Goal: Contribute content: Contribute content

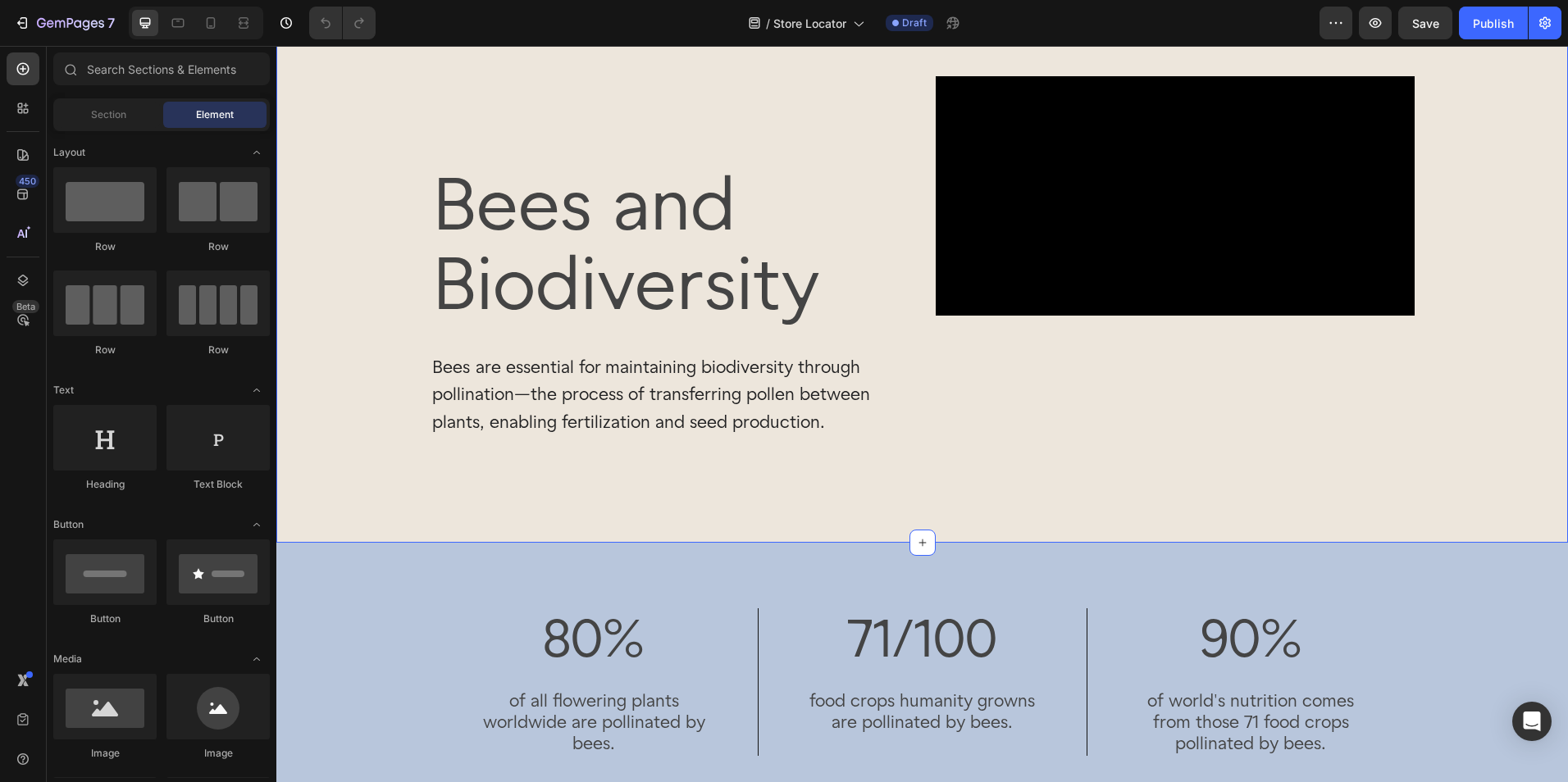
scroll to position [328, 0]
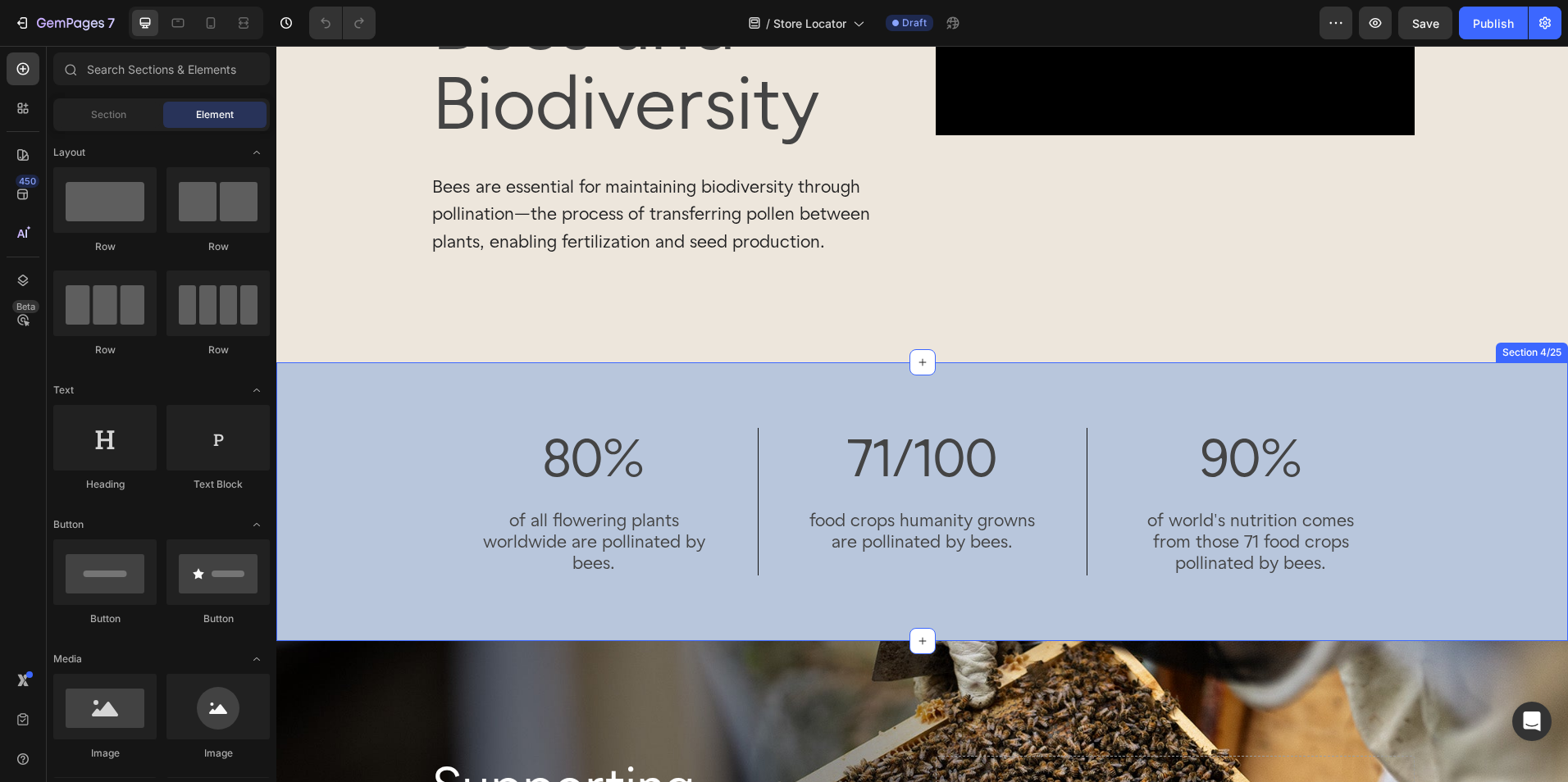
click at [354, 408] on div "80% Heading of all flowering plants worldwide are pollinated by bees. Text Bloc…" at bounding box center [922, 502] width 1292 height 229
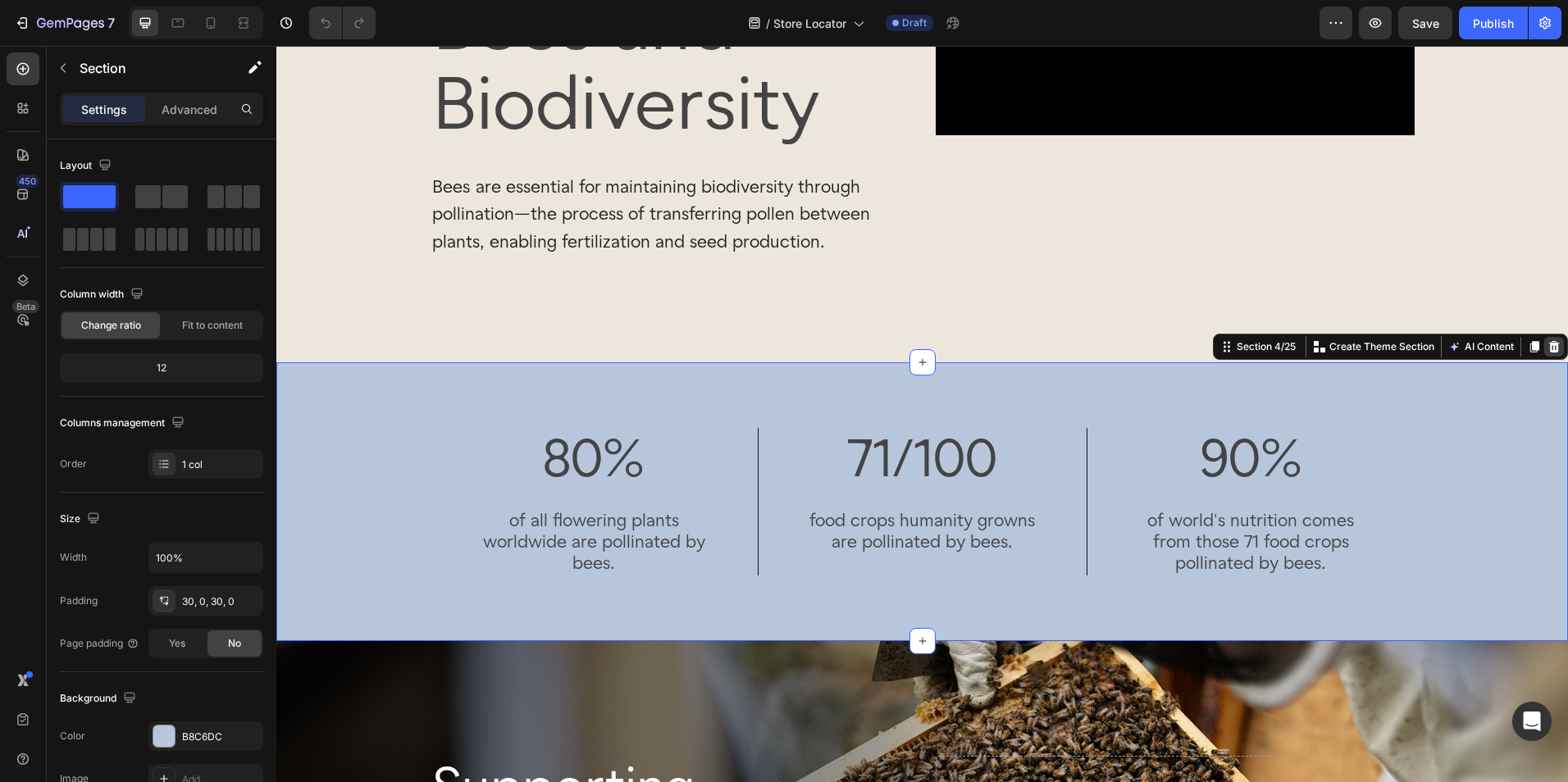
click at [1549, 347] on icon at bounding box center [1554, 347] width 10 height 11
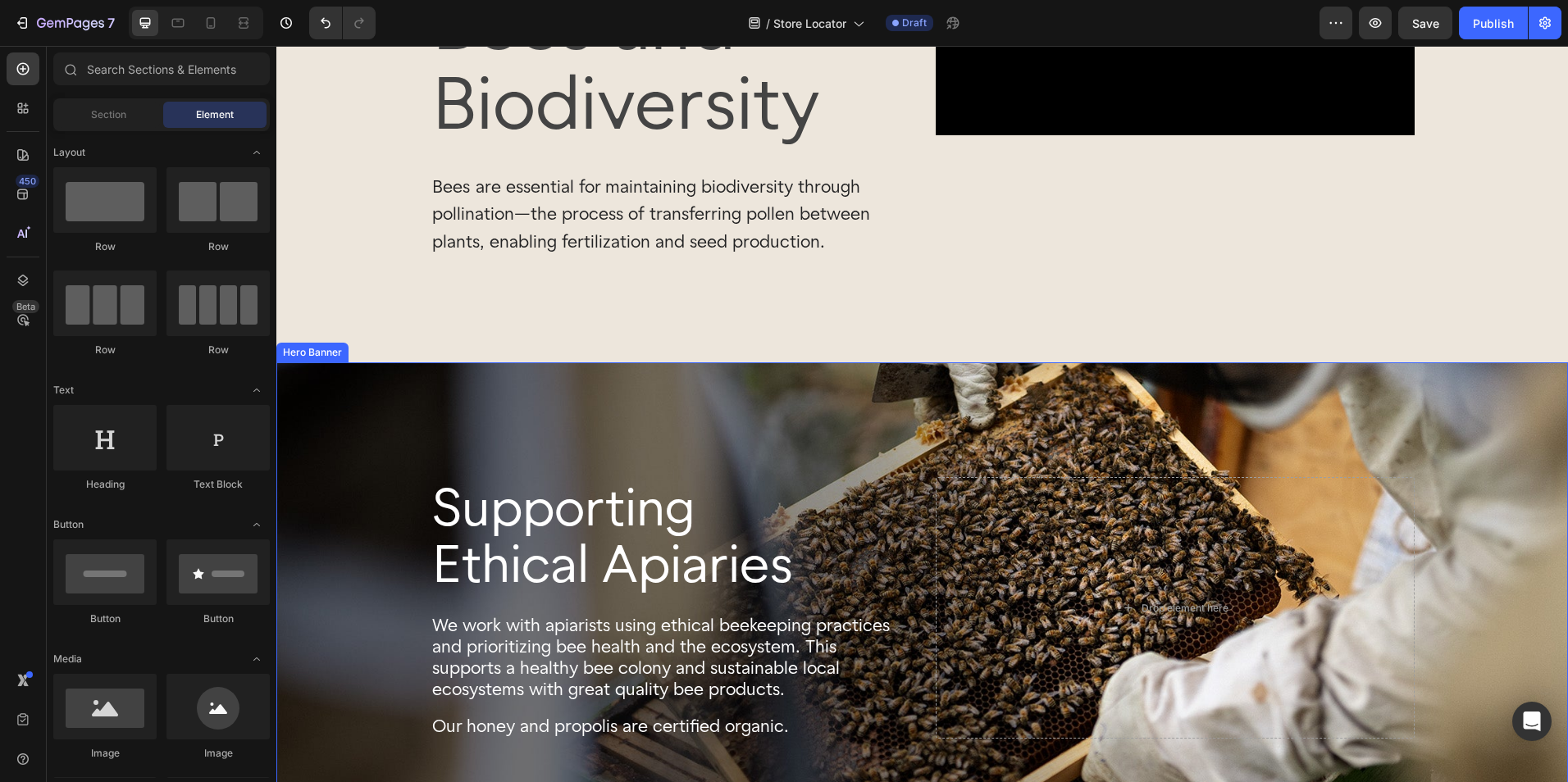
click at [1535, 391] on div "Background Image" at bounding box center [922, 609] width 1292 height 492
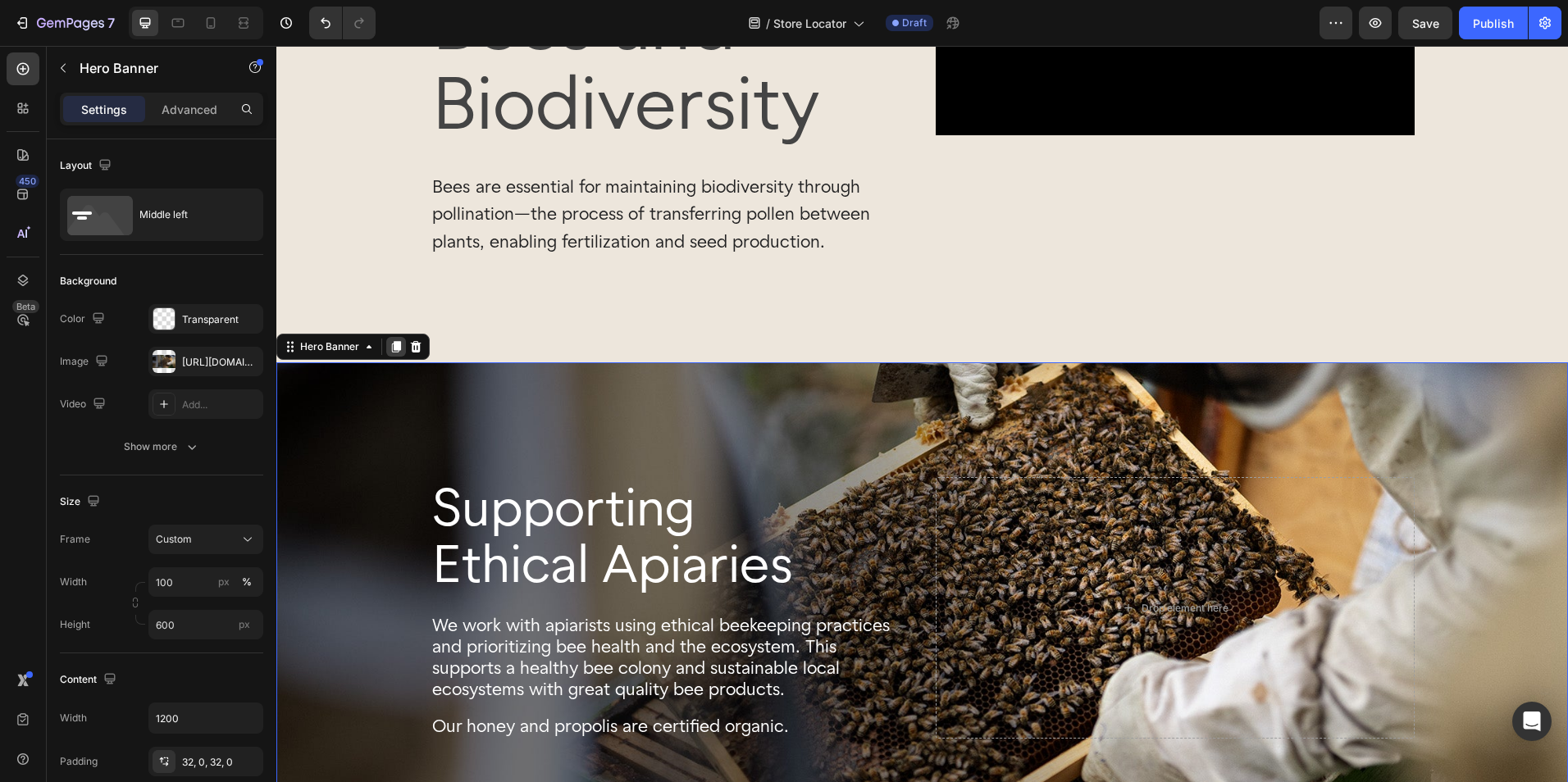
click at [401, 345] on icon at bounding box center [397, 347] width 9 height 11
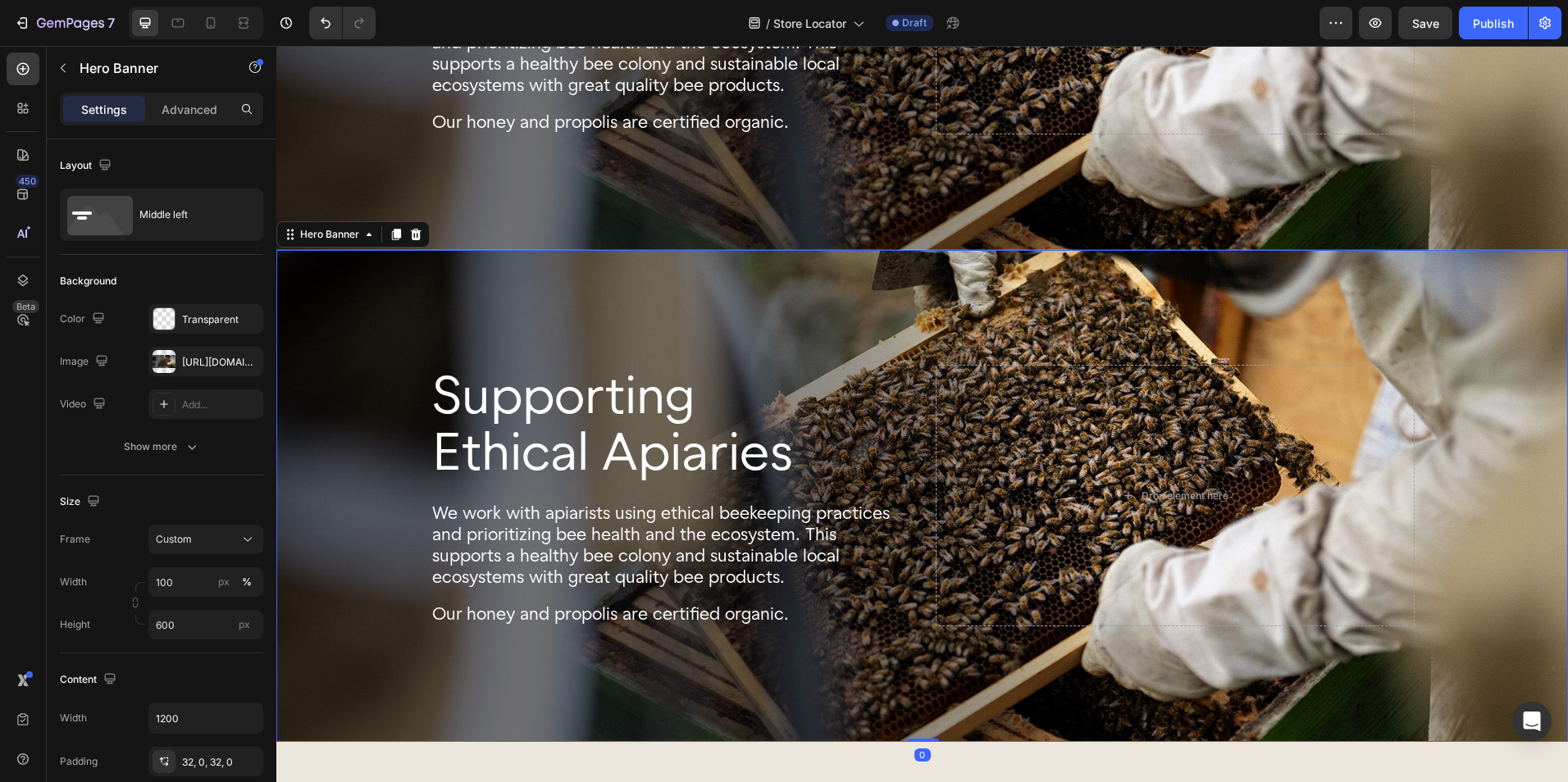
scroll to position [1079, 0]
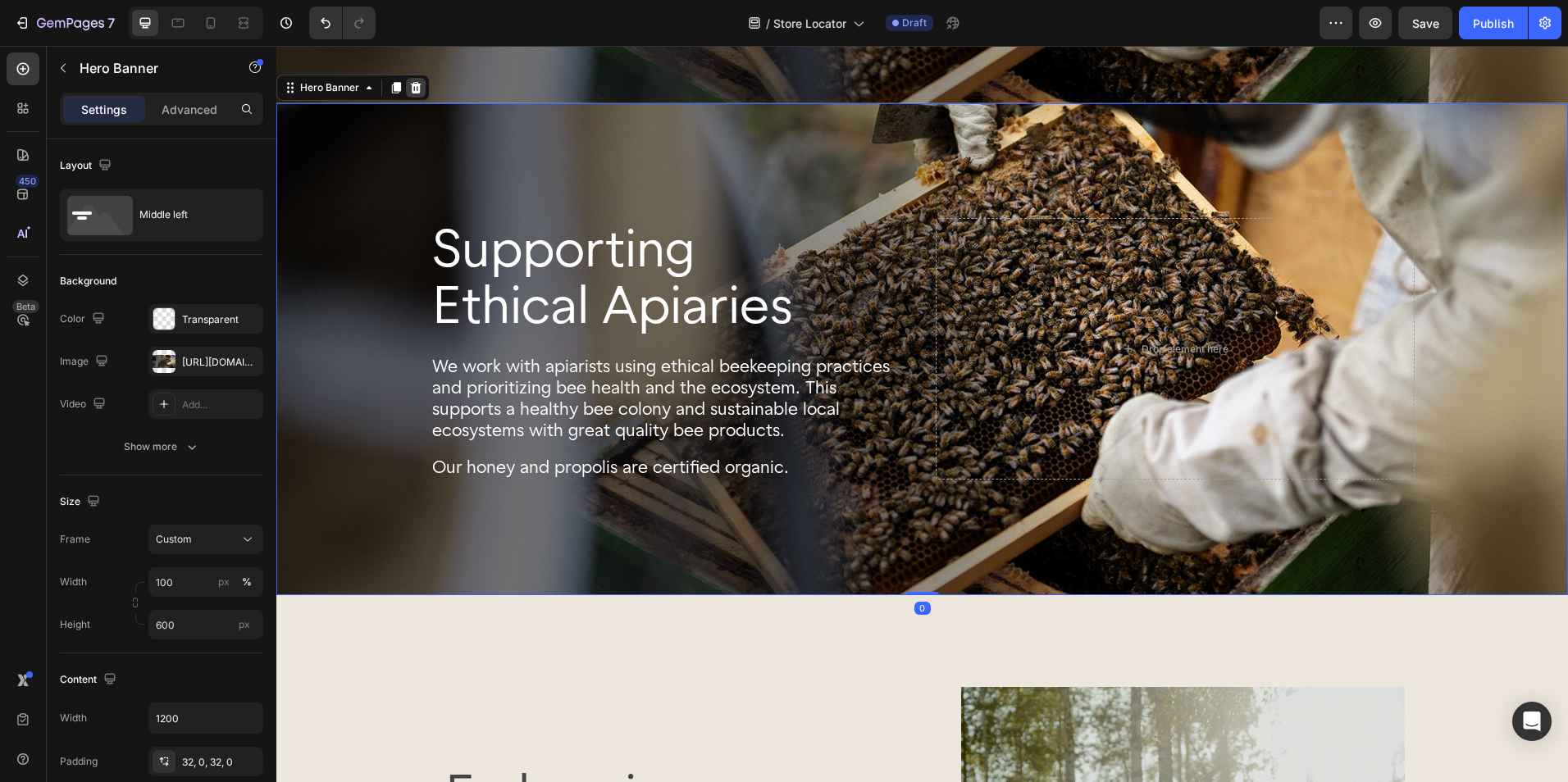
click at [418, 89] on icon at bounding box center [416, 88] width 13 height 13
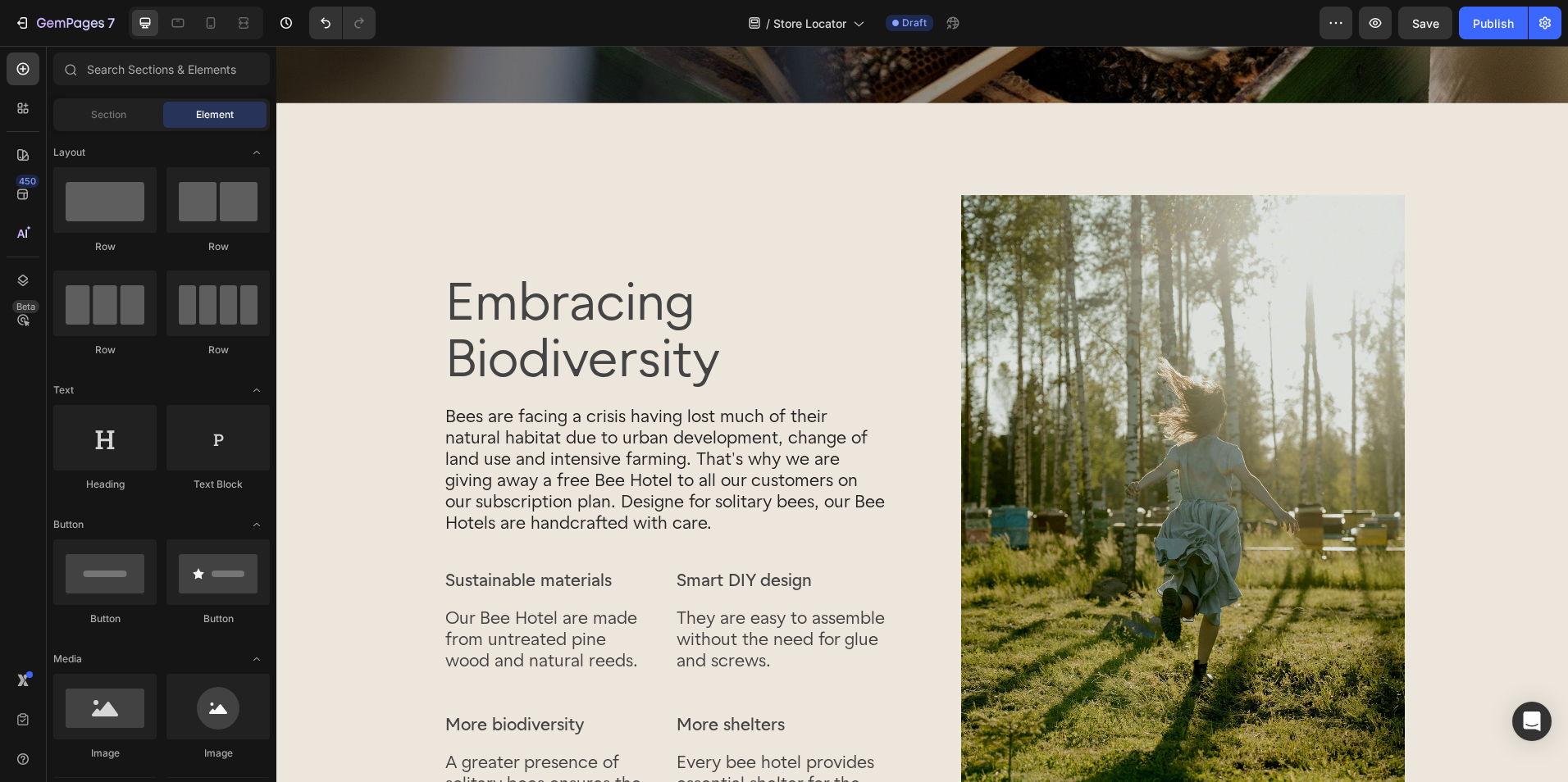
click at [379, 207] on div "Embracing Biodiversity Heading Bees are facing a crisis having lost much of the…" at bounding box center [922, 528] width 1292 height 685
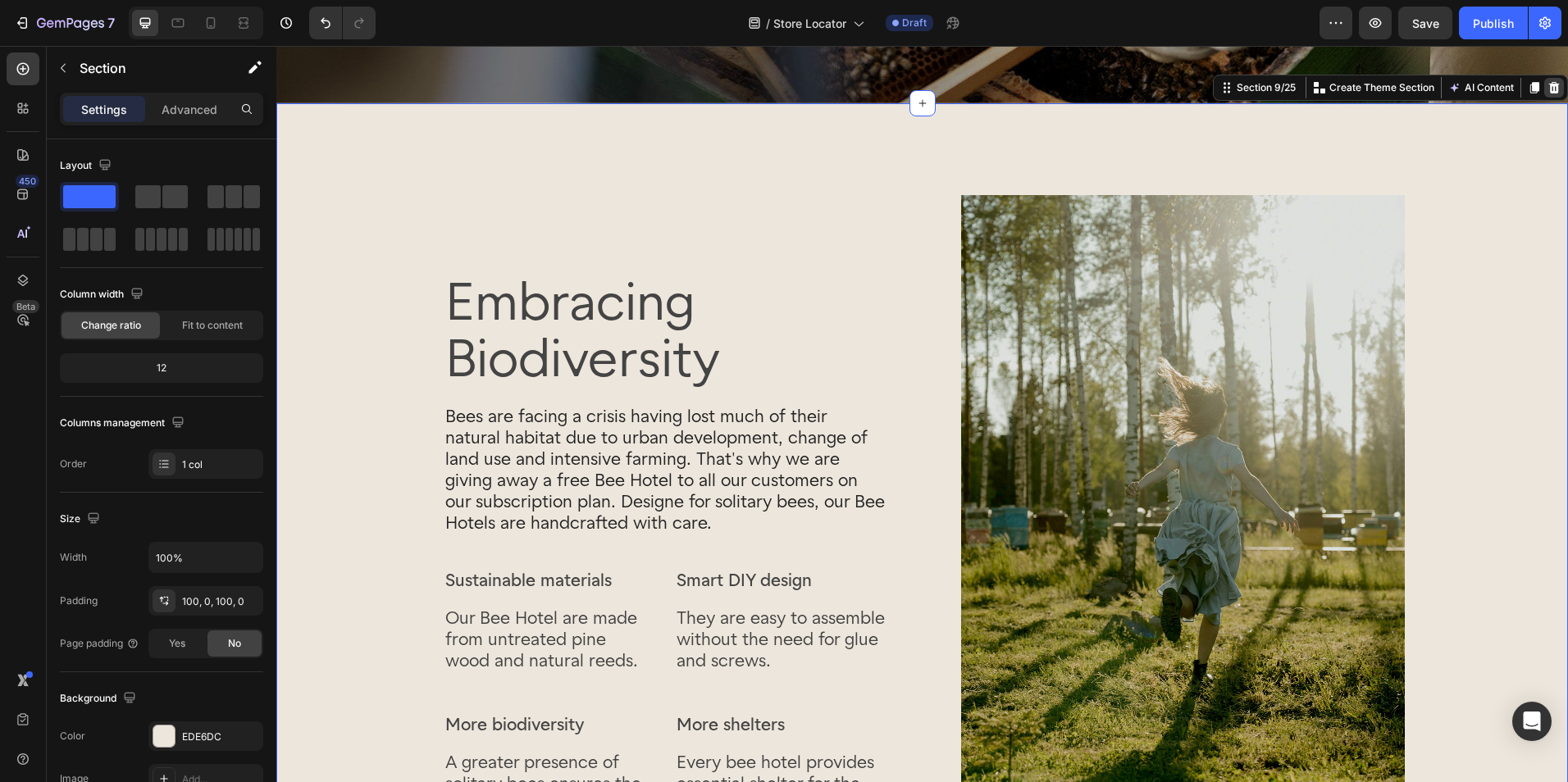
click at [1547, 88] on icon at bounding box center [1554, 88] width 13 height 13
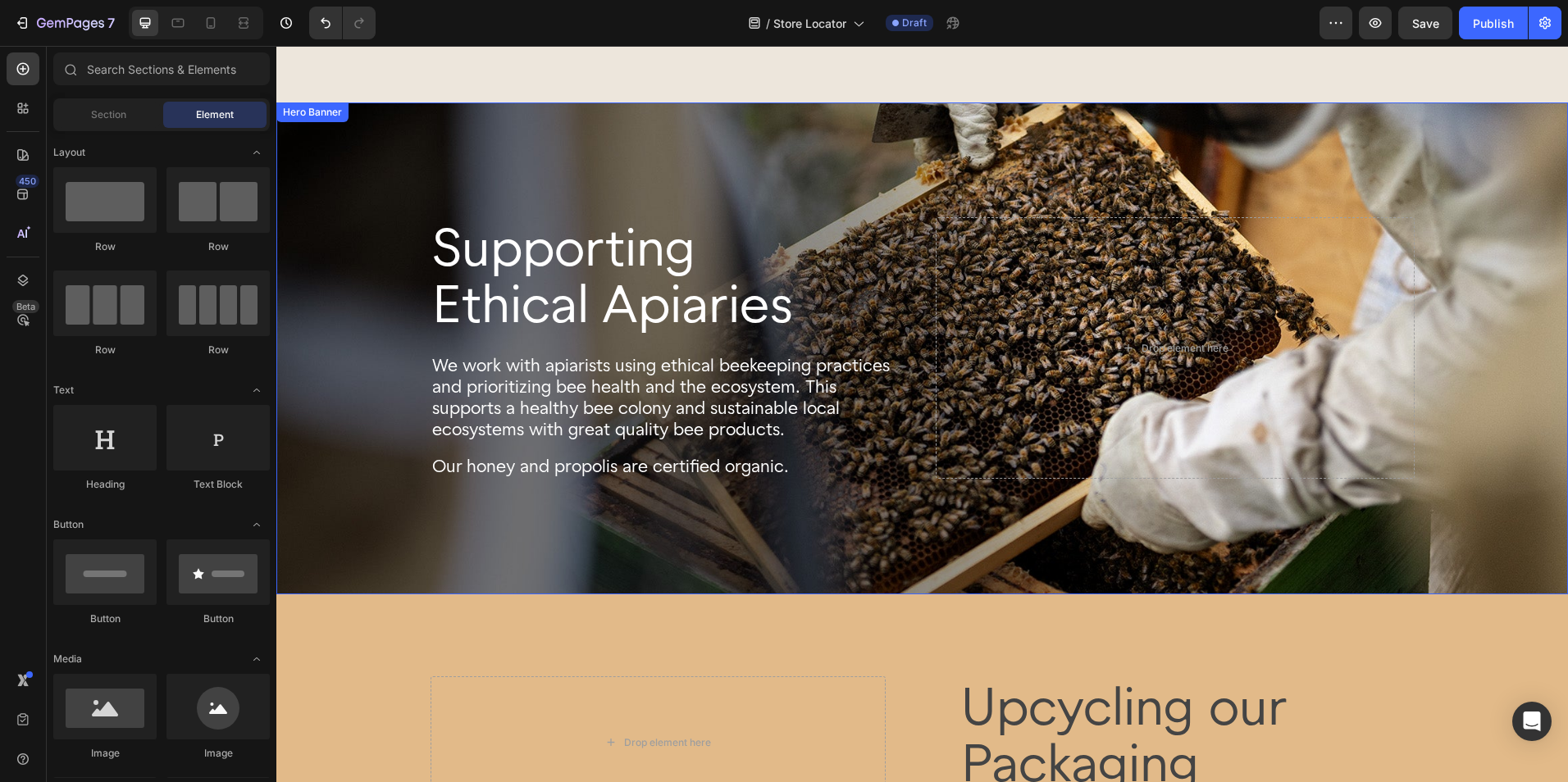
scroll to position [587, 0]
click at [1518, 211] on div "Background Image" at bounding box center [922, 349] width 1292 height 492
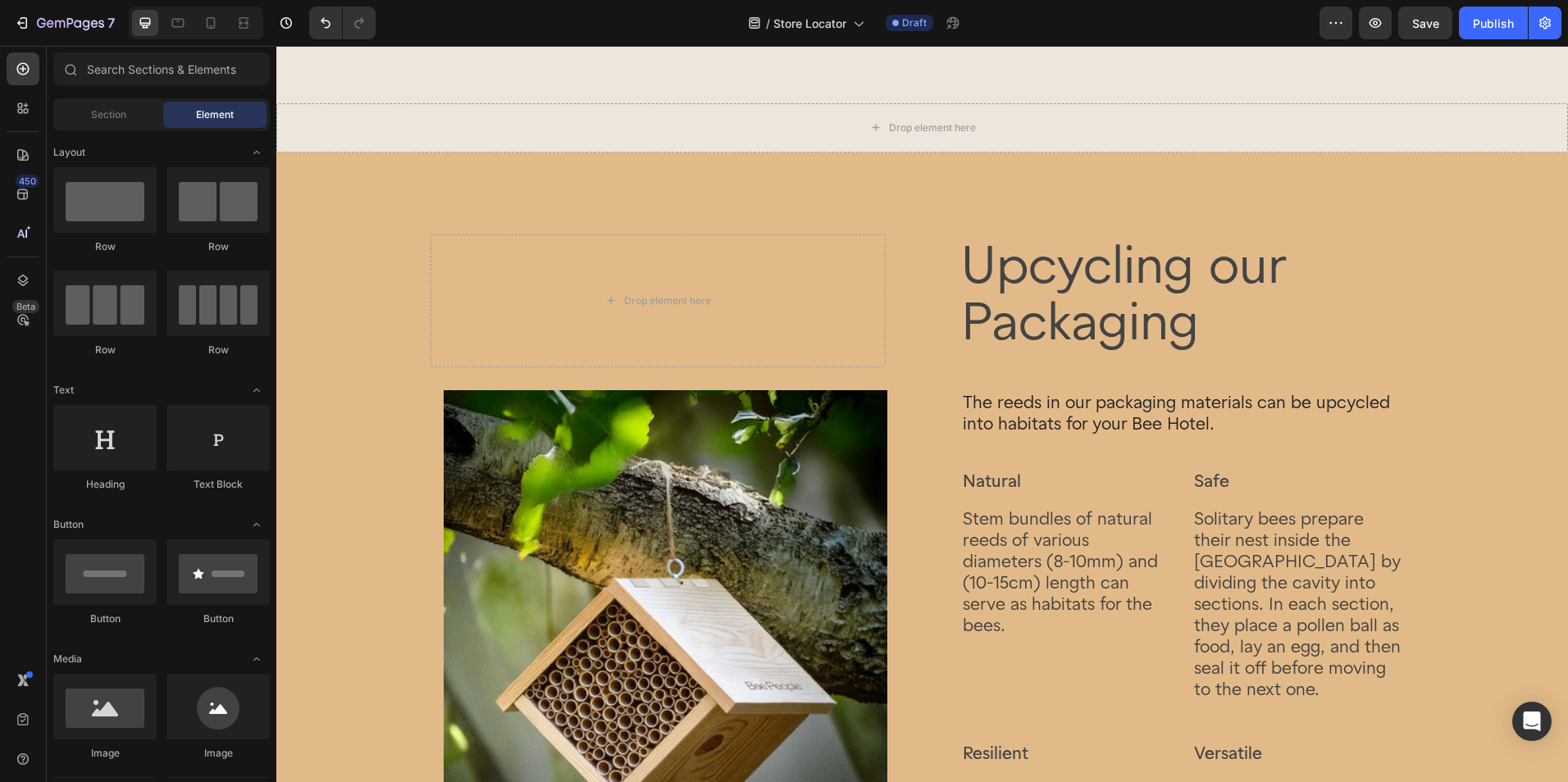
click at [1518, 211] on div "Drop element here Upcycling our Packaging Heading Row The reeds in our packagin…" at bounding box center [922, 613] width 1292 height 920
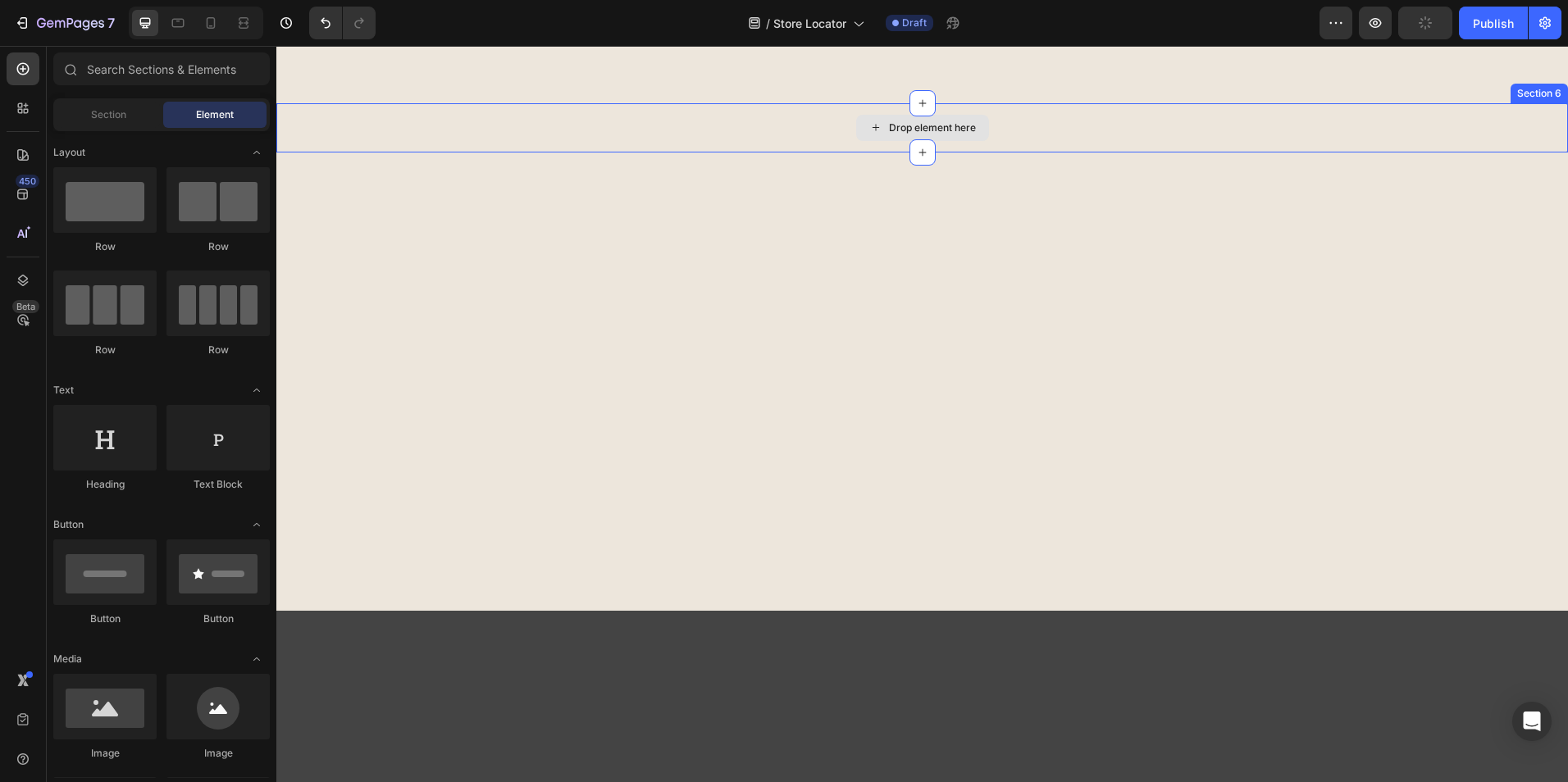
click at [1483, 122] on div "Drop element here" at bounding box center [922, 128] width 1292 height 49
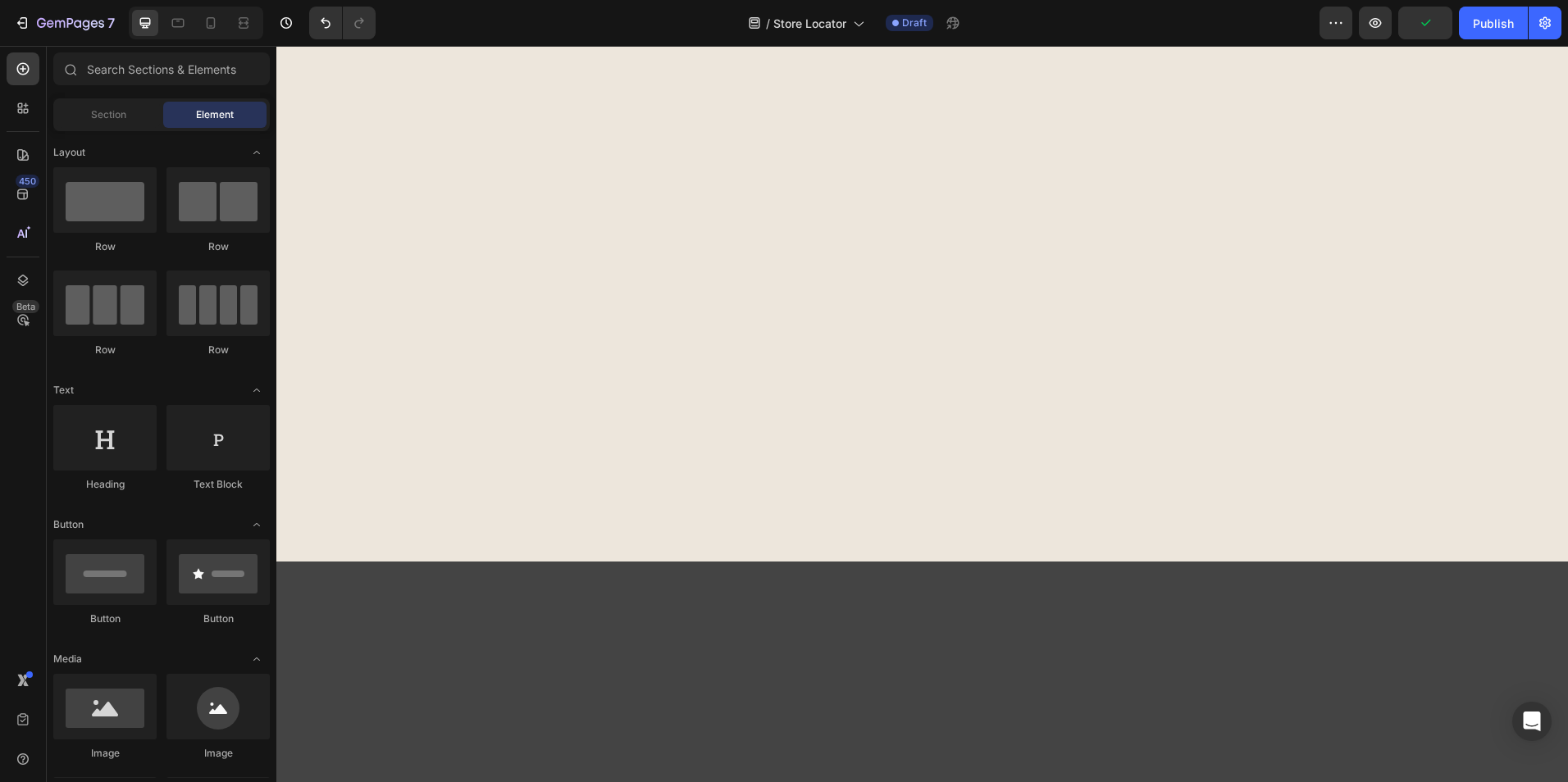
click at [1410, 324] on div at bounding box center [922, 333] width 1292 height 295
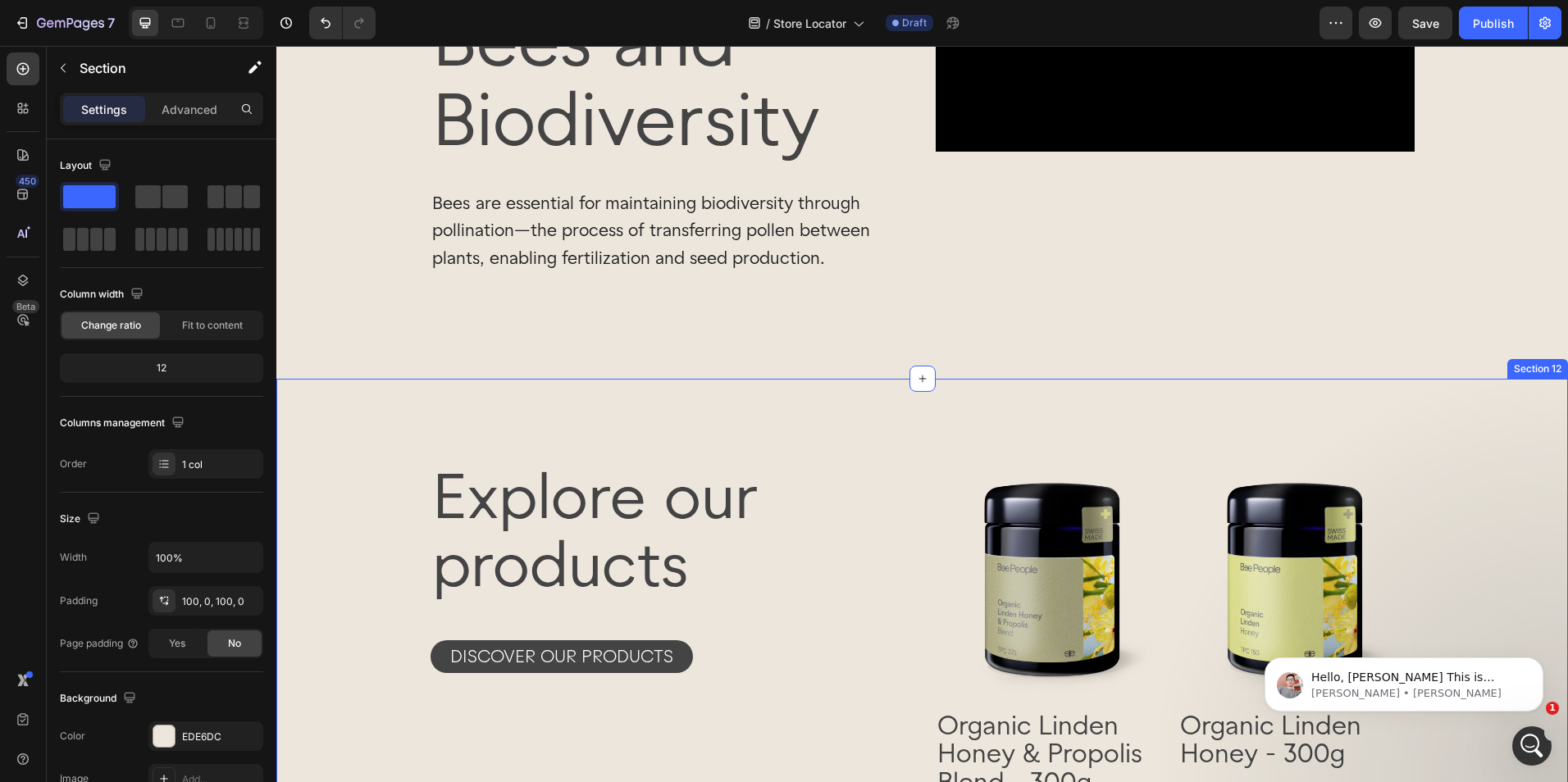
scroll to position [341, 0]
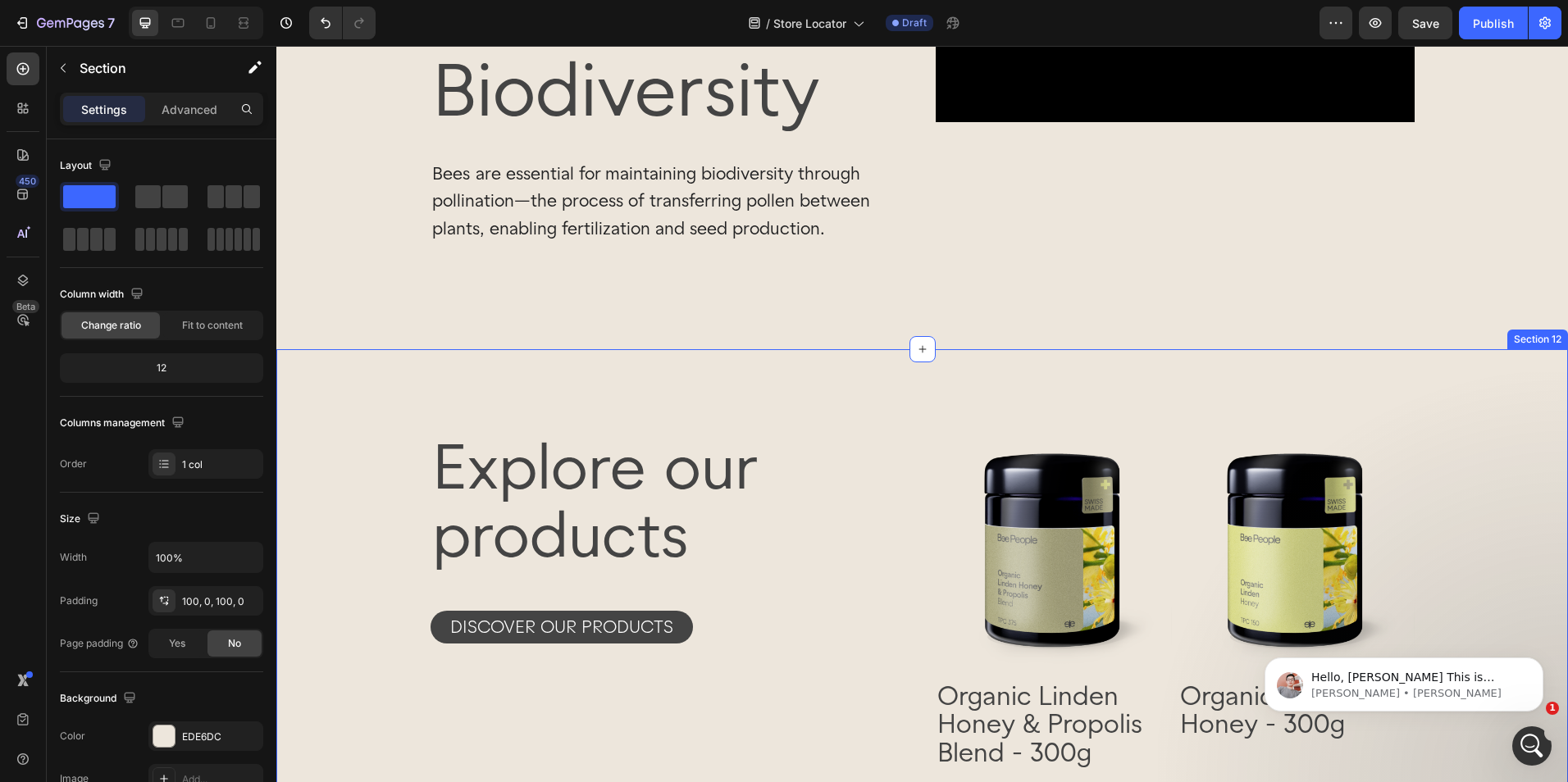
click at [1452, 374] on div "Product Images Organic Linden Honey & Propolis Blend - 300g Product Title CHF 3…" at bounding box center [922, 621] width 1292 height 543
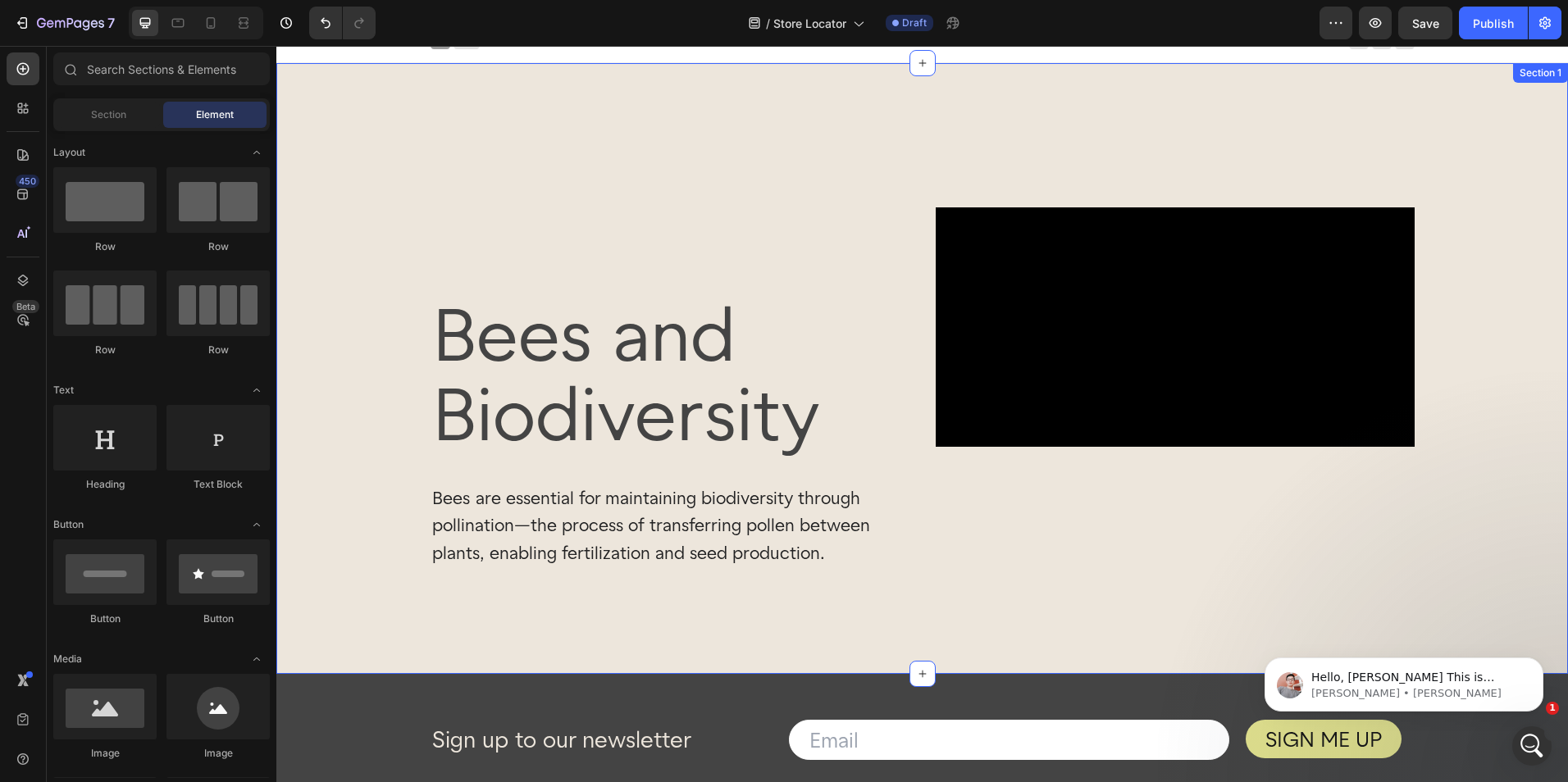
scroll to position [0, 0]
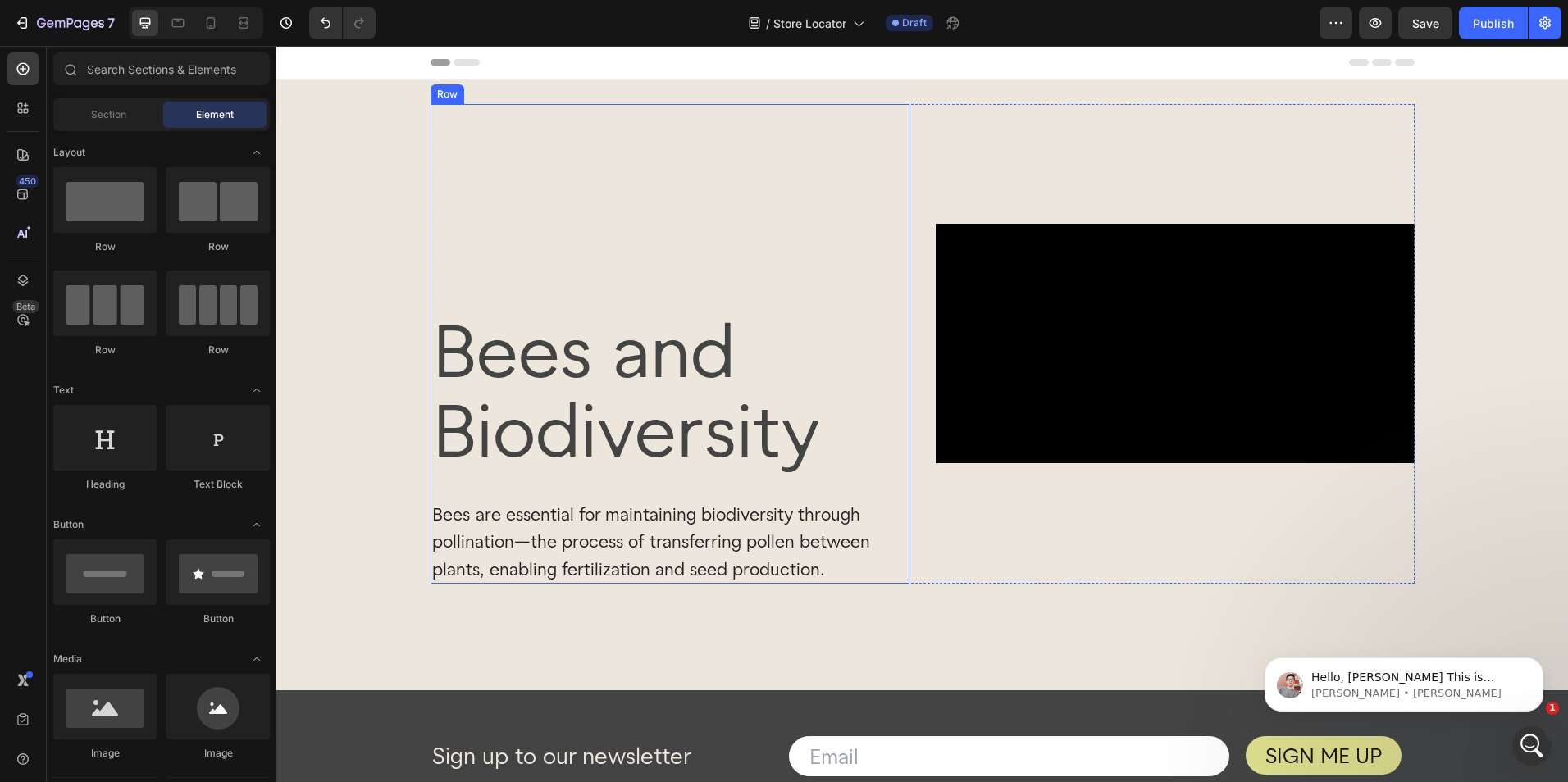
click at [461, 169] on div "Bees and Biodiversity Heading Bees are essential for maintaining biodiversity t…" at bounding box center [670, 344] width 479 height 480
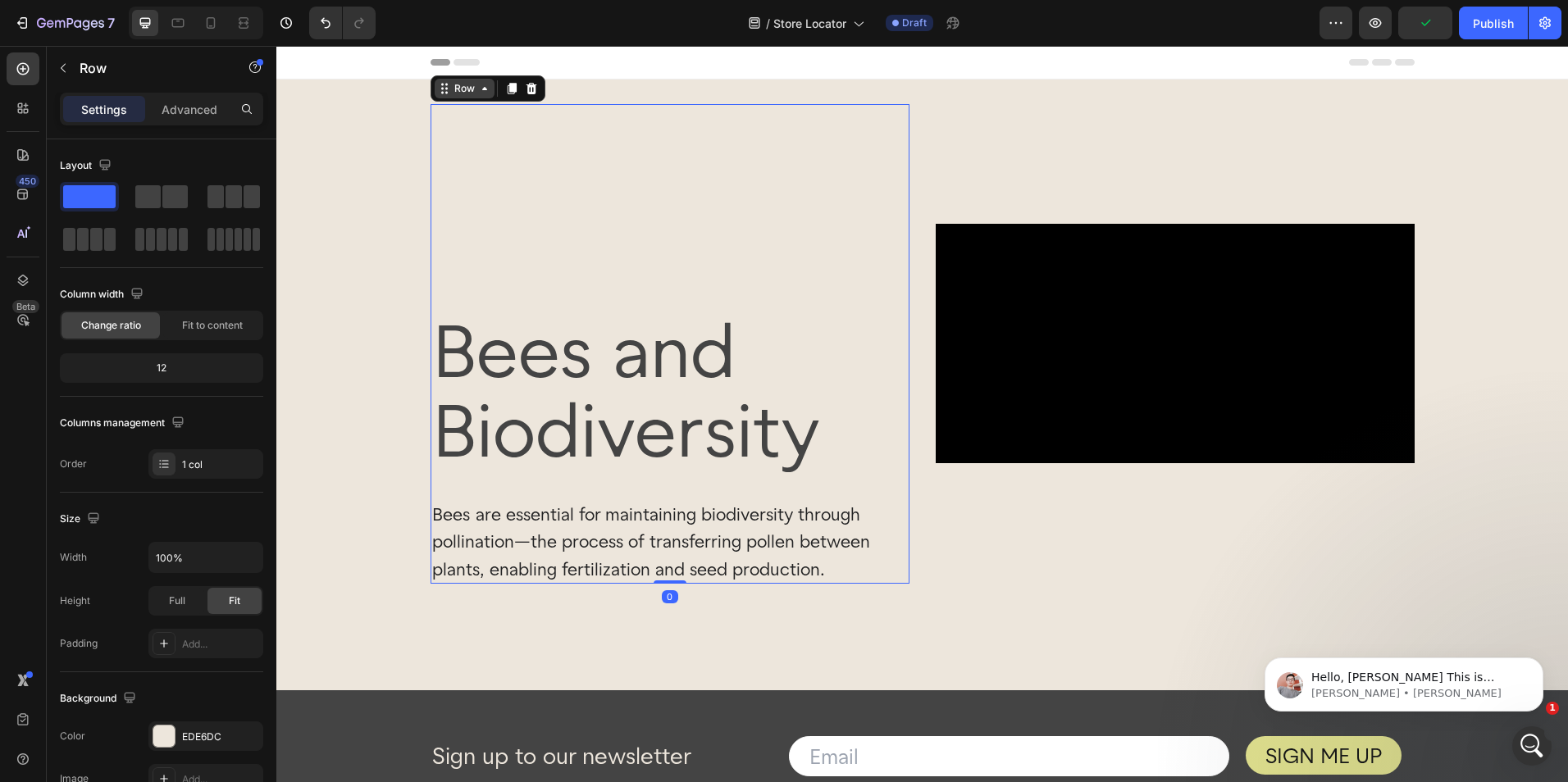
click at [455, 96] on div "Row" at bounding box center [464, 88] width 60 height 20
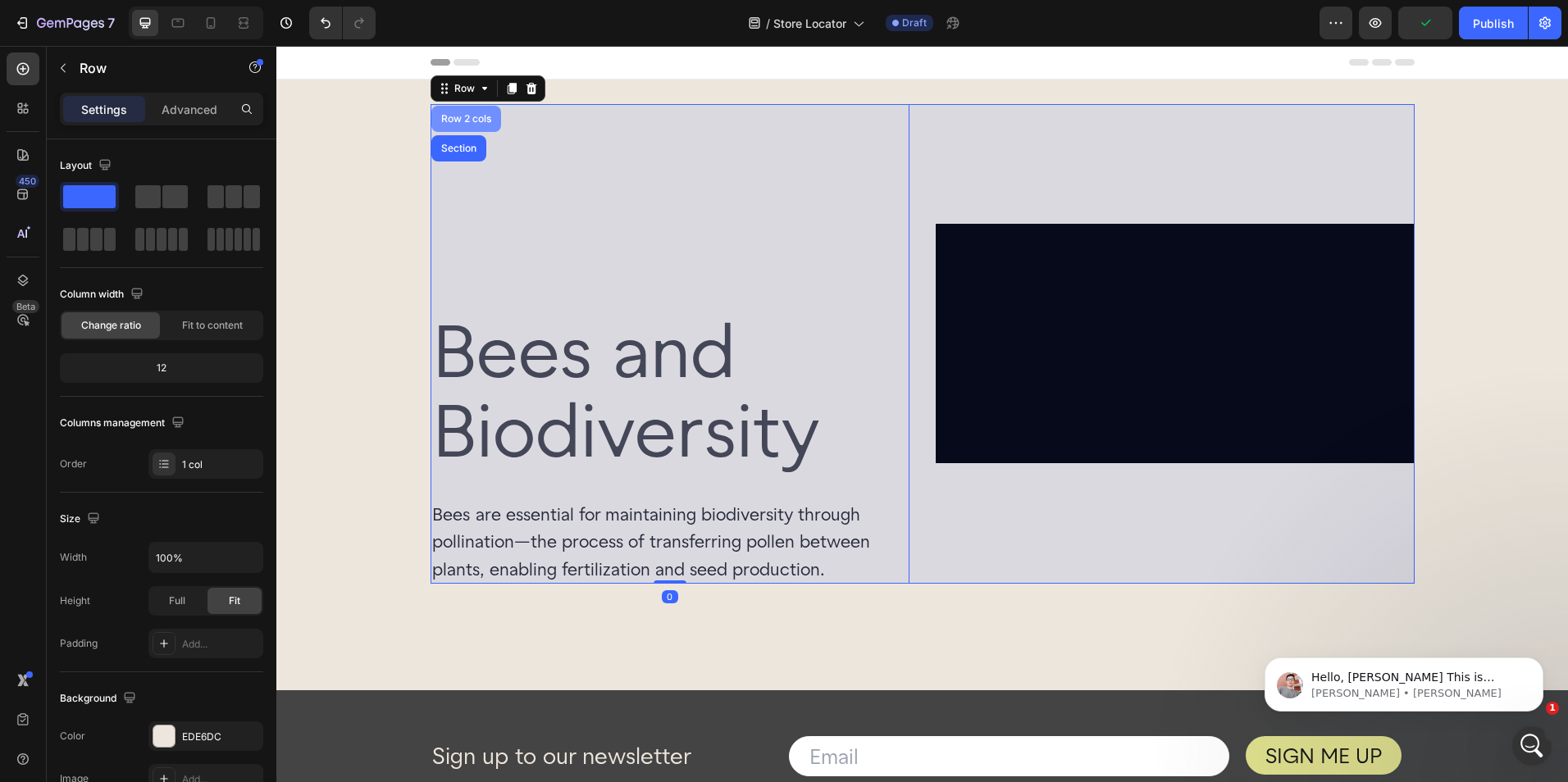
click at [457, 107] on div "Row 2 cols" at bounding box center [466, 119] width 70 height 27
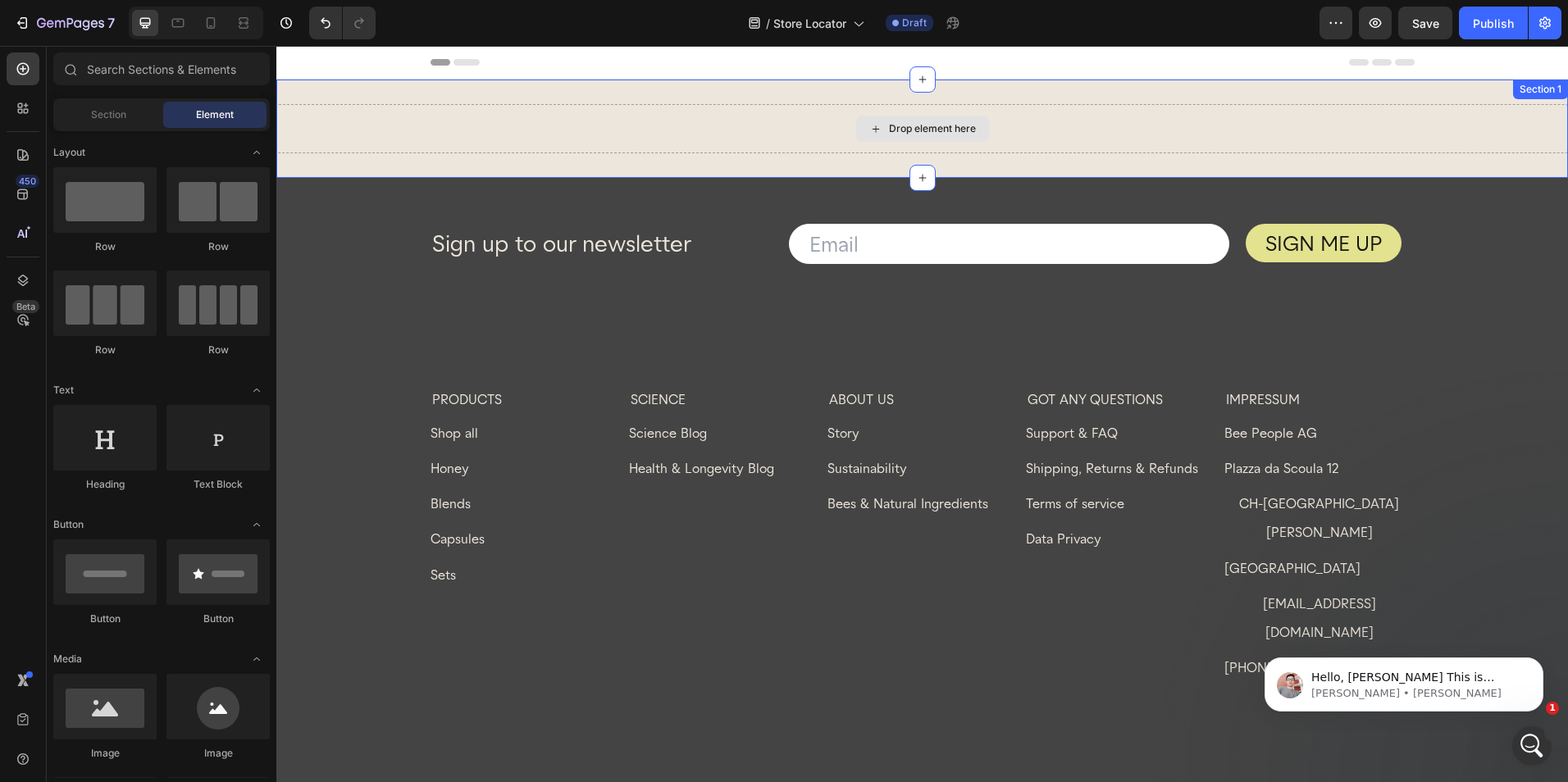
click at [889, 130] on div "Drop element here" at bounding box center [933, 129] width 87 height 13
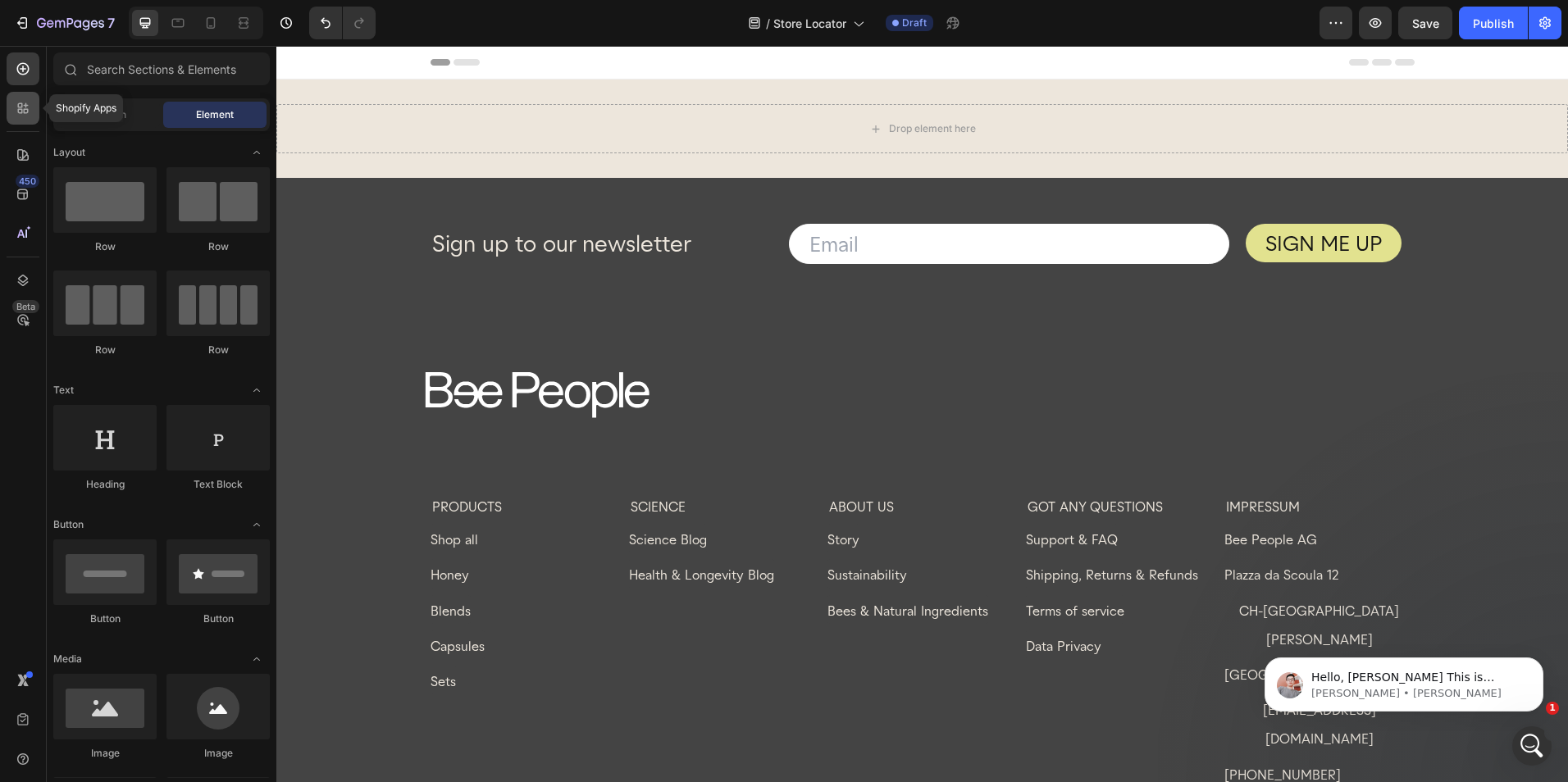
click at [22, 113] on icon at bounding box center [20, 111] width 5 height 5
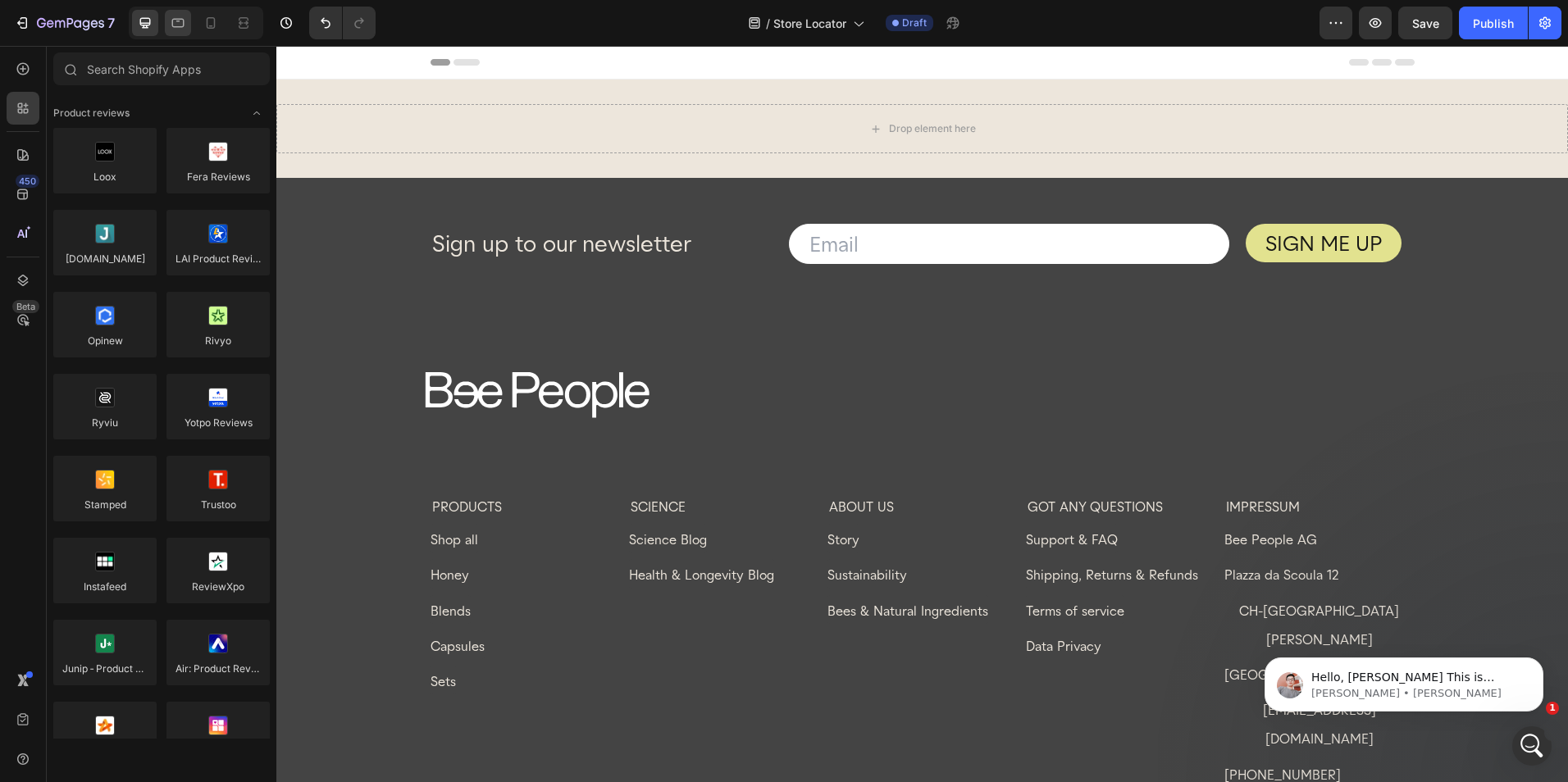
click at [183, 32] on div at bounding box center [178, 23] width 27 height 27
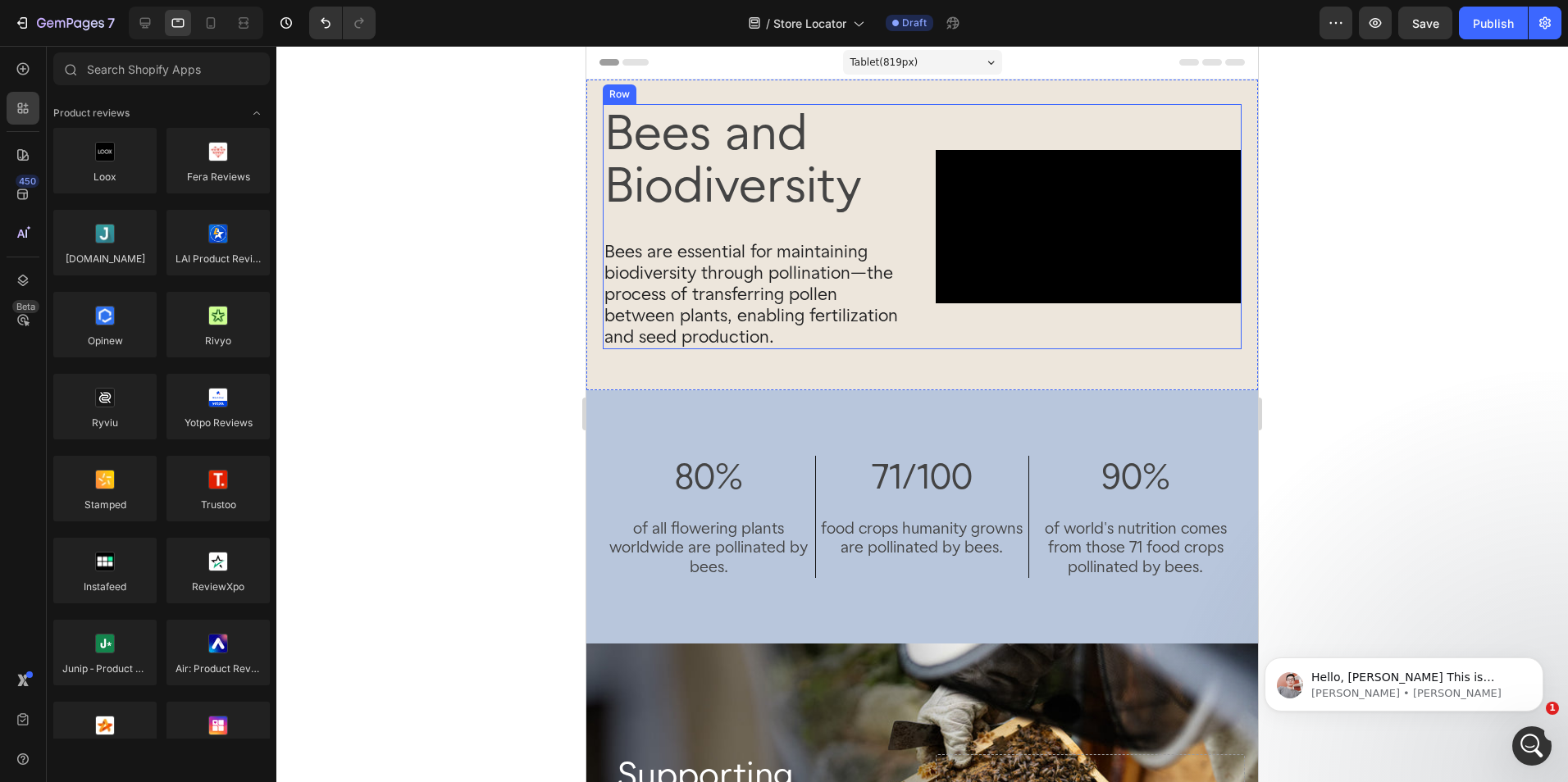
click at [867, 106] on div "Bees and Biodiversity Heading Bees are essential for maintaining biodiversity t…" at bounding box center [756, 226] width 307 height 245
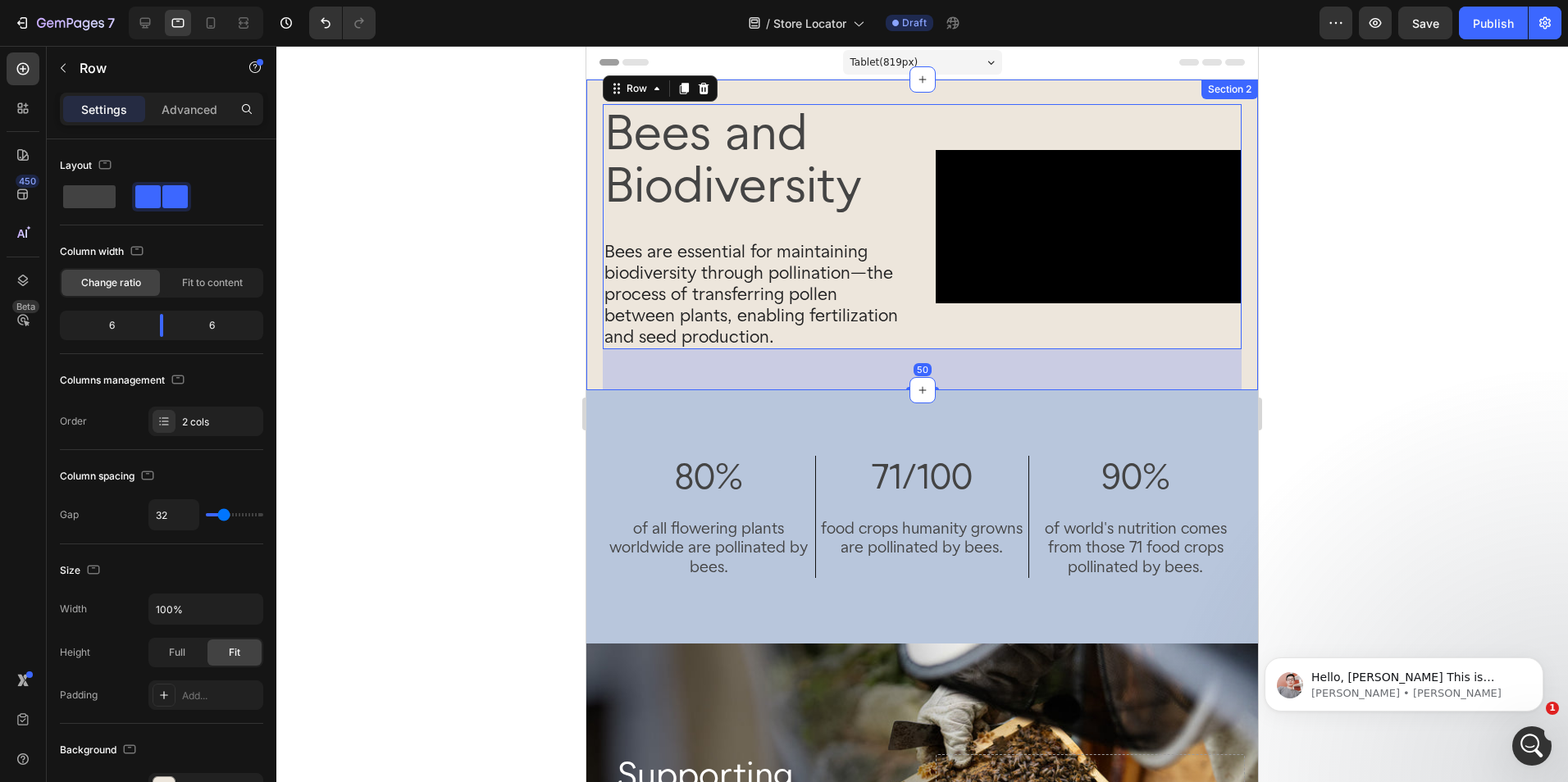
click at [866, 95] on div "Bees and Biodiversity Heading Bees are essential for maintaining biodiversity t…" at bounding box center [921, 235] width 671 height 311
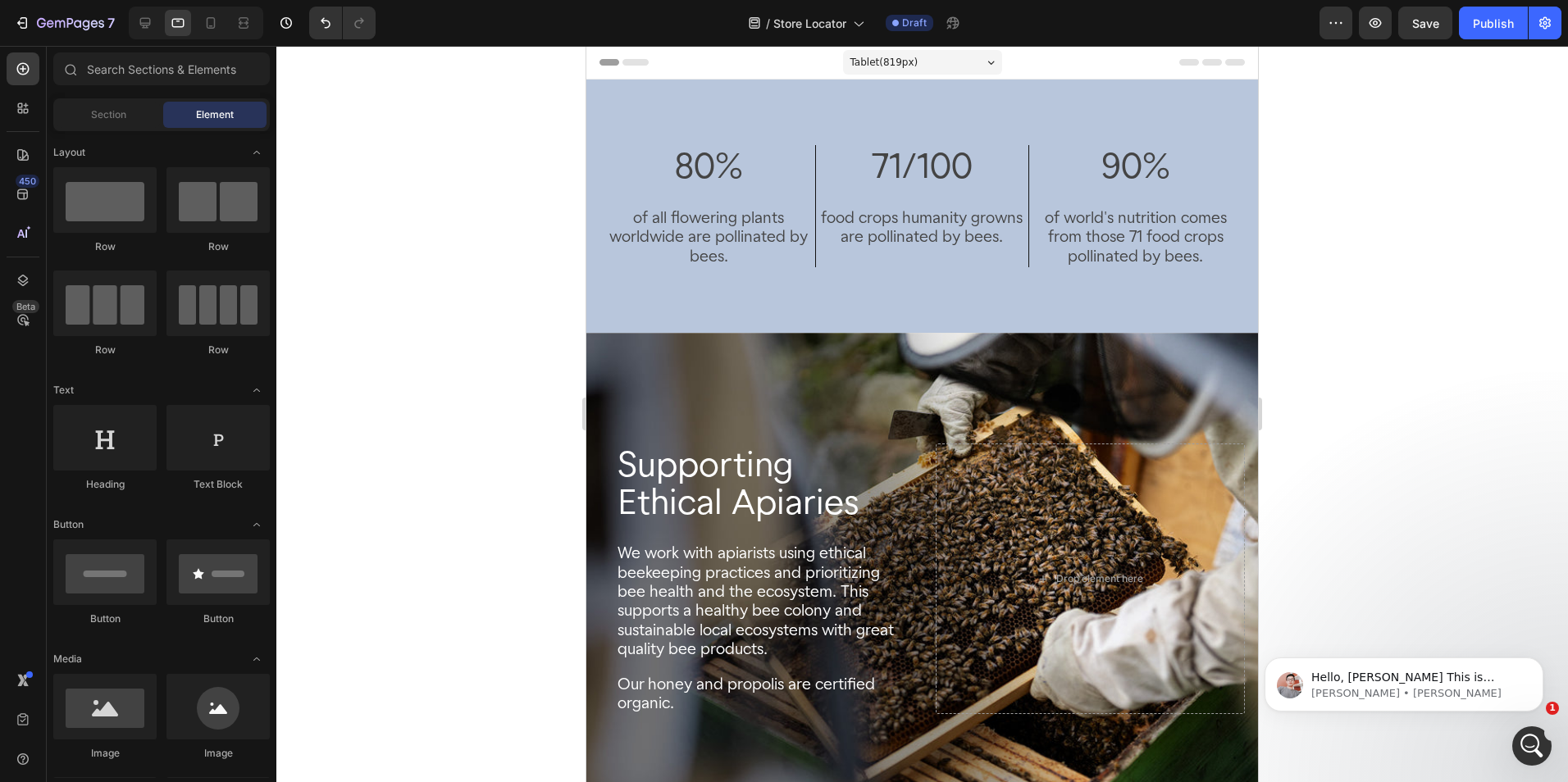
click at [866, 95] on div "80% Heading of all flowering plants worldwide are pollinated by bees. Text Bloc…" at bounding box center [921, 206] width 671 height 254
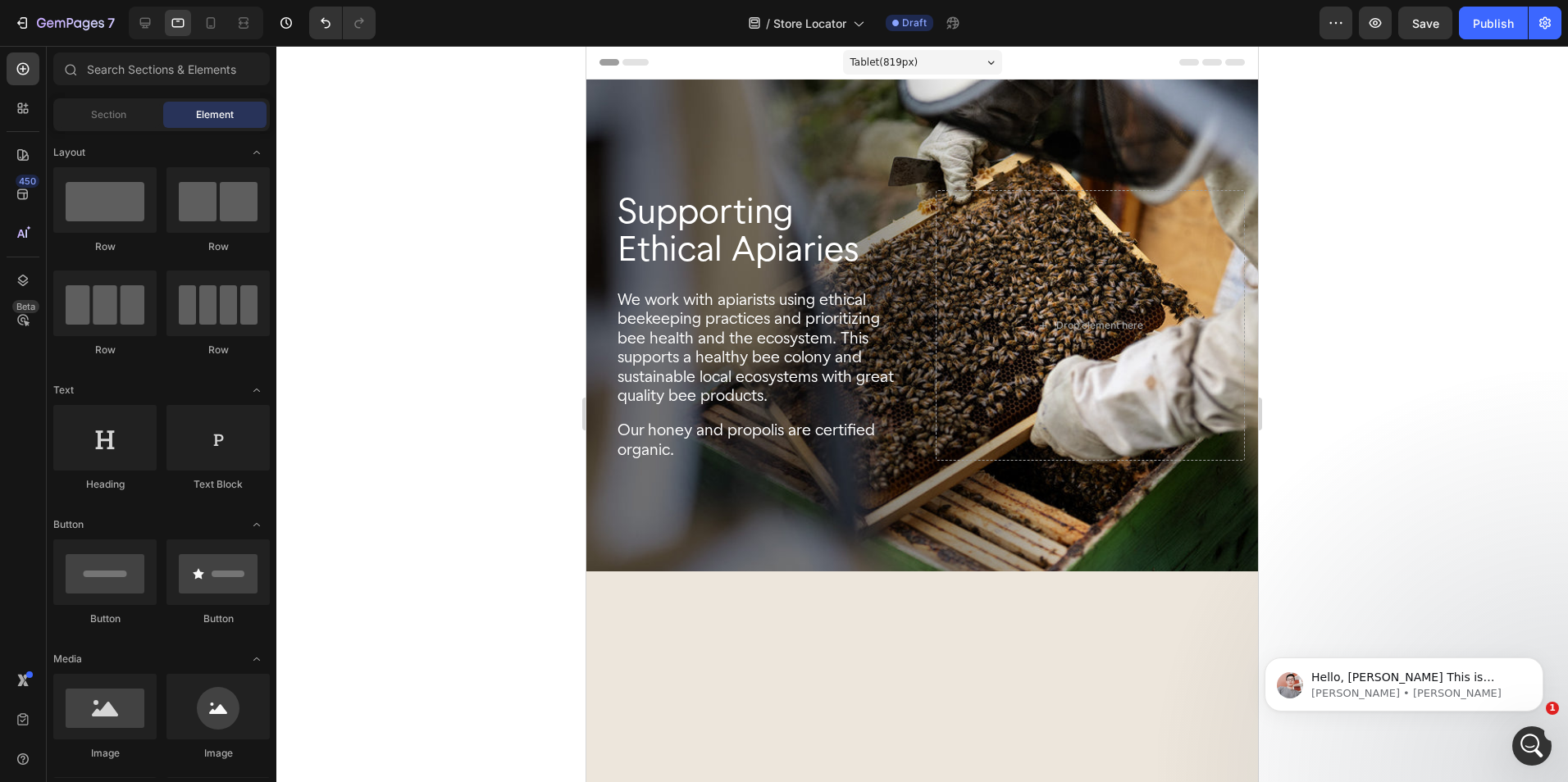
click at [866, 95] on div "Background Image" at bounding box center [921, 326] width 671 height 492
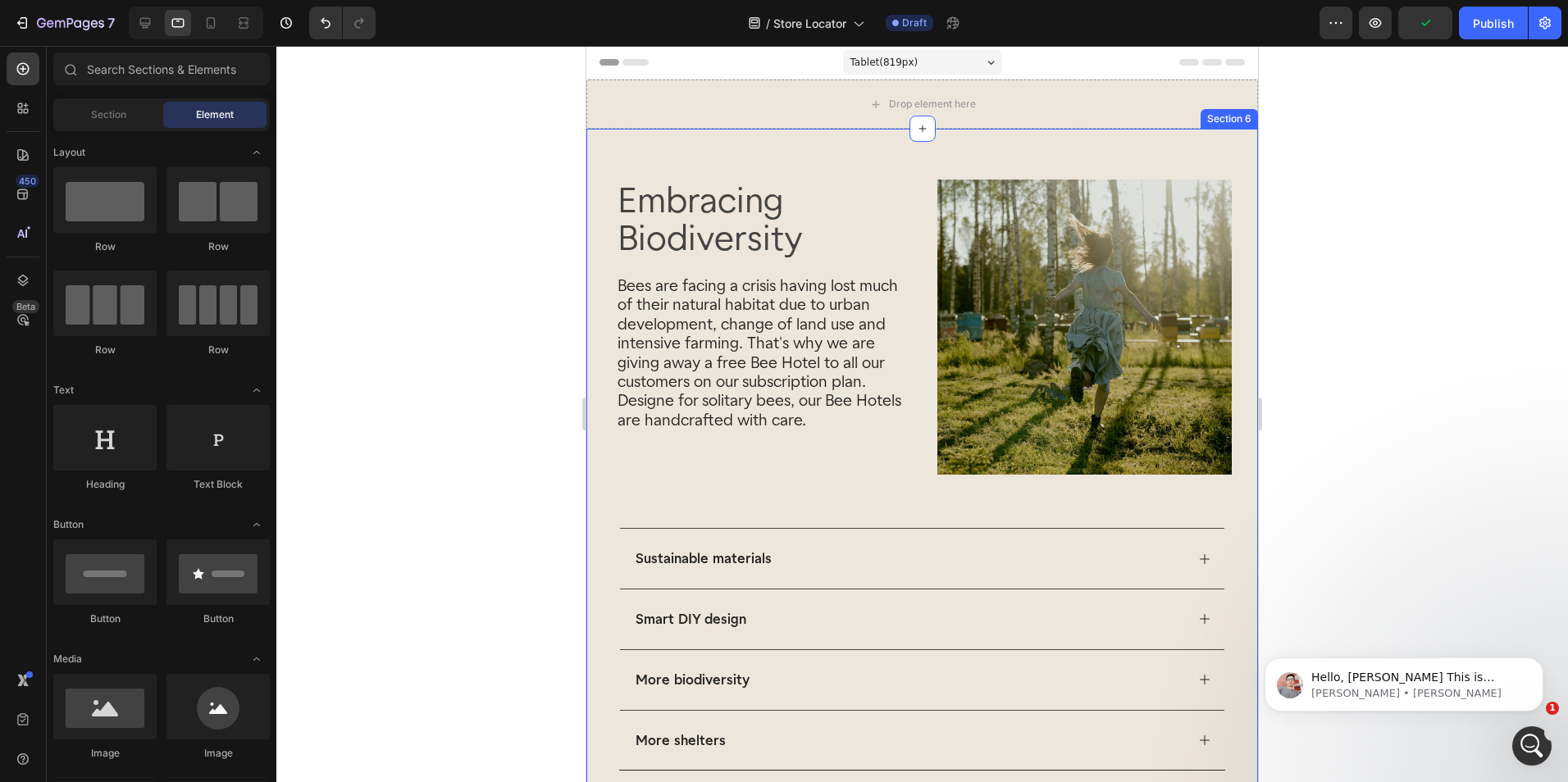
click at [1223, 162] on div "Embracing Biodiversity Heading Bees are facing a crisis having lost much of the…" at bounding box center [921, 483] width 671 height 709
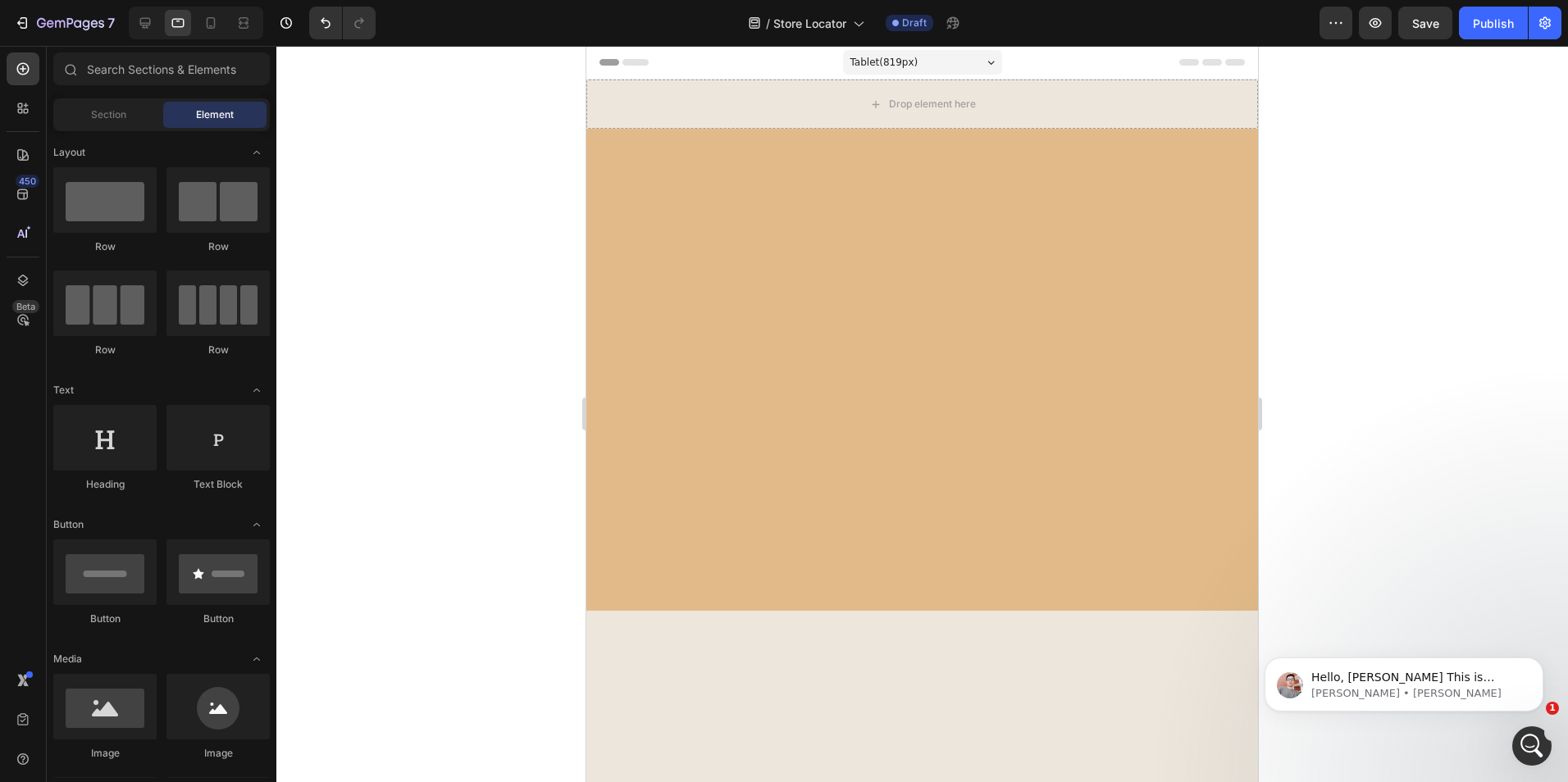
click at [1227, 162] on div at bounding box center [921, 369] width 671 height 482
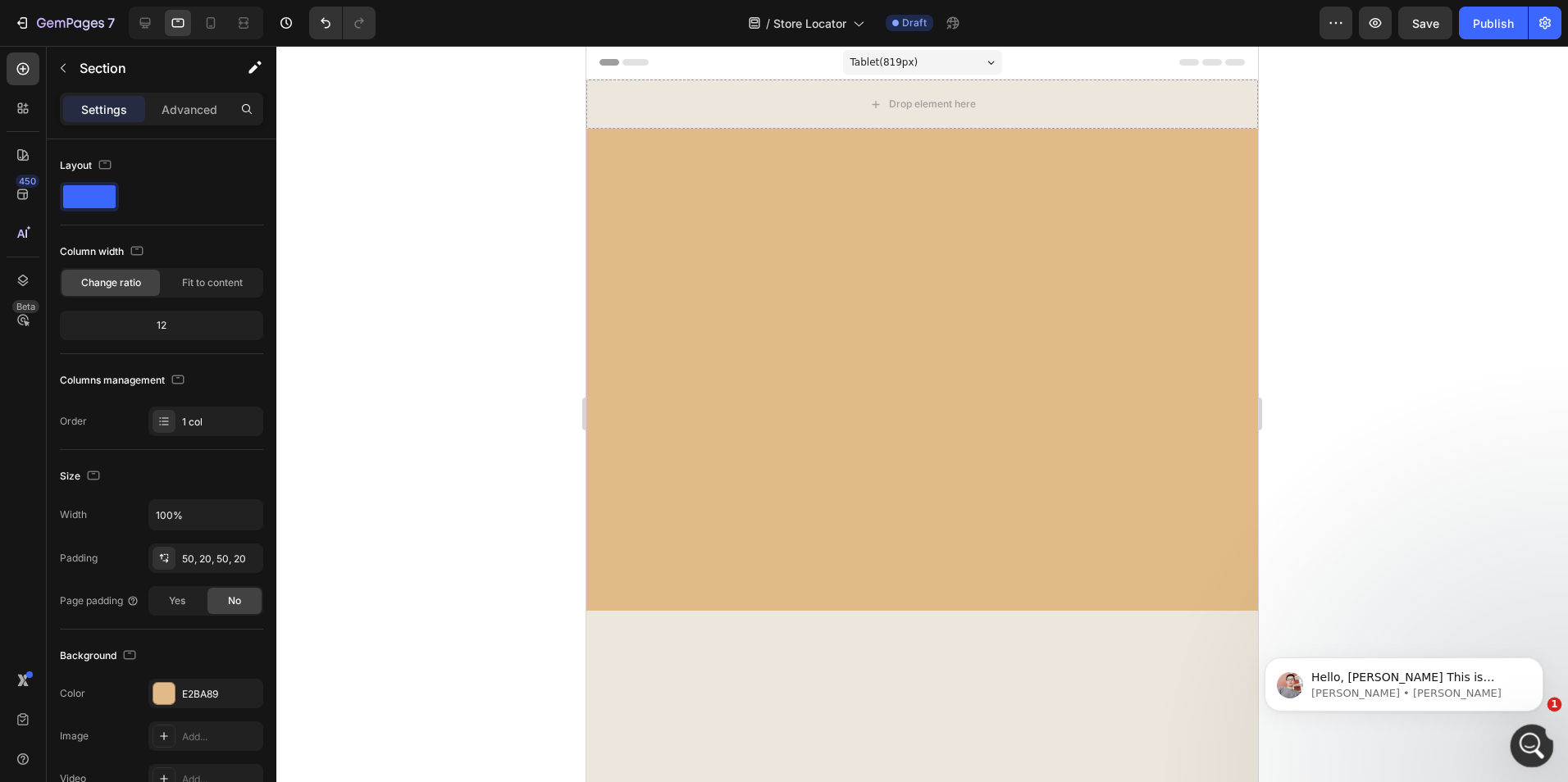
click at [1531, 744] on icon "Intercom-Nachrichtendienst öffnen" at bounding box center [1529, 743] width 11 height 13
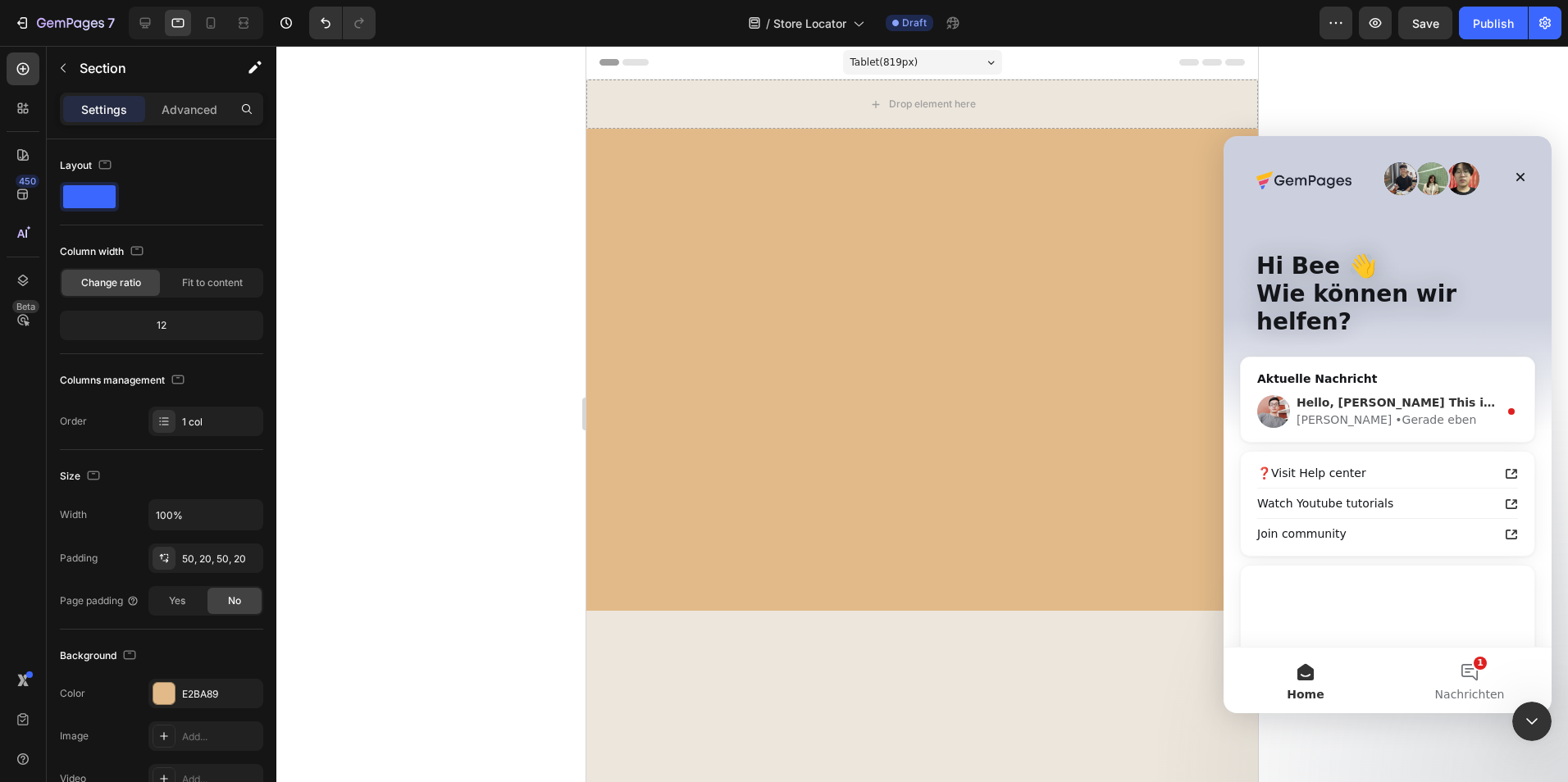
click at [1399, 412] on div "• Gerade eben" at bounding box center [1435, 420] width 81 height 17
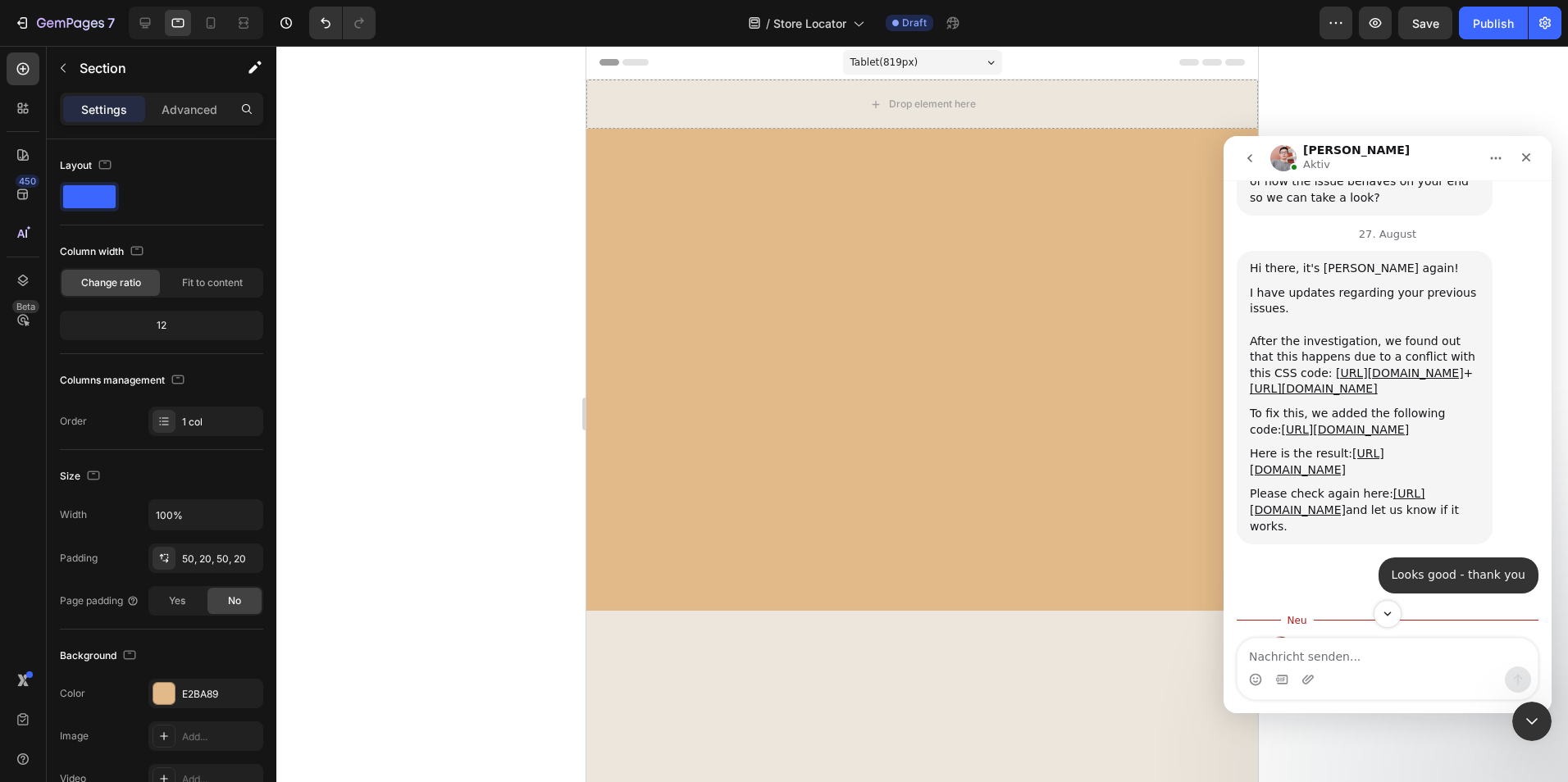
scroll to position [2139, 0]
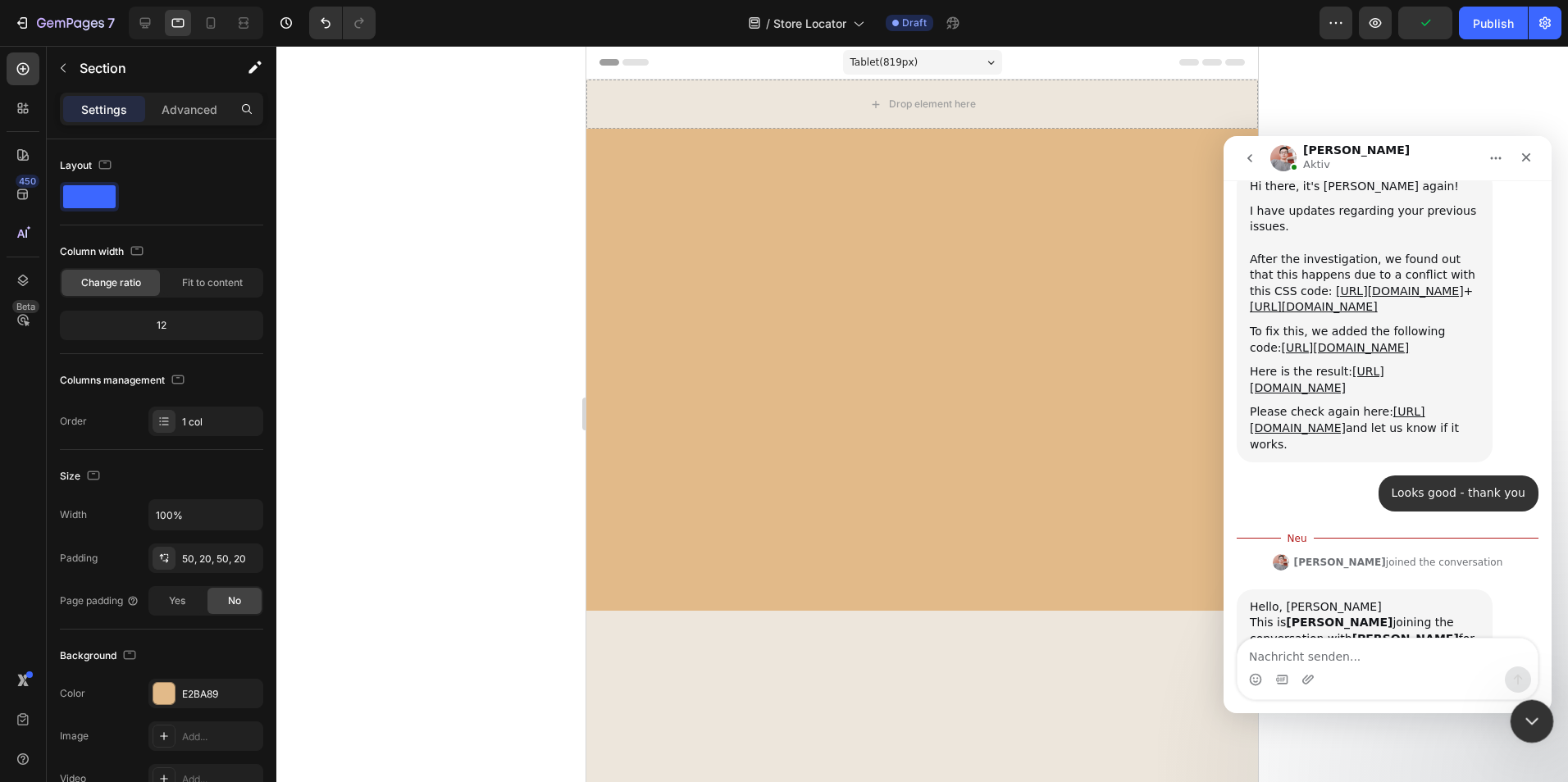
click at [1520, 722] on icon "Intercom-Nachrichtendienst schließen" at bounding box center [1529, 719] width 20 height 20
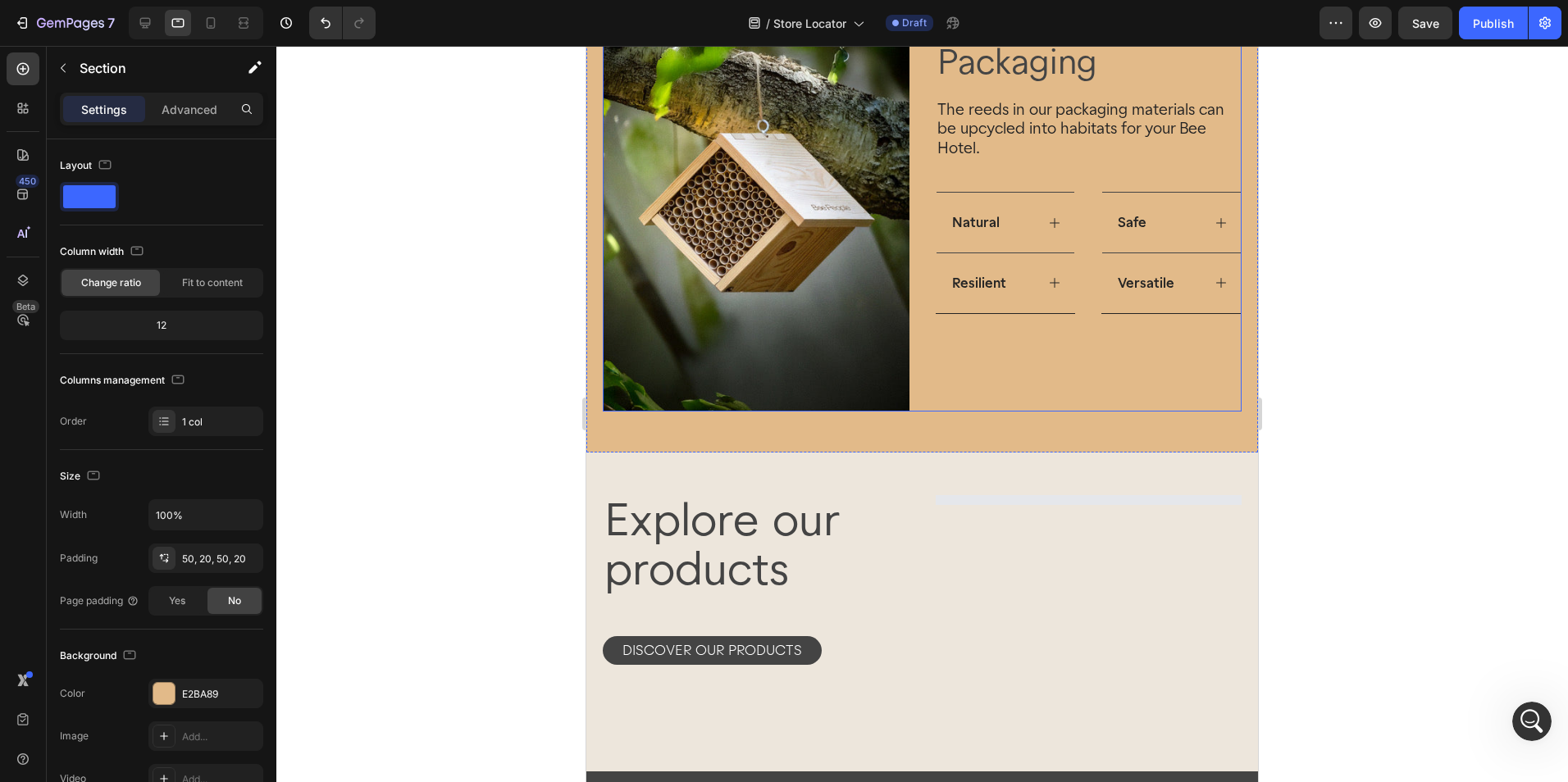
scroll to position [0, 0]
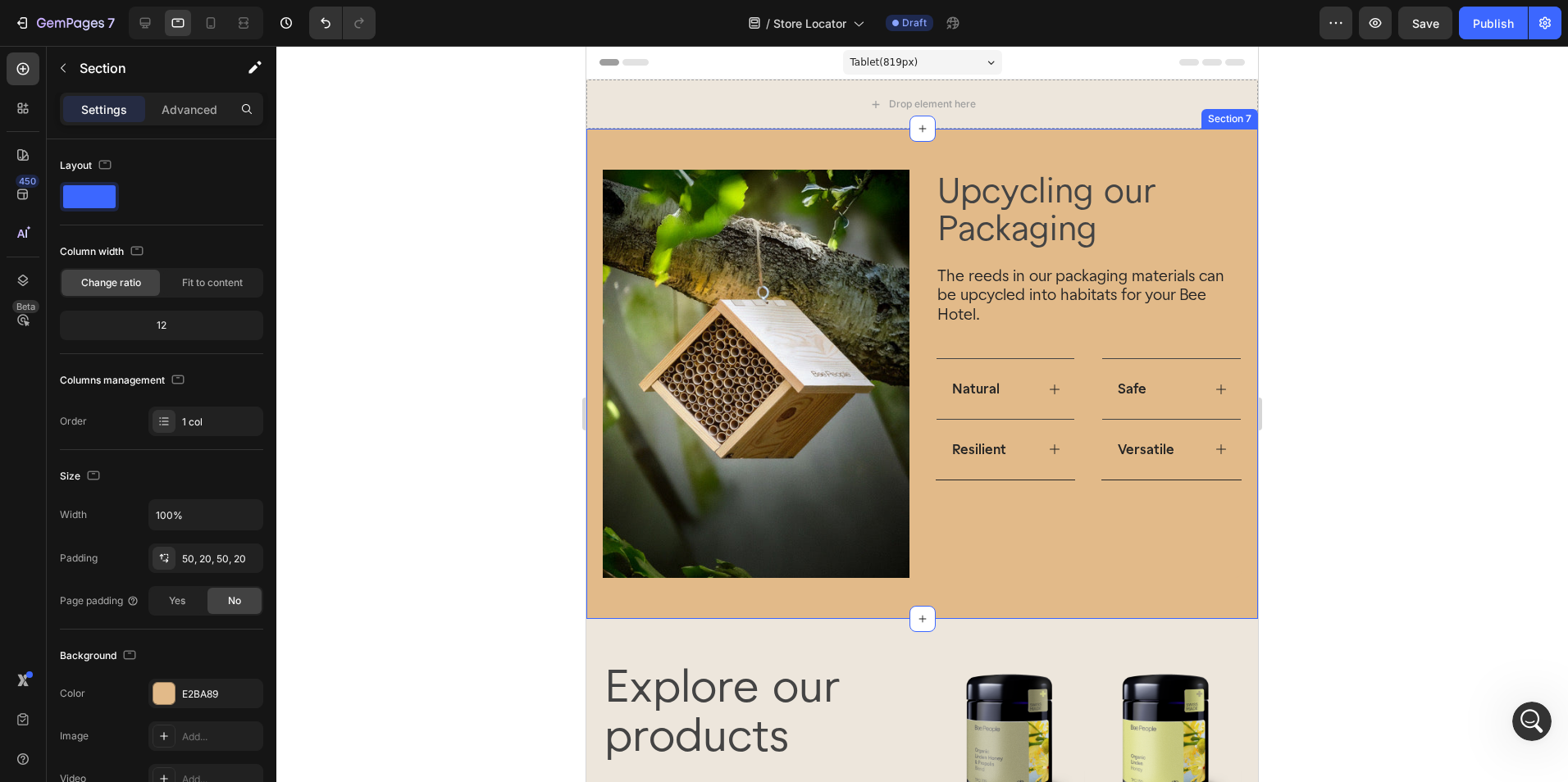
click at [1210, 151] on div "Upcycling our Packaging Heading The reeds in our packaging materials can be upc…" at bounding box center [921, 374] width 671 height 490
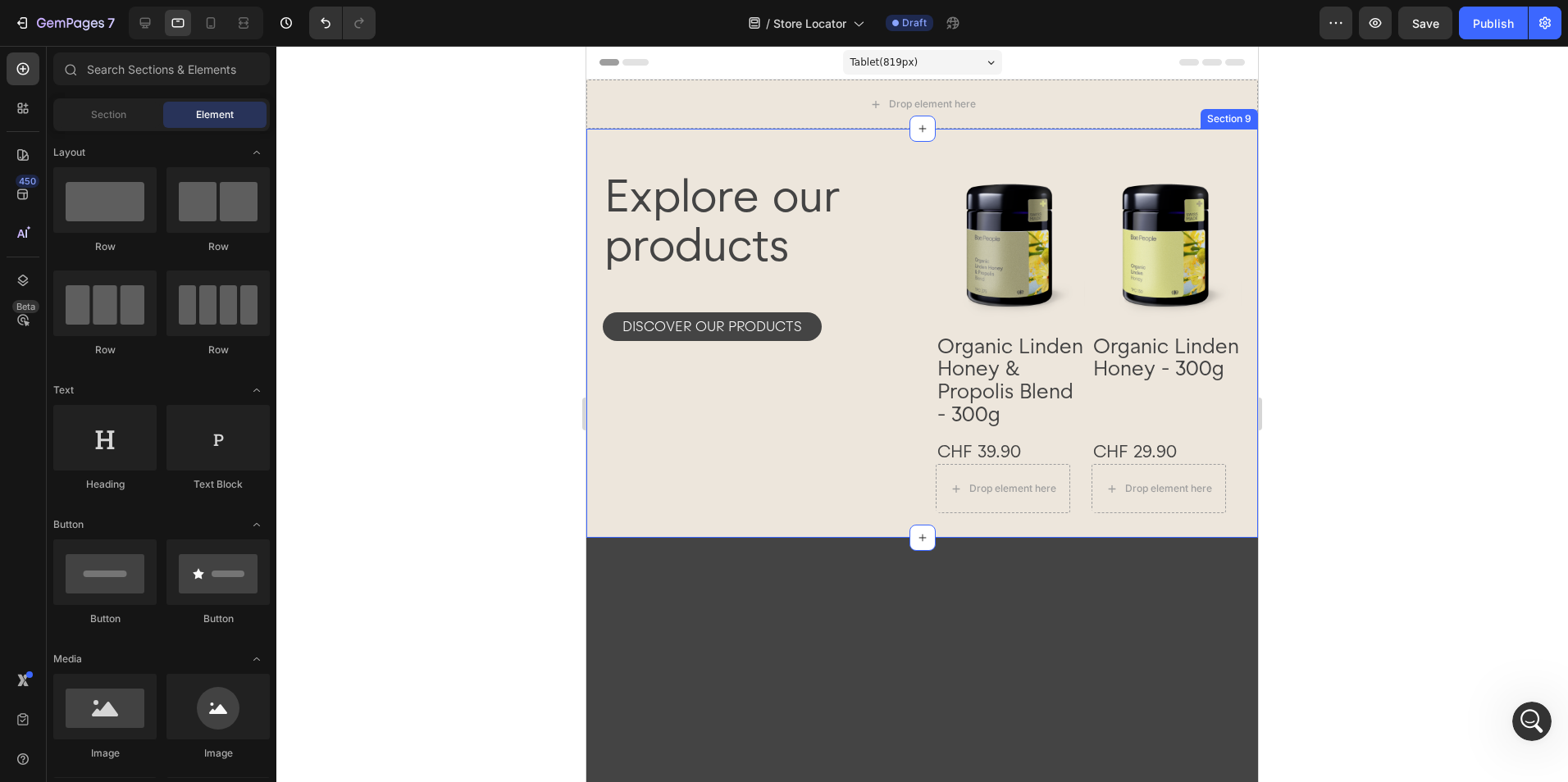
click at [1216, 150] on div "Product Images Organic Linden Honey & Propolis Blend - 300g Product Title CHF 3…" at bounding box center [921, 333] width 671 height 409
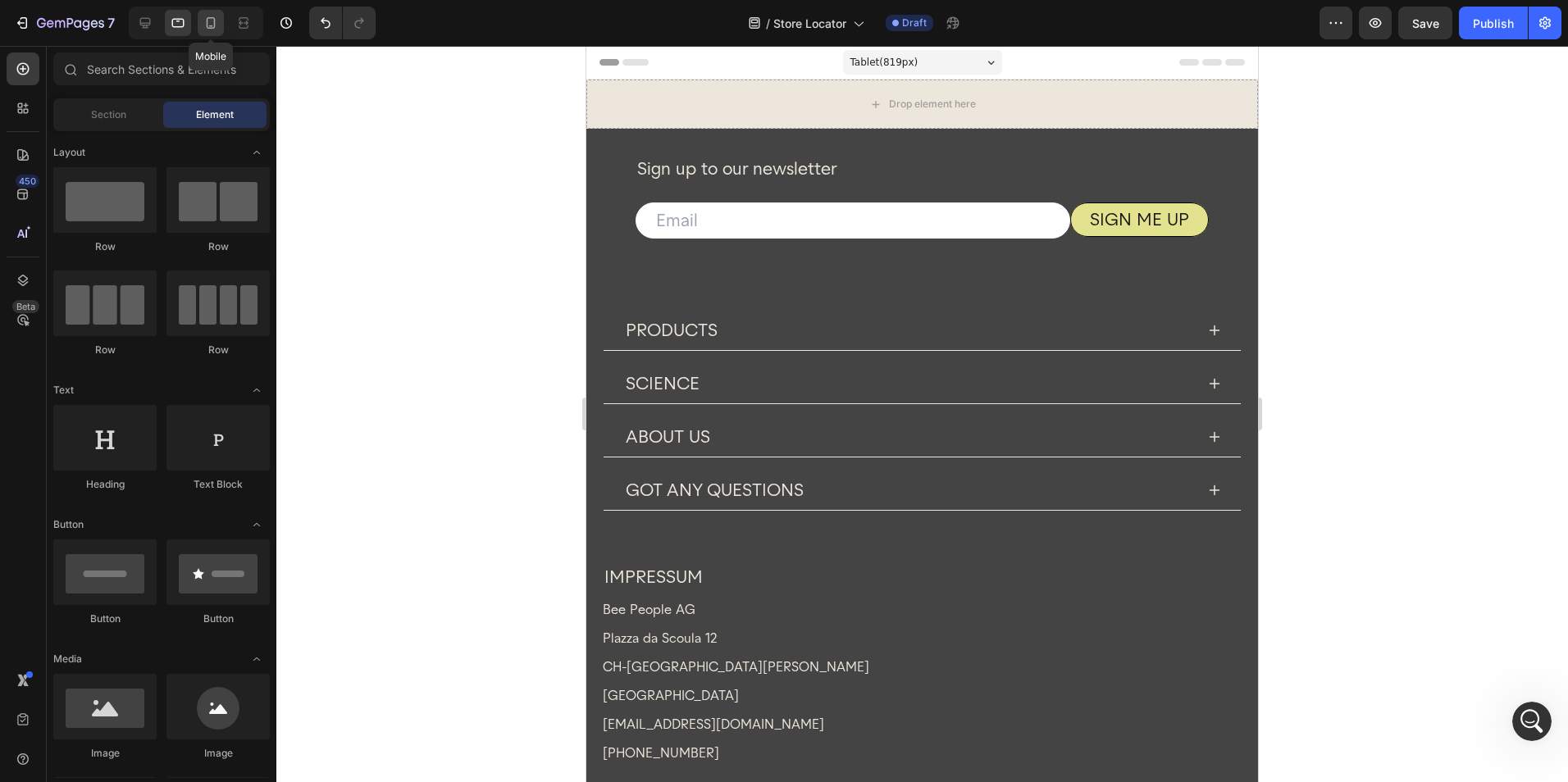
click at [223, 27] on div at bounding box center [211, 23] width 27 height 27
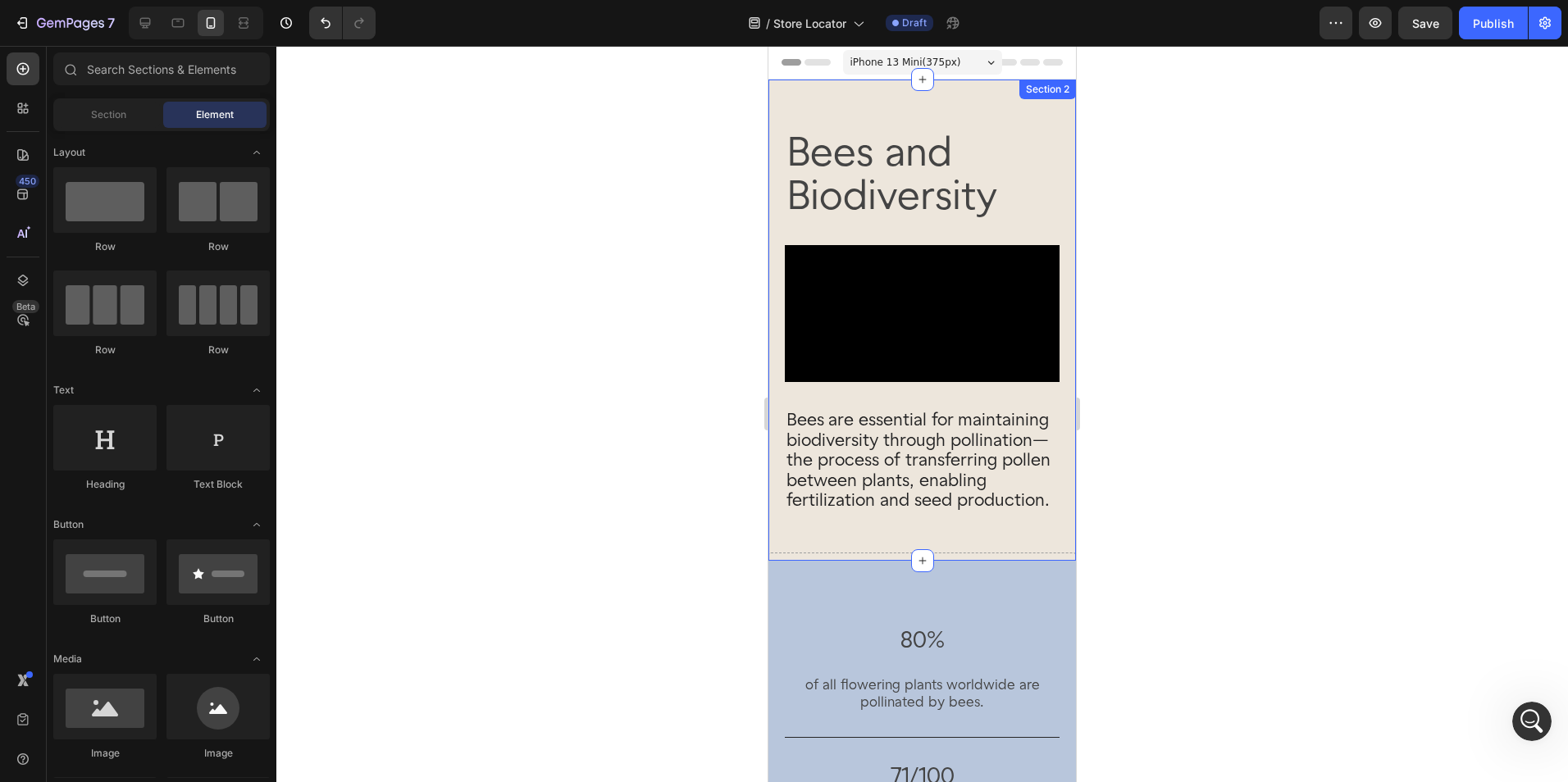
click at [1030, 98] on div "Section 2" at bounding box center [1047, 89] width 57 height 20
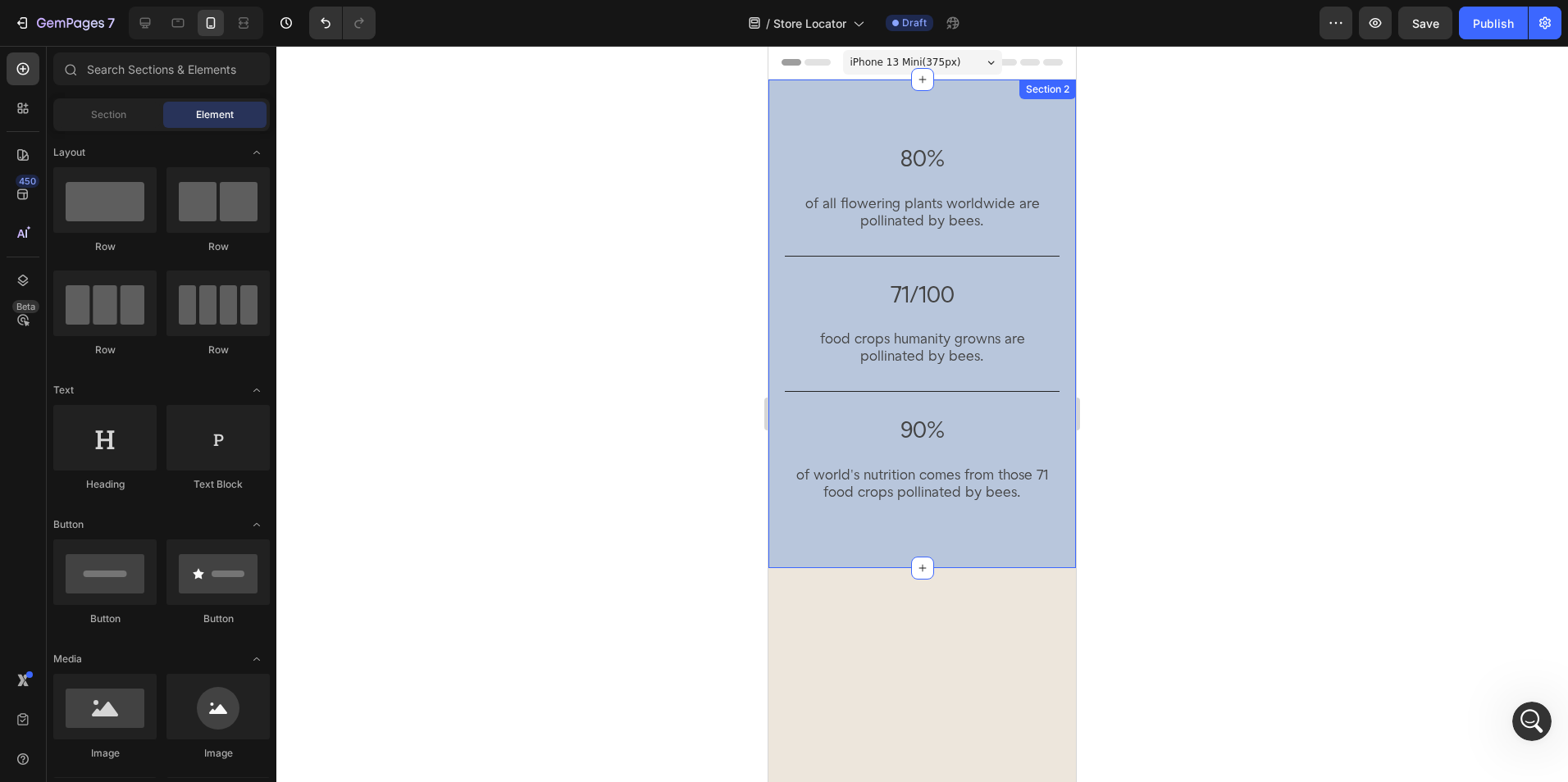
click at [1025, 102] on div "80% Heading of all flowering plants worldwide are pollinated by bees. Text Bloc…" at bounding box center [921, 324] width 308 height 489
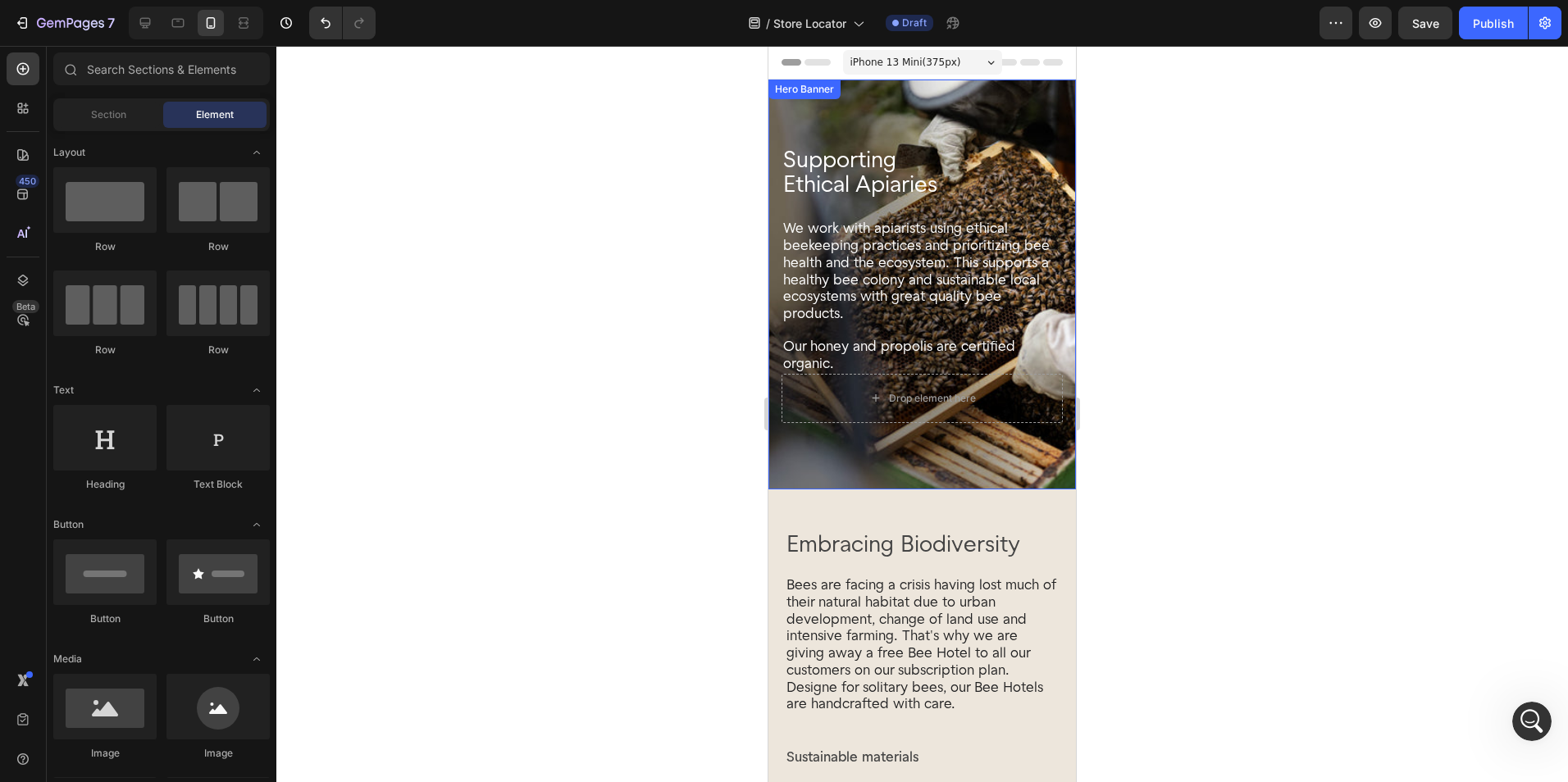
click at [1036, 456] on div "Background Image" at bounding box center [921, 284] width 308 height 410
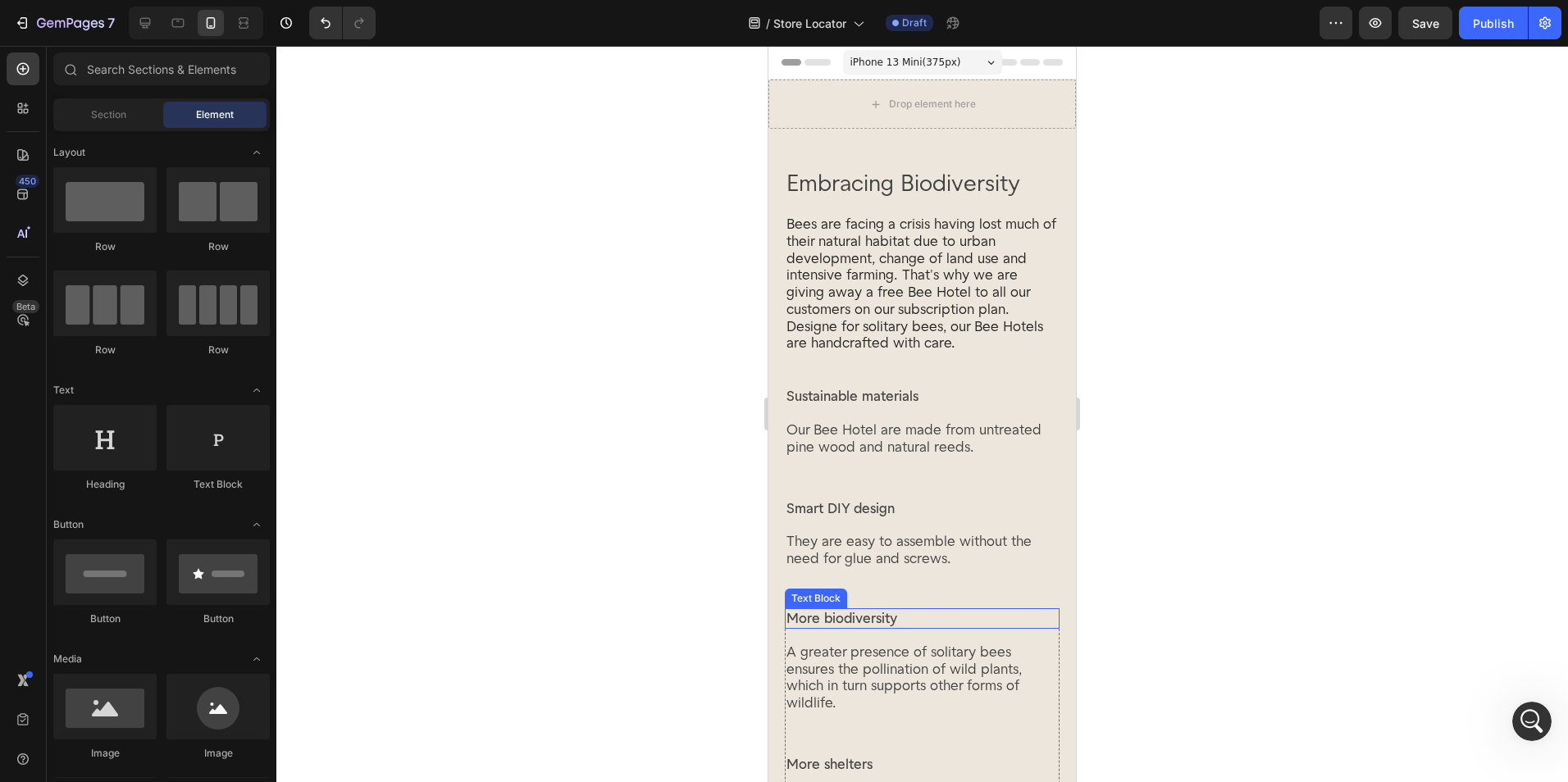
click at [1038, 621] on p "More biodiversity" at bounding box center [921, 618] width 272 height 17
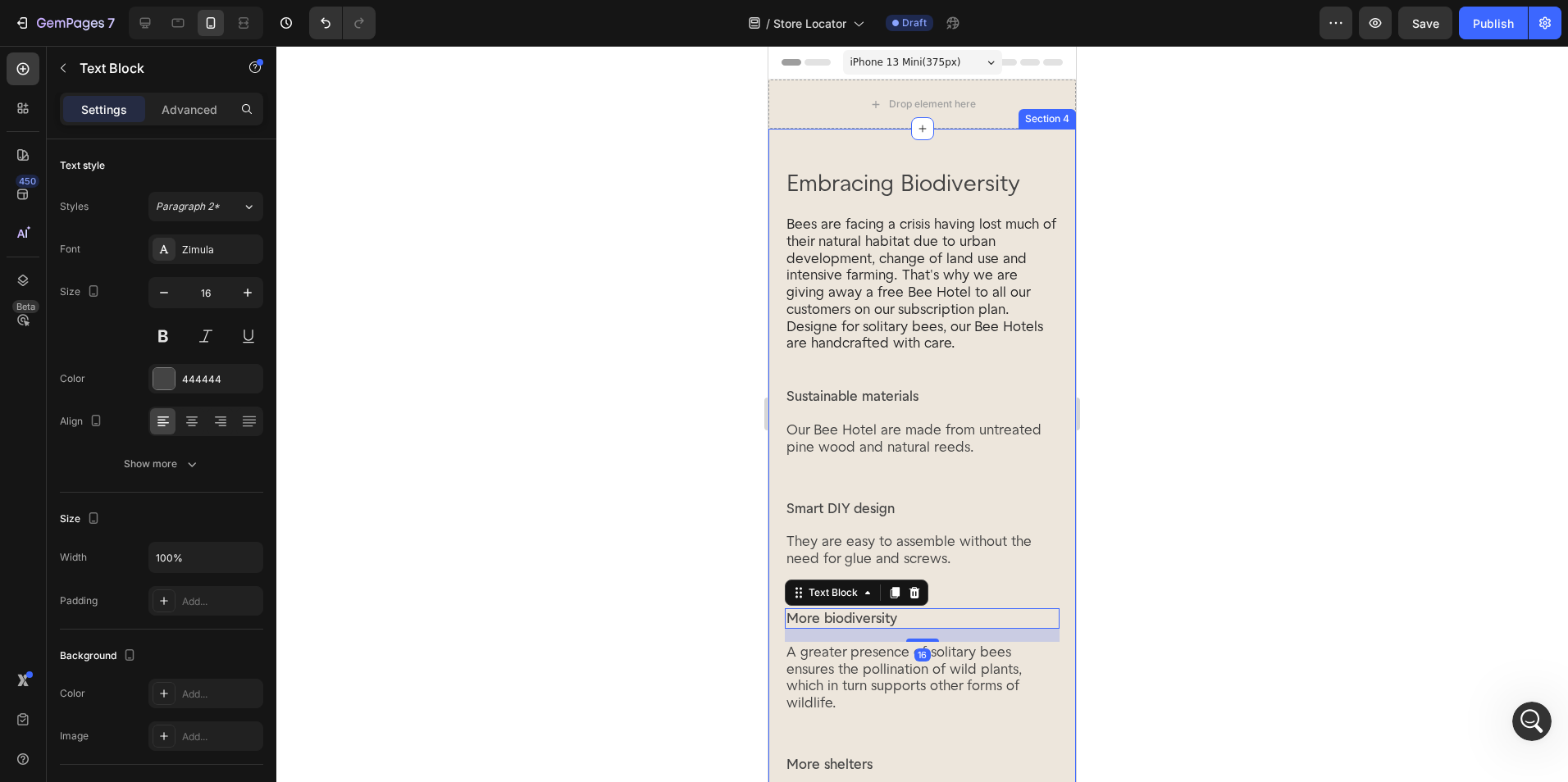
click at [1055, 595] on div "Embracing Biodiversity Heading Bees are facing a crisis having lost much of the…" at bounding box center [921, 723] width 308 height 1190
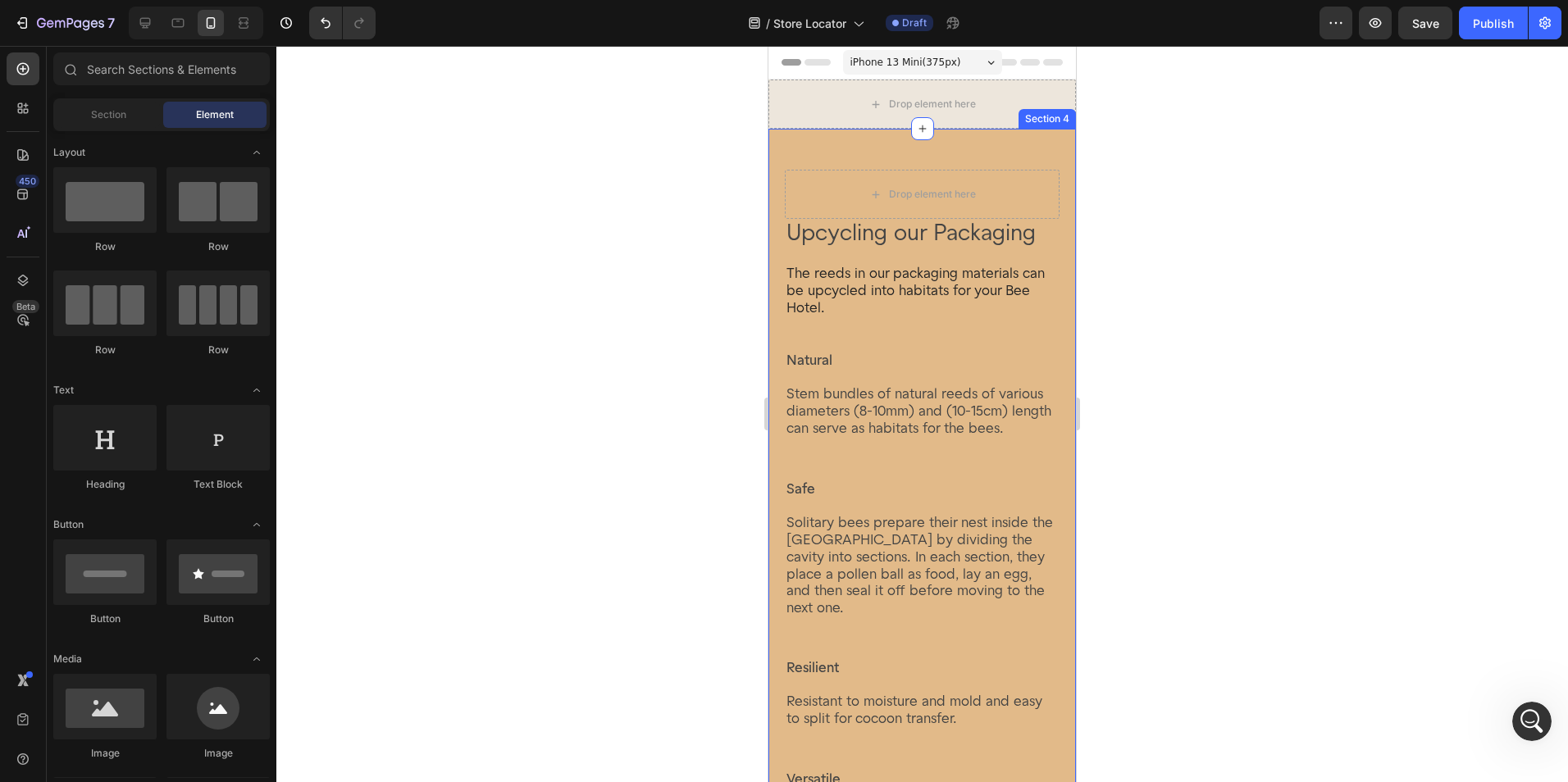
click at [1053, 576] on div "Upcycling our Packaging Heading The reeds in our packaging materials can be upc…" at bounding box center [921, 760] width 308 height 1264
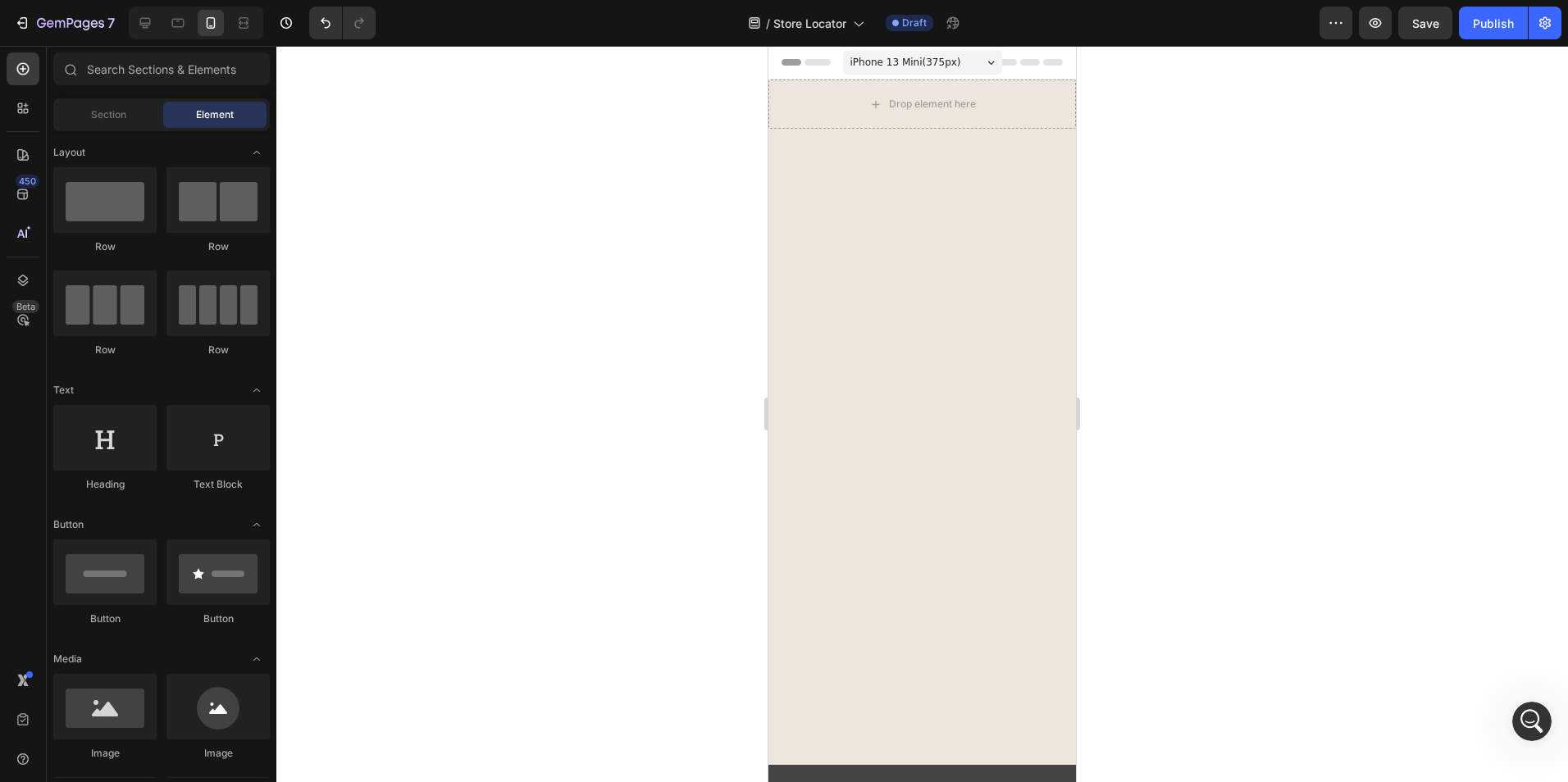
scroll to position [82, 0]
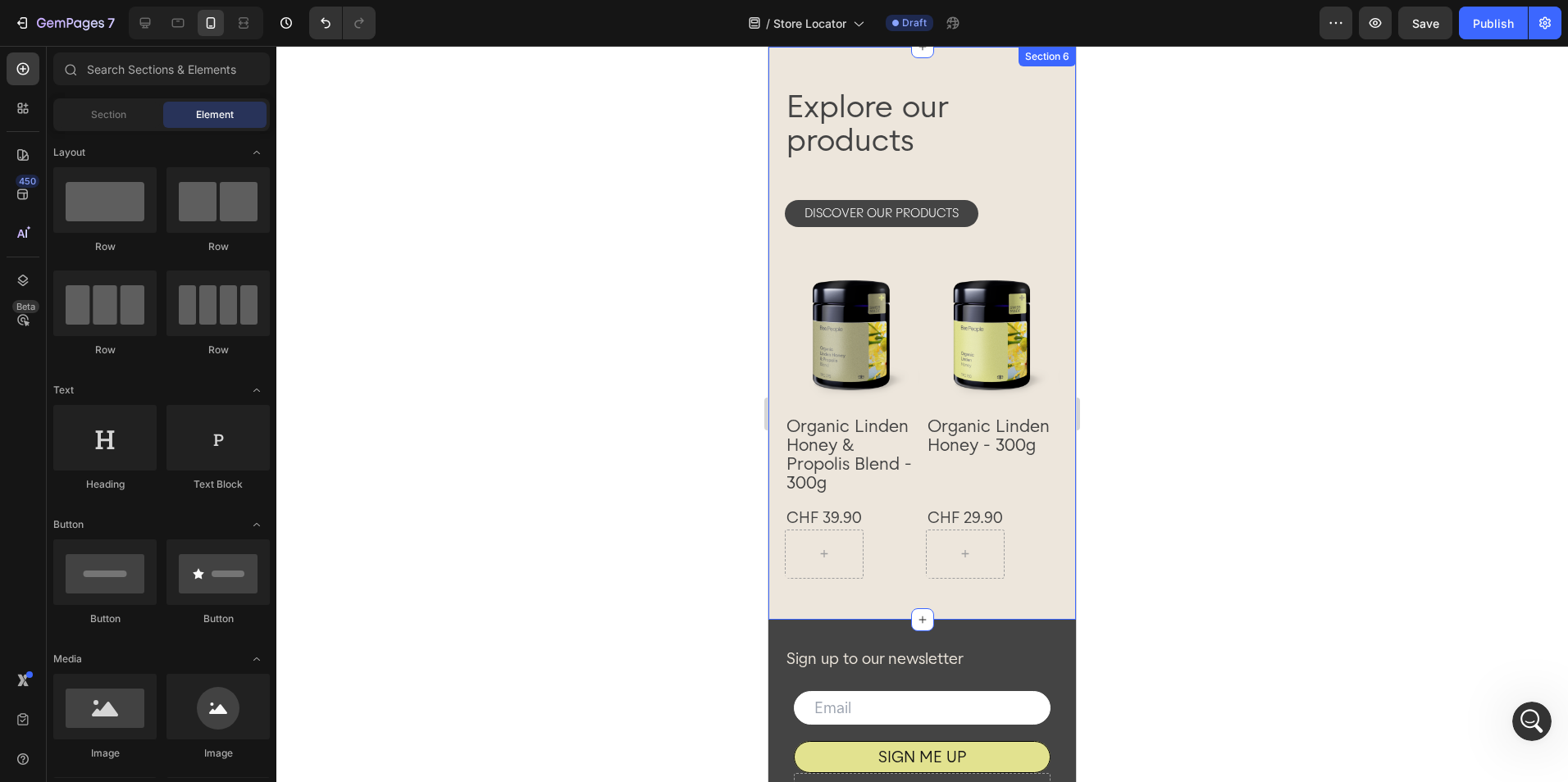
click at [1048, 554] on div "Product Images Organic Linden Honey & Propolis Blend - 300g Product Title CHF 3…" at bounding box center [921, 332] width 308 height 573
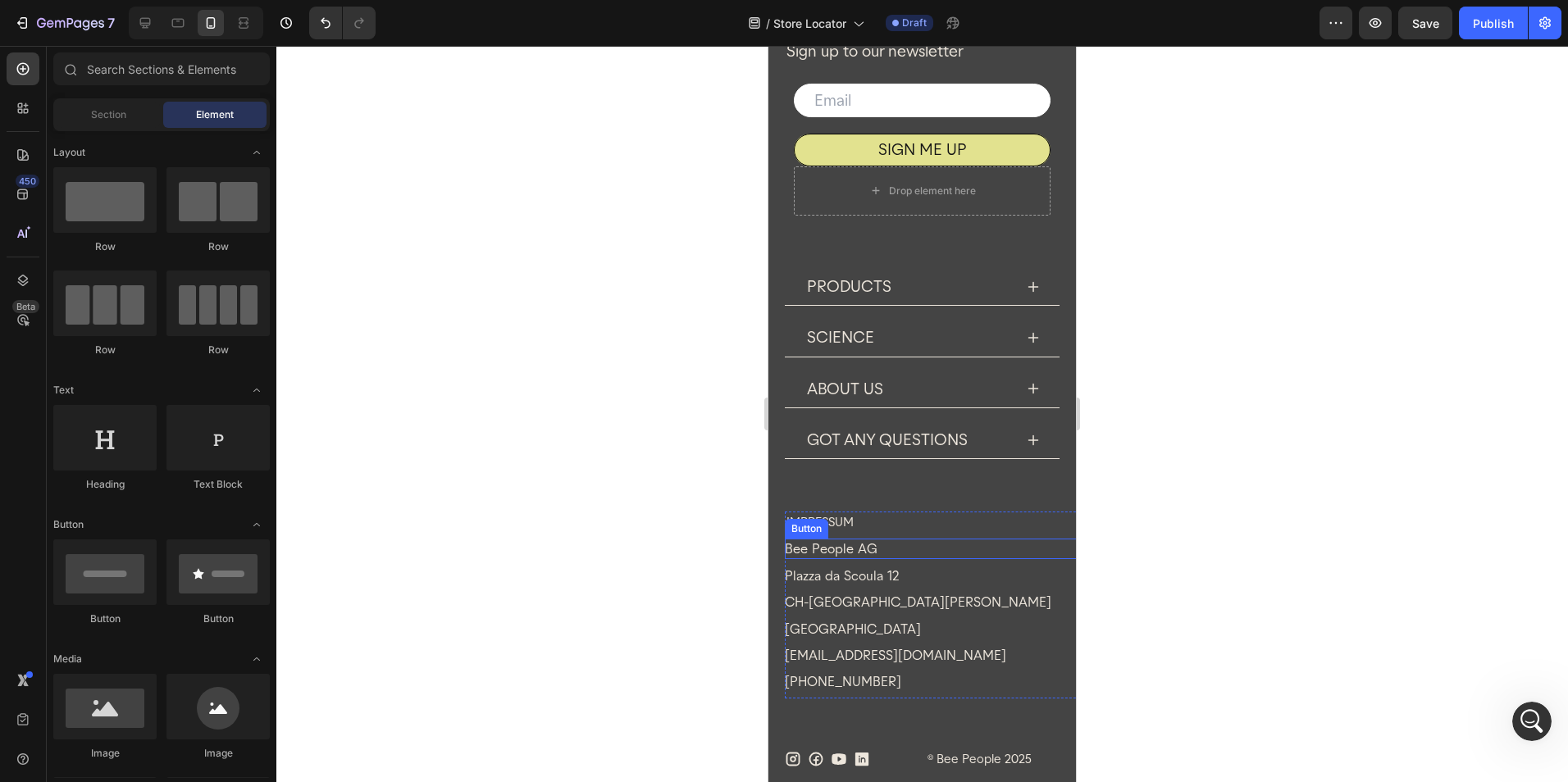
scroll to position [0, 0]
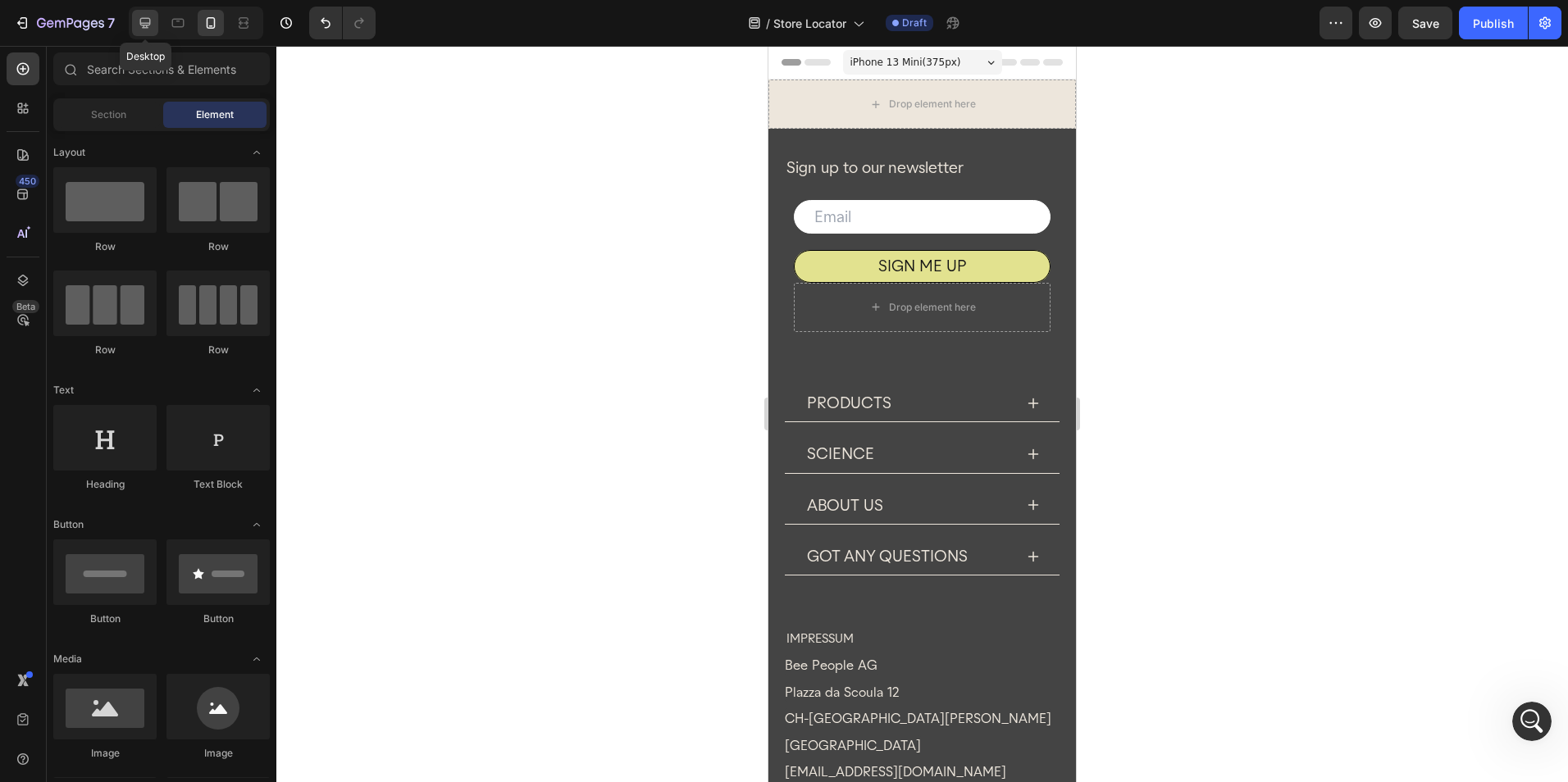
click at [152, 23] on icon at bounding box center [145, 23] width 16 height 16
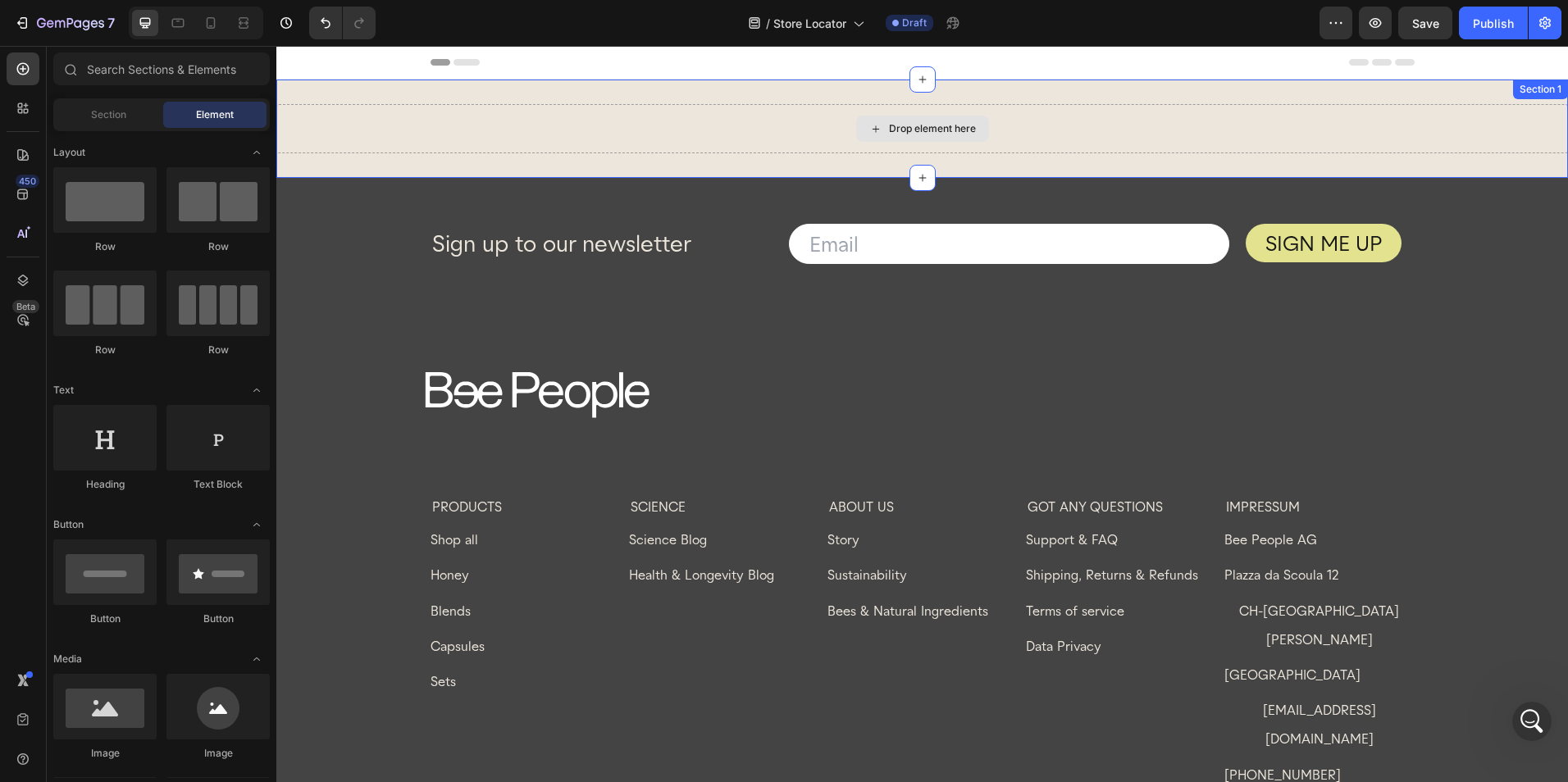
click at [645, 136] on div "Drop element here" at bounding box center [922, 129] width 1292 height 49
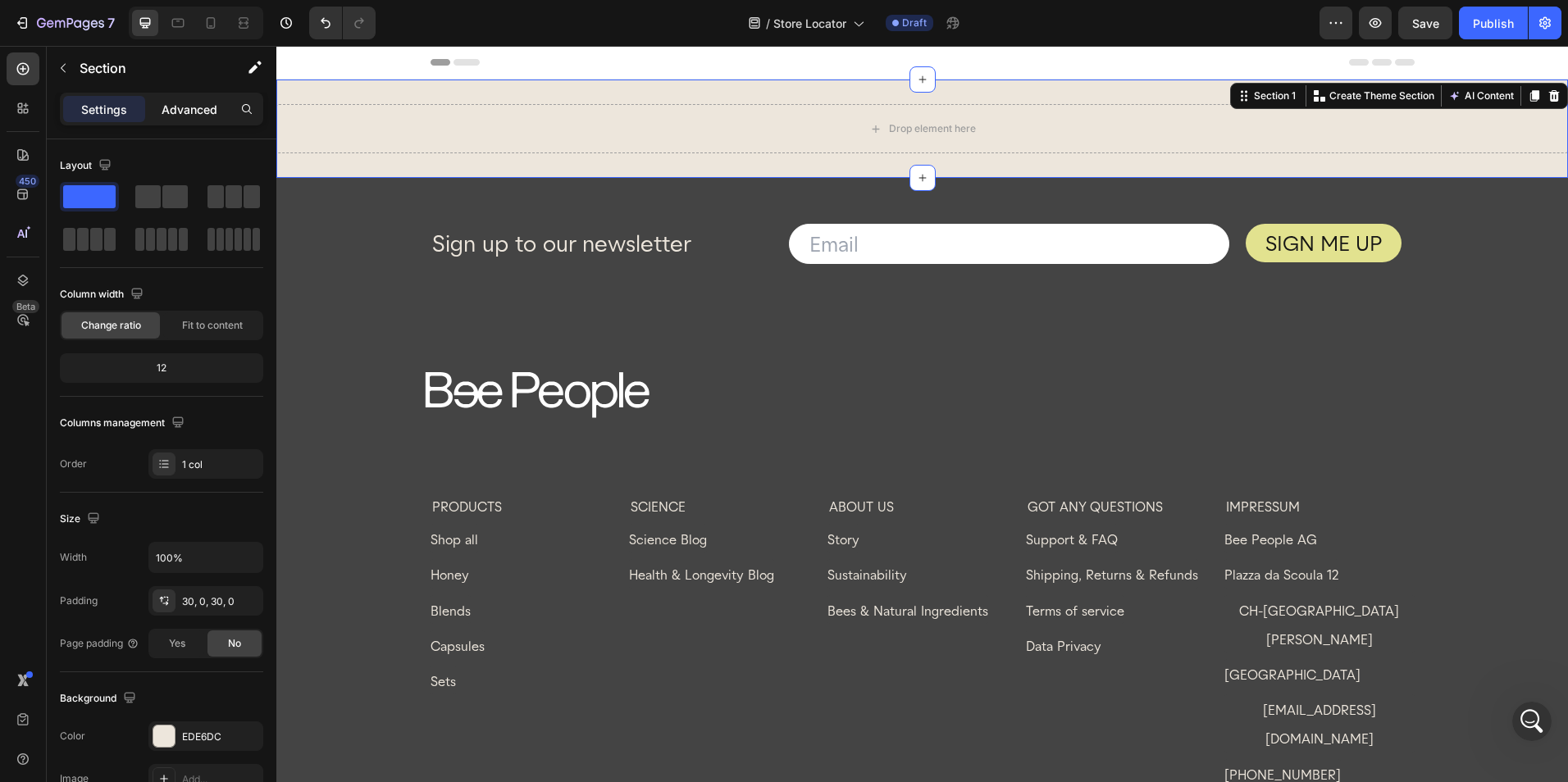
click at [160, 101] on div "Advanced" at bounding box center [189, 109] width 82 height 27
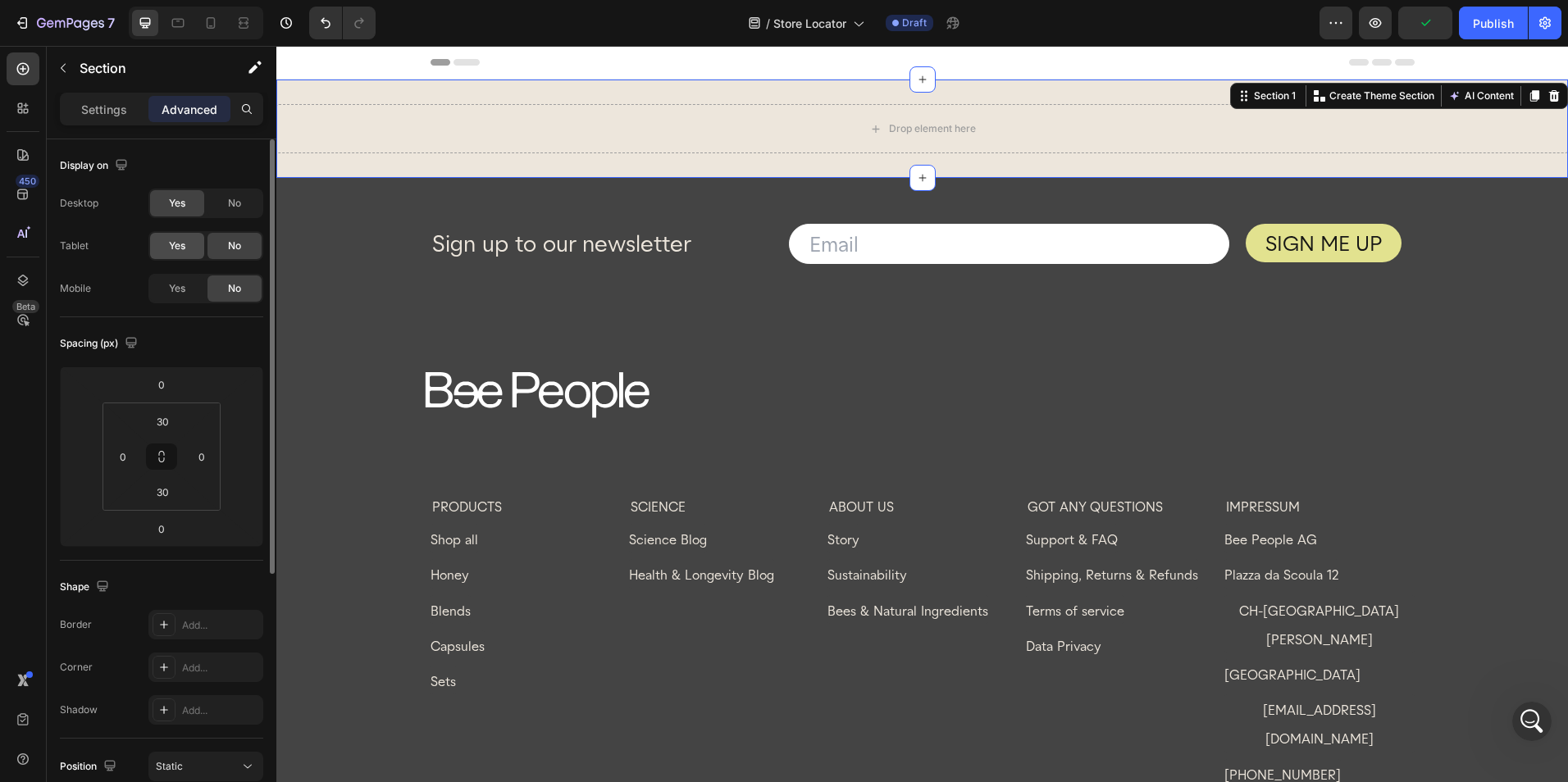
click at [186, 252] on span "Yes" at bounding box center [176, 246] width 16 height 15
click at [184, 293] on span "Yes" at bounding box center [176, 289] width 16 height 15
click at [181, 34] on div at bounding box center [178, 23] width 27 height 27
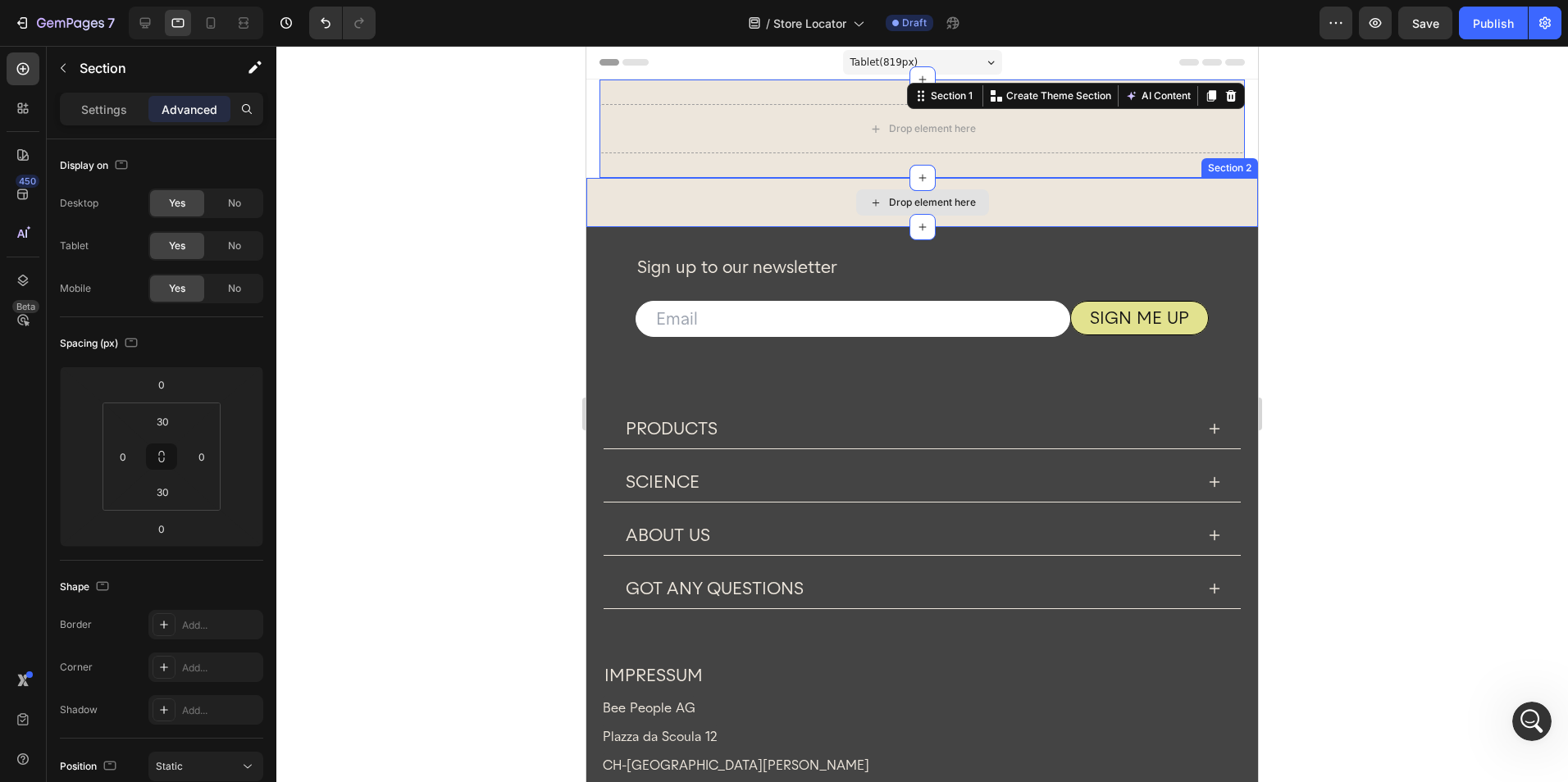
click at [719, 189] on div "Drop element here" at bounding box center [921, 203] width 671 height 49
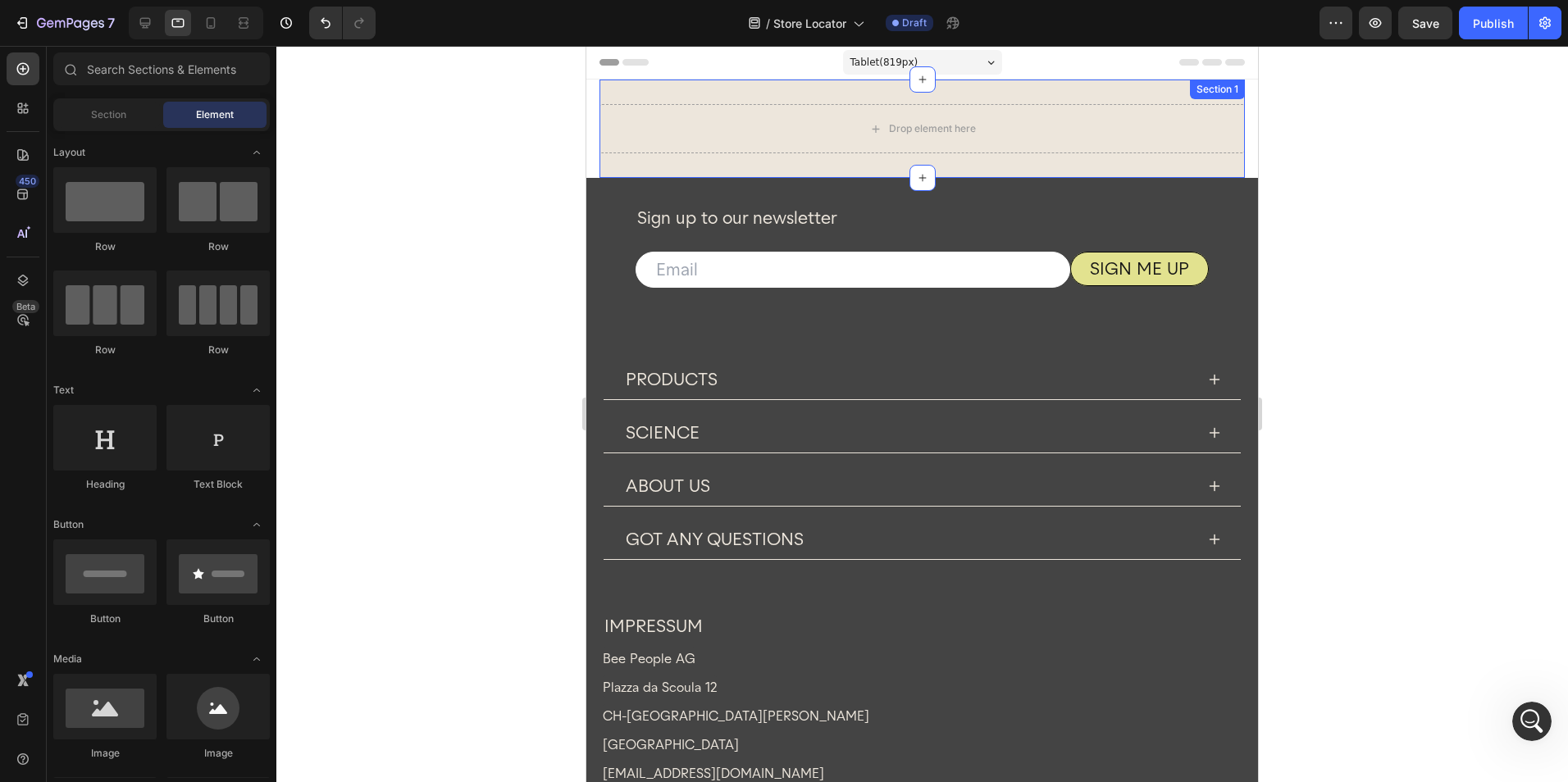
click at [615, 97] on div "Drop element here Section 1" at bounding box center [921, 129] width 645 height 98
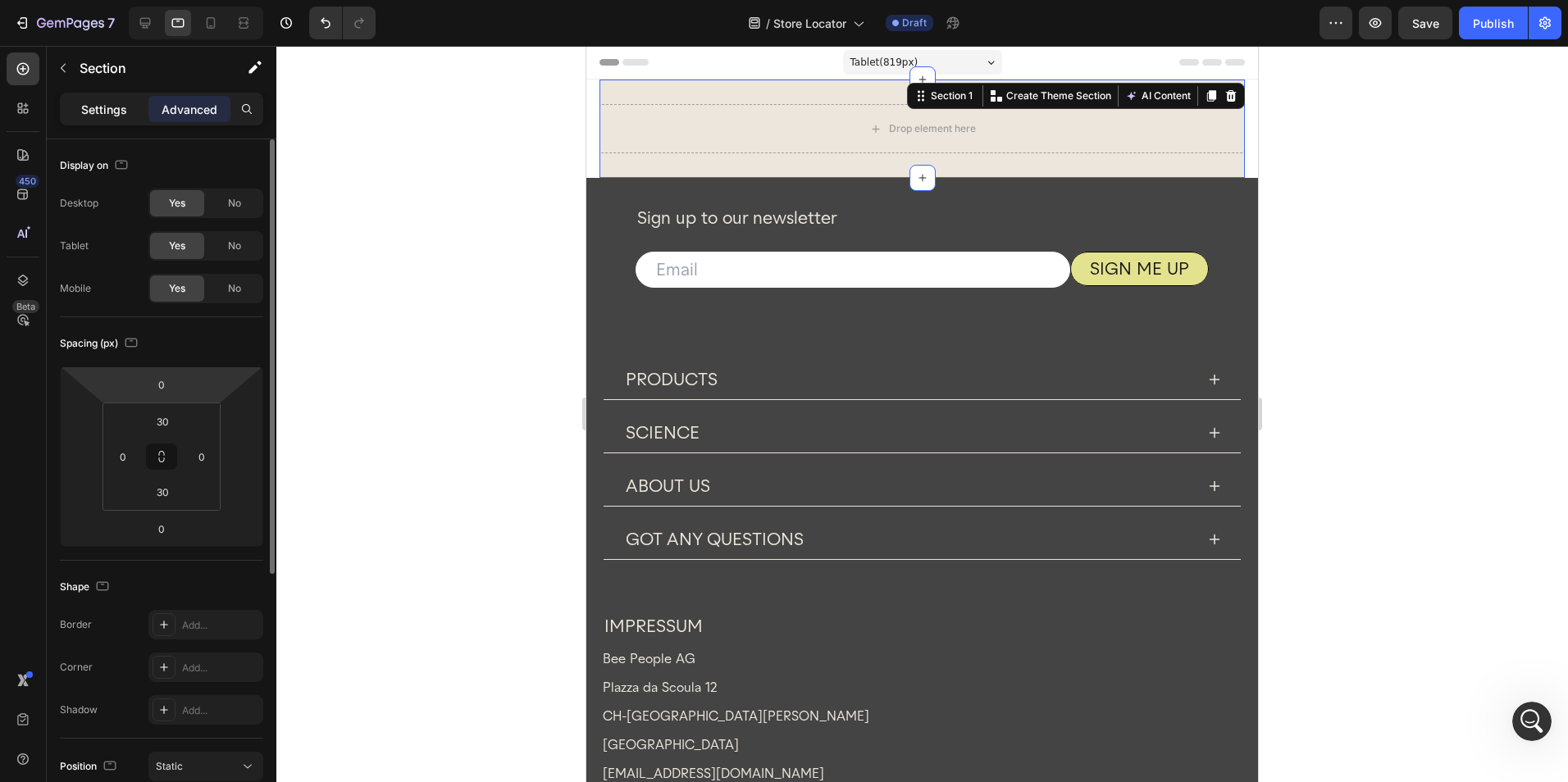
click at [127, 106] on div "Settings" at bounding box center [104, 109] width 82 height 27
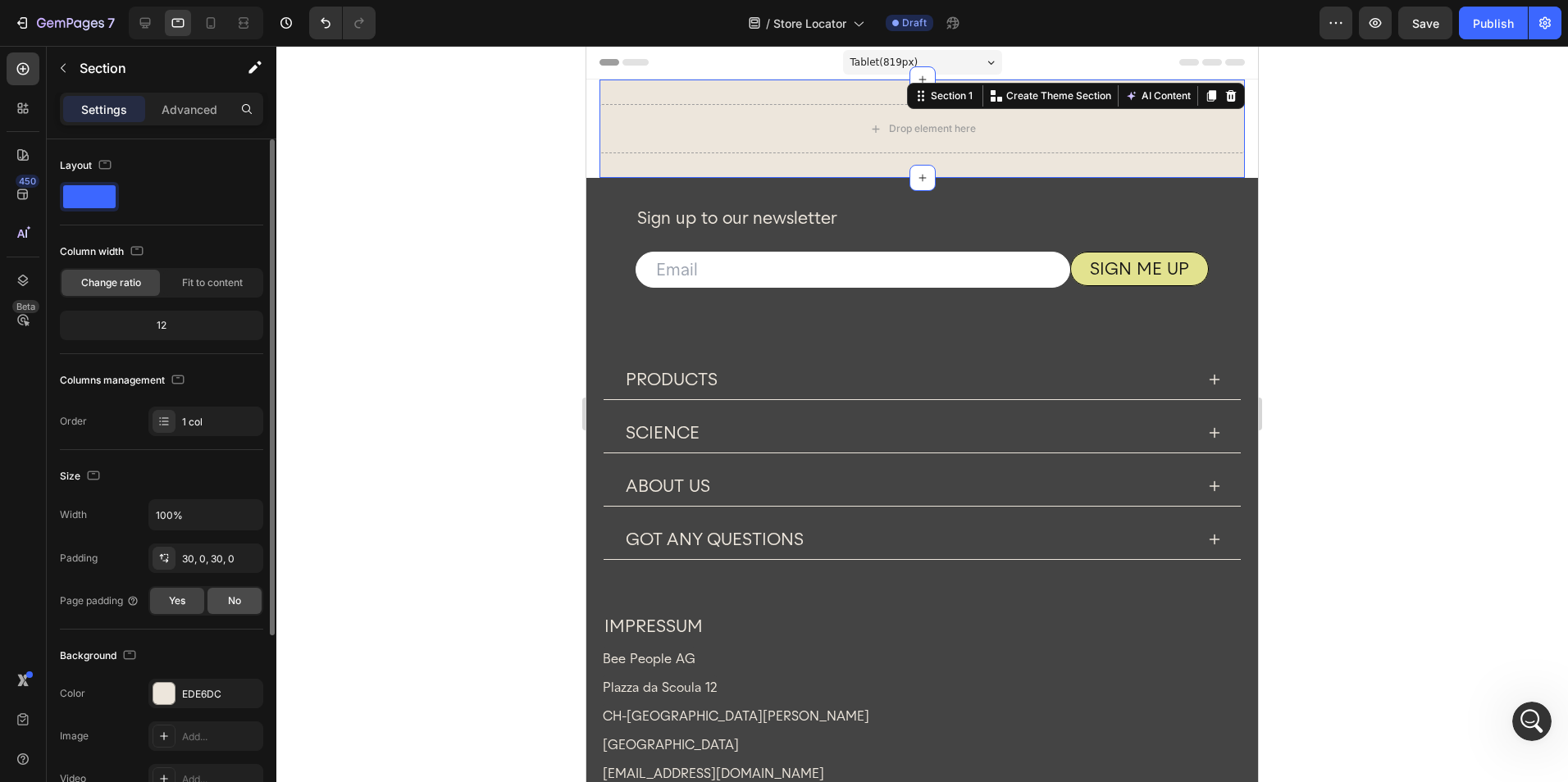
click at [219, 596] on div "No" at bounding box center [234, 601] width 54 height 27
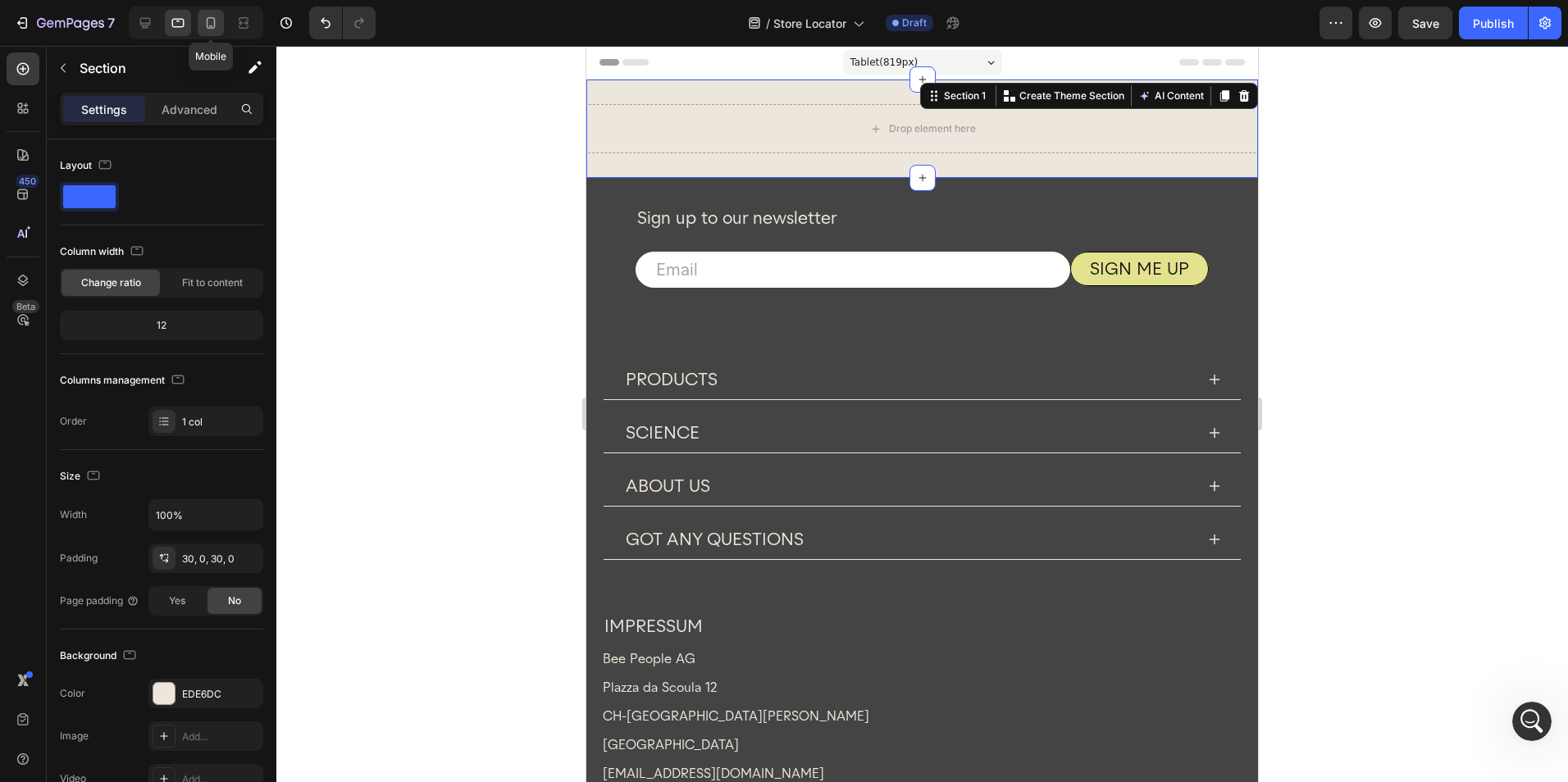
click at [222, 22] on div at bounding box center [211, 23] width 27 height 27
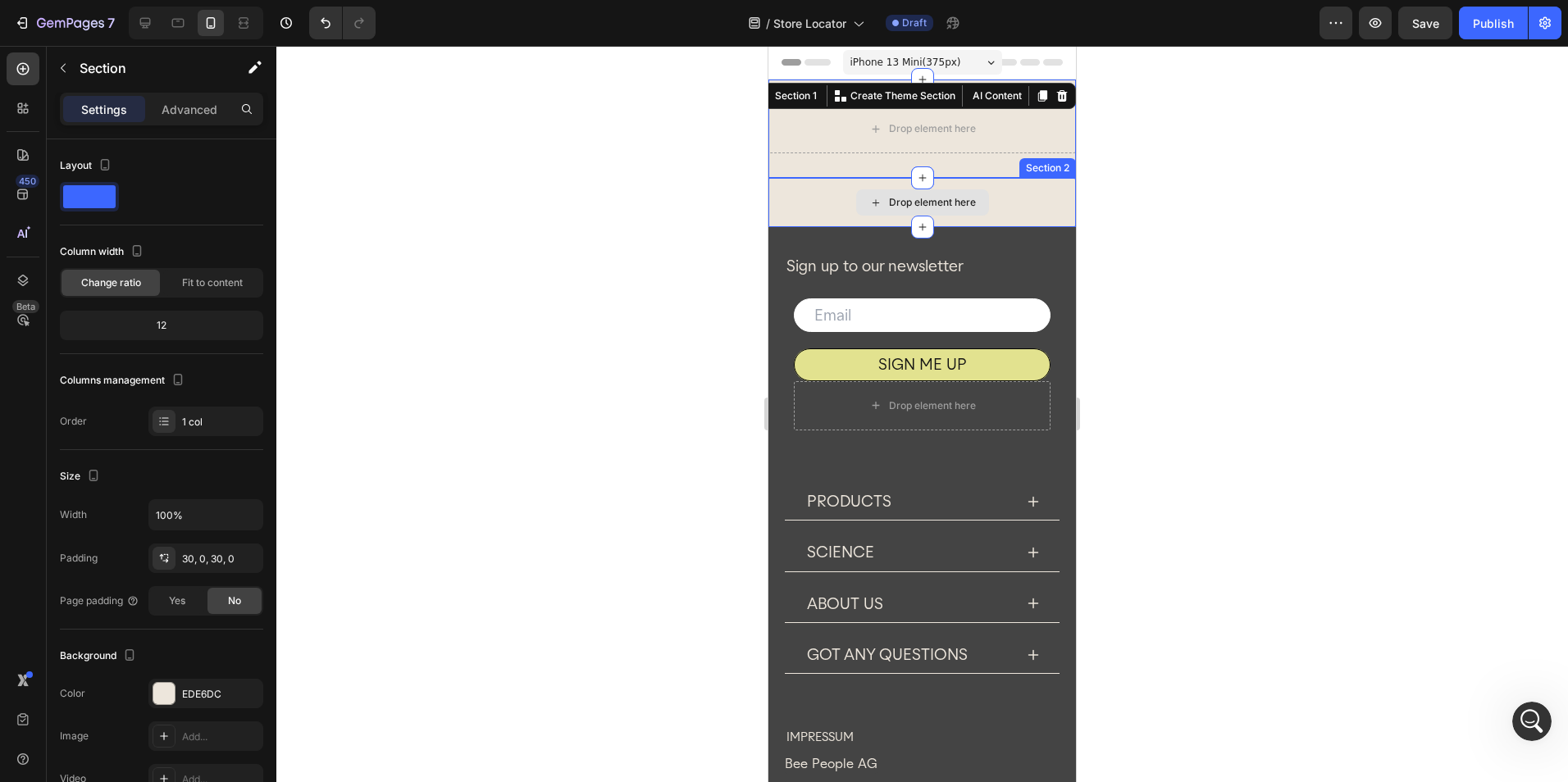
click at [816, 204] on div "Drop element here" at bounding box center [921, 203] width 308 height 49
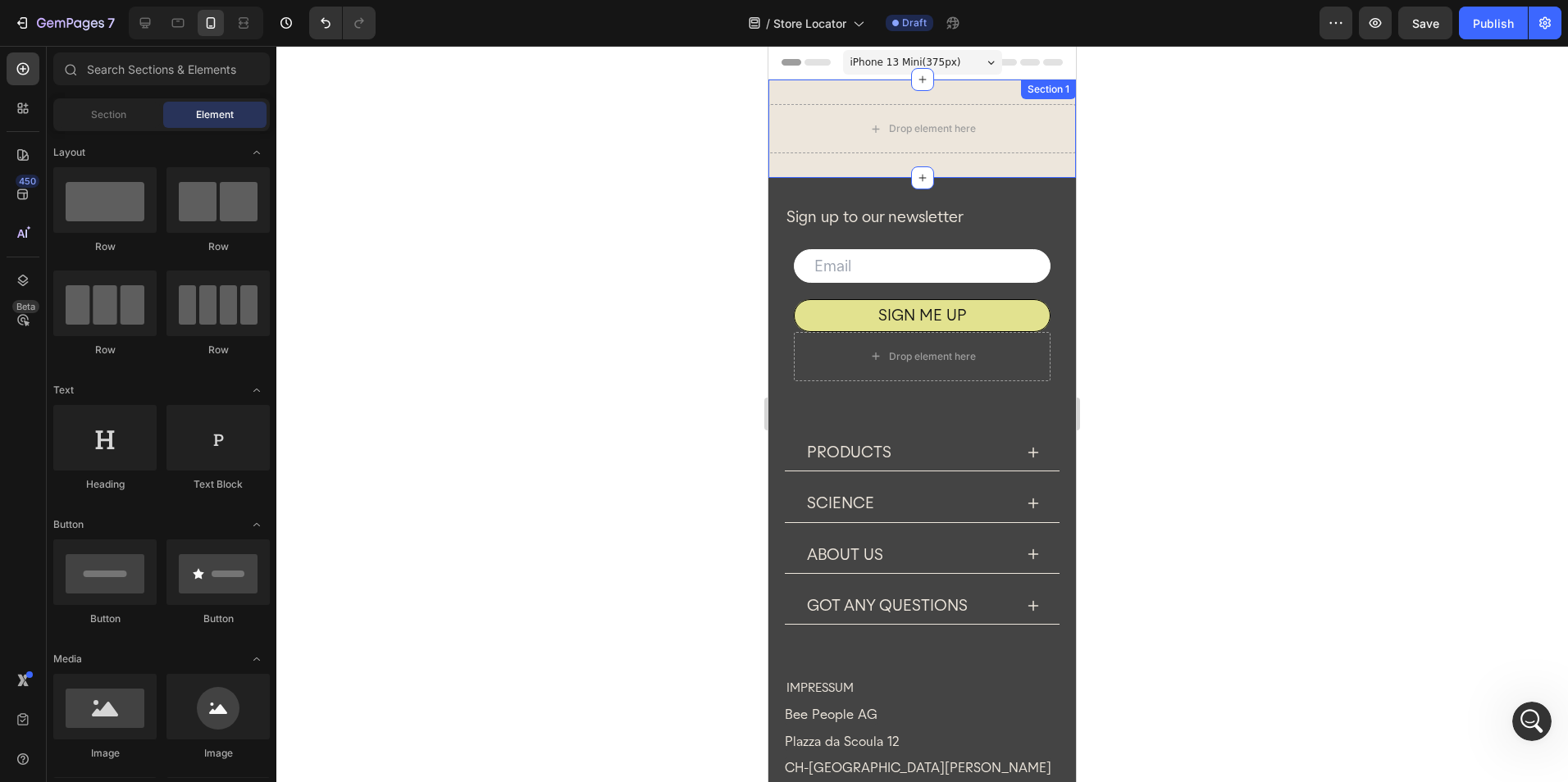
click at [794, 101] on div "Drop element here Section 1" at bounding box center [921, 129] width 308 height 98
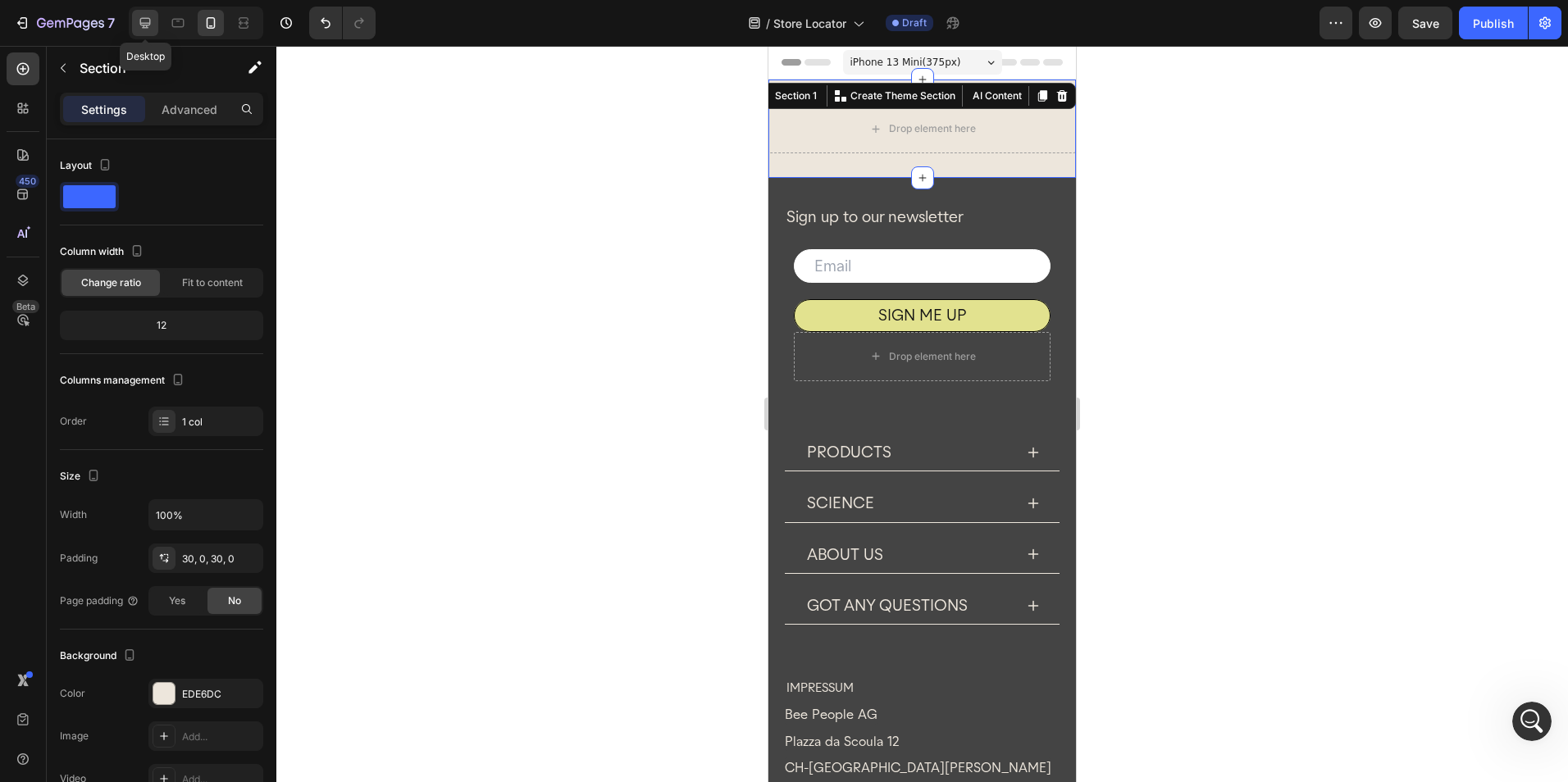
click at [154, 17] on div at bounding box center [145, 23] width 27 height 27
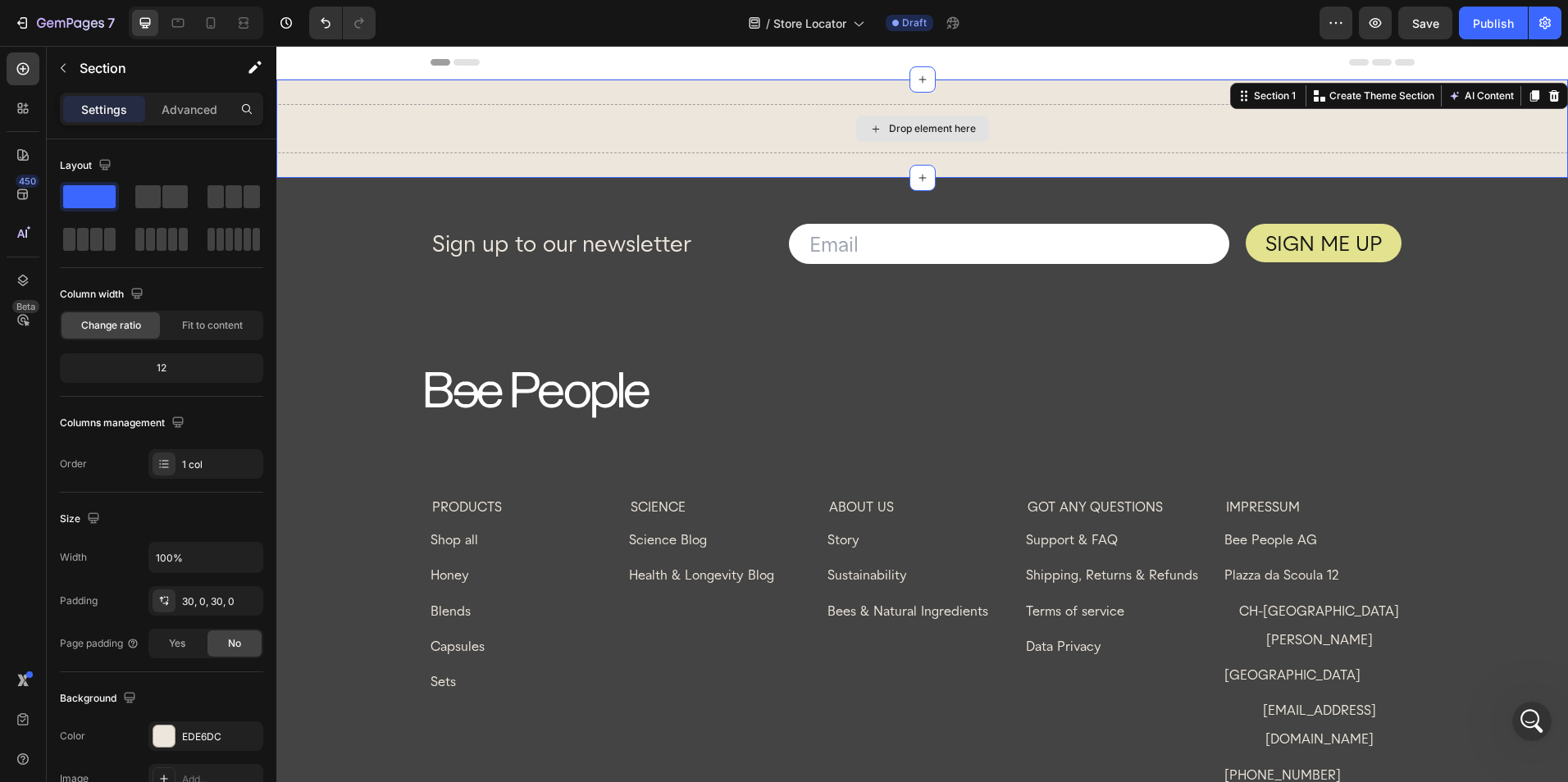
click at [711, 111] on div "Drop element here" at bounding box center [922, 129] width 1292 height 49
click at [27, 119] on div at bounding box center [23, 108] width 33 height 33
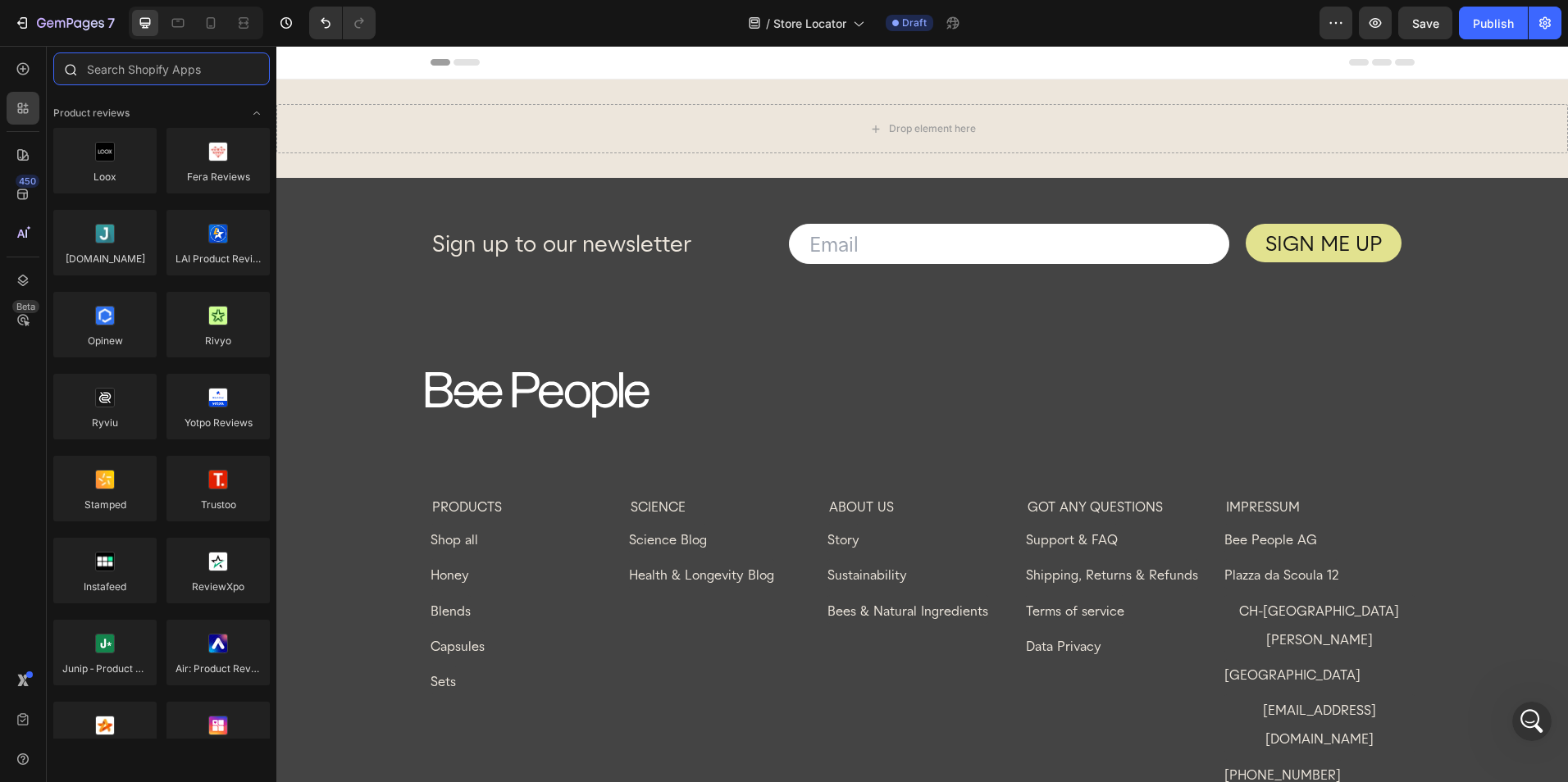
click at [147, 83] on input "text" at bounding box center [161, 68] width 217 height 33
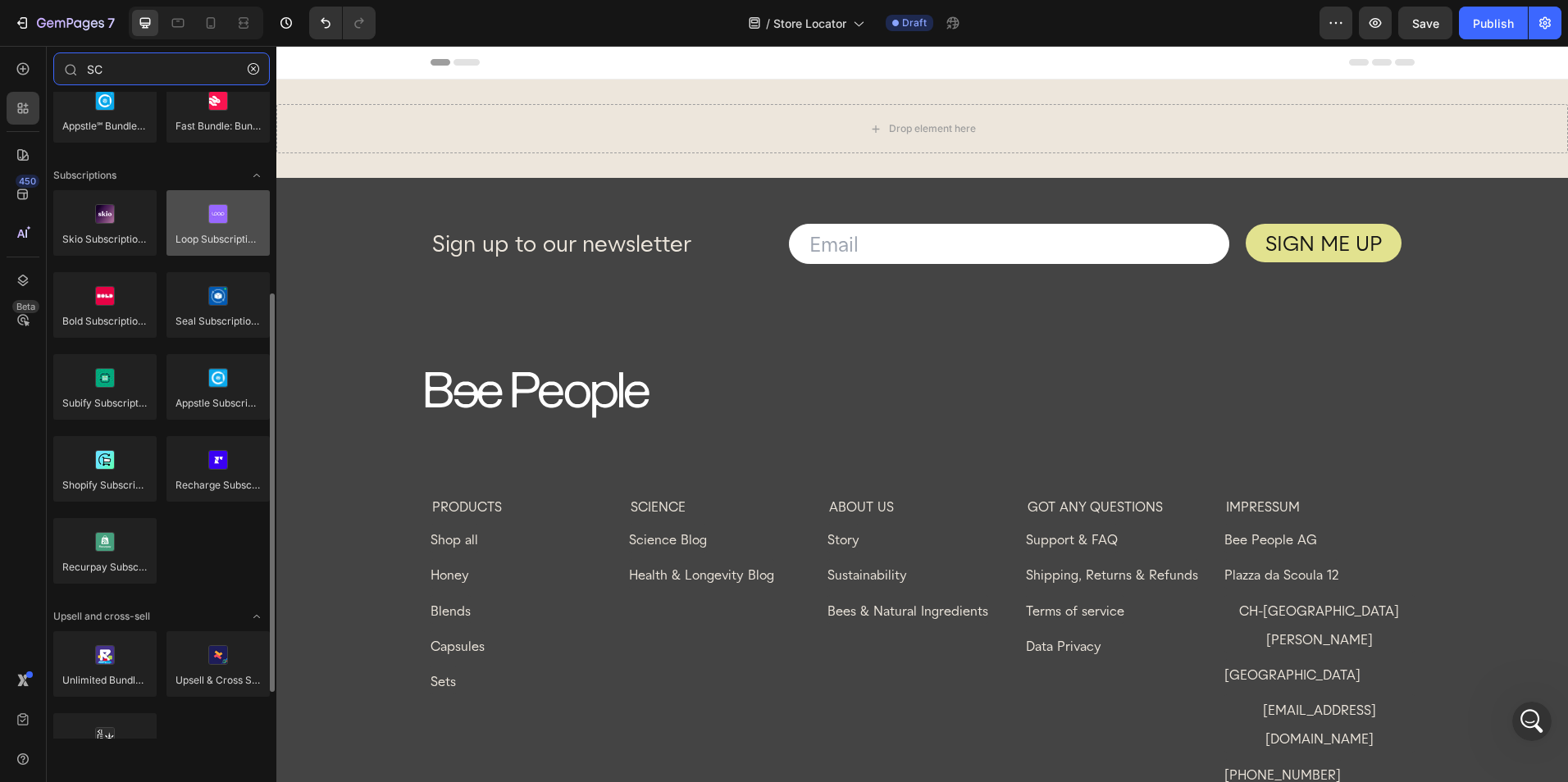
scroll to position [402, 0]
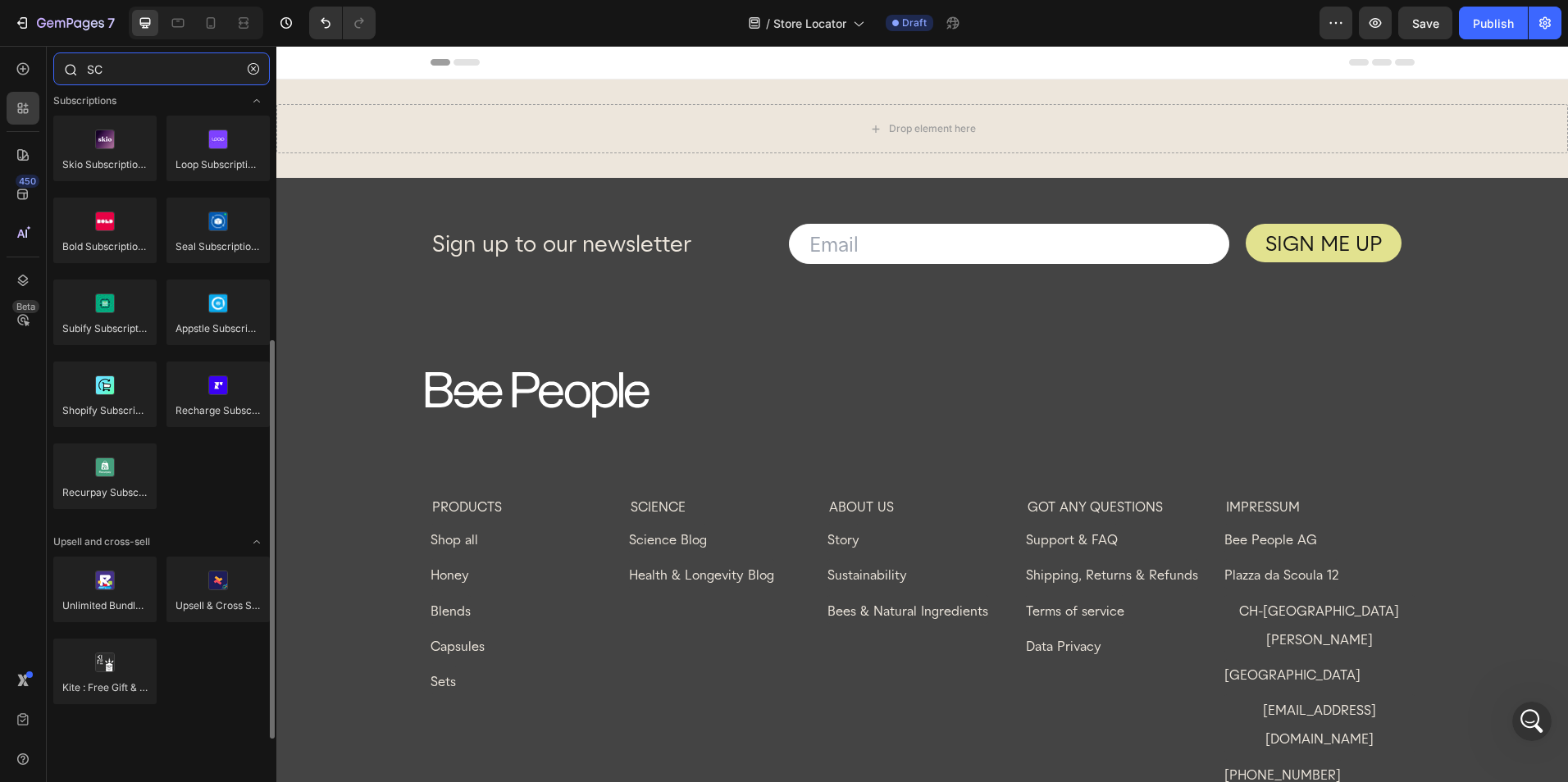
click at [146, 82] on input "SC" at bounding box center [161, 68] width 217 height 33
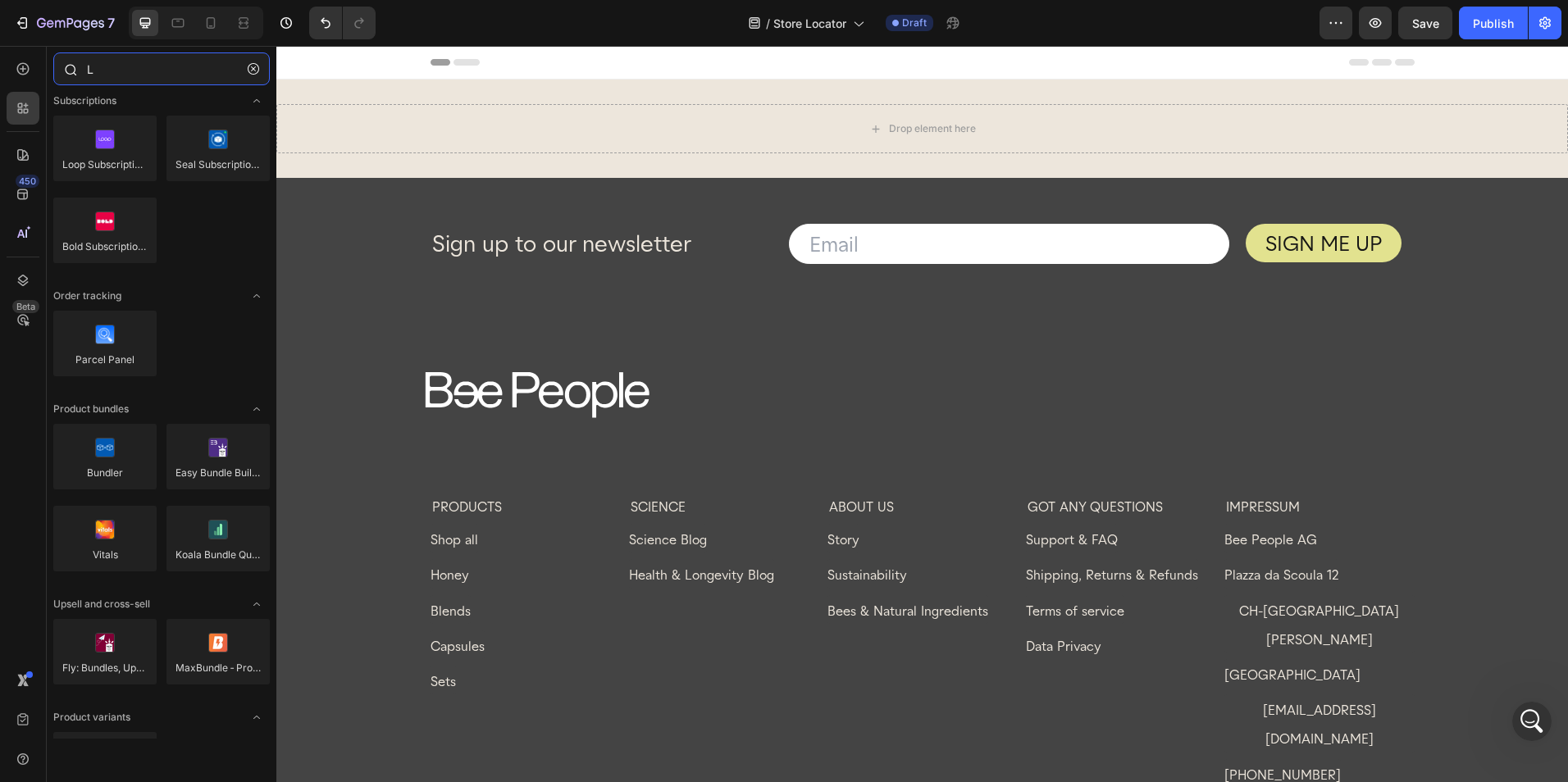
scroll to position [0, 0]
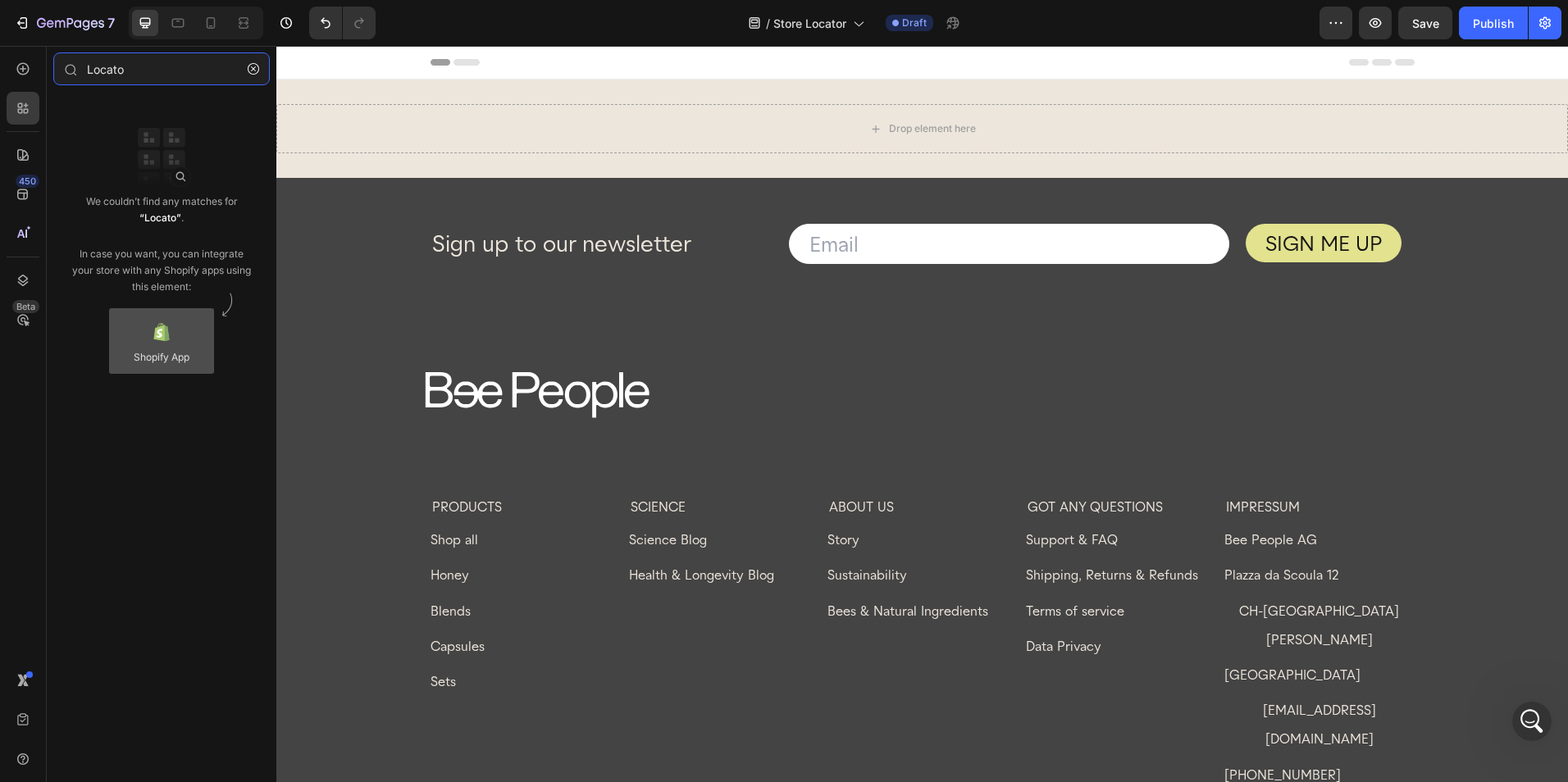
type input "Locato"
click at [181, 344] on div at bounding box center [161, 341] width 105 height 65
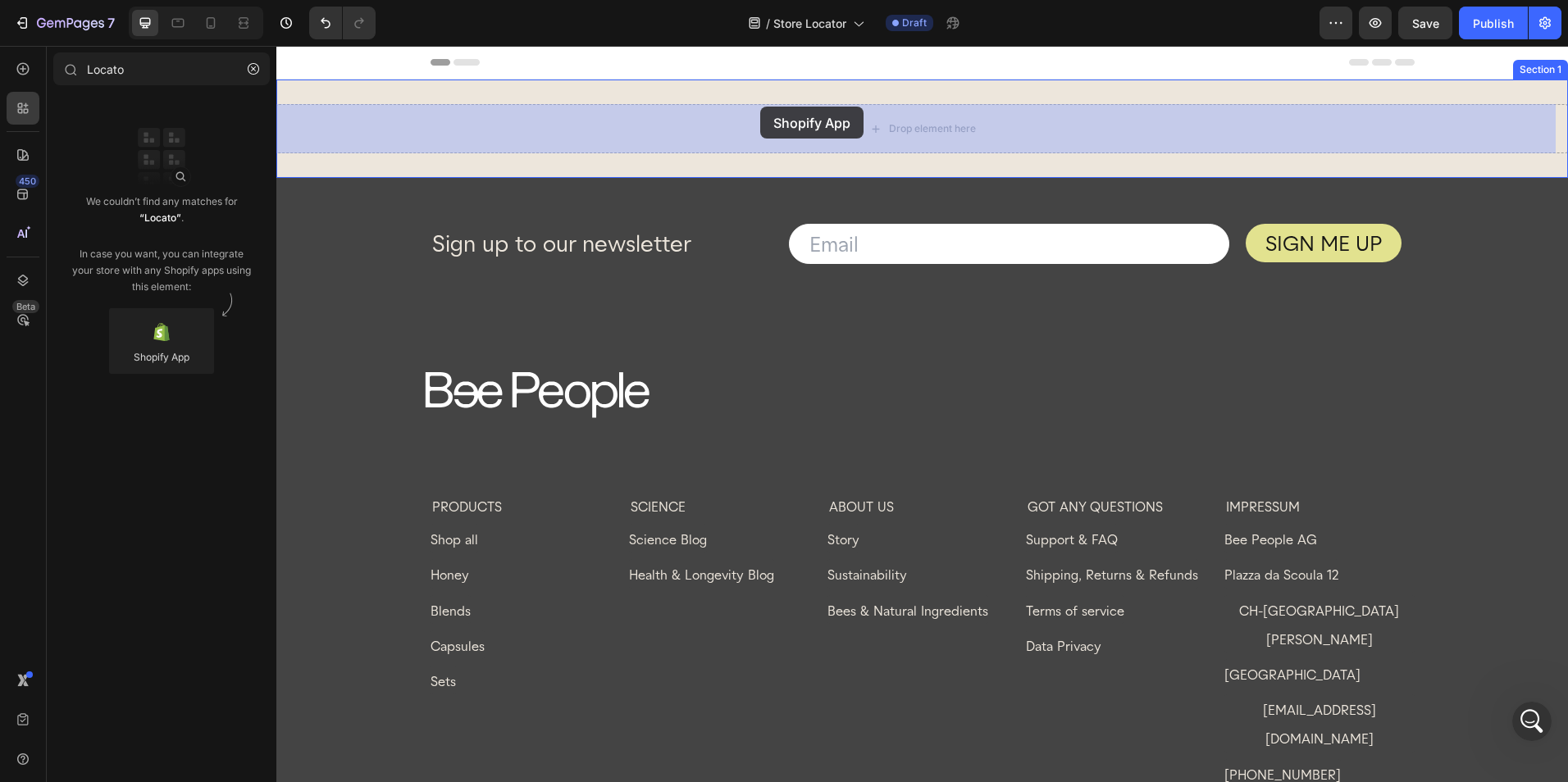
drag, startPoint x: 442, startPoint y: 390, endPoint x: 765, endPoint y: 108, distance: 428.8
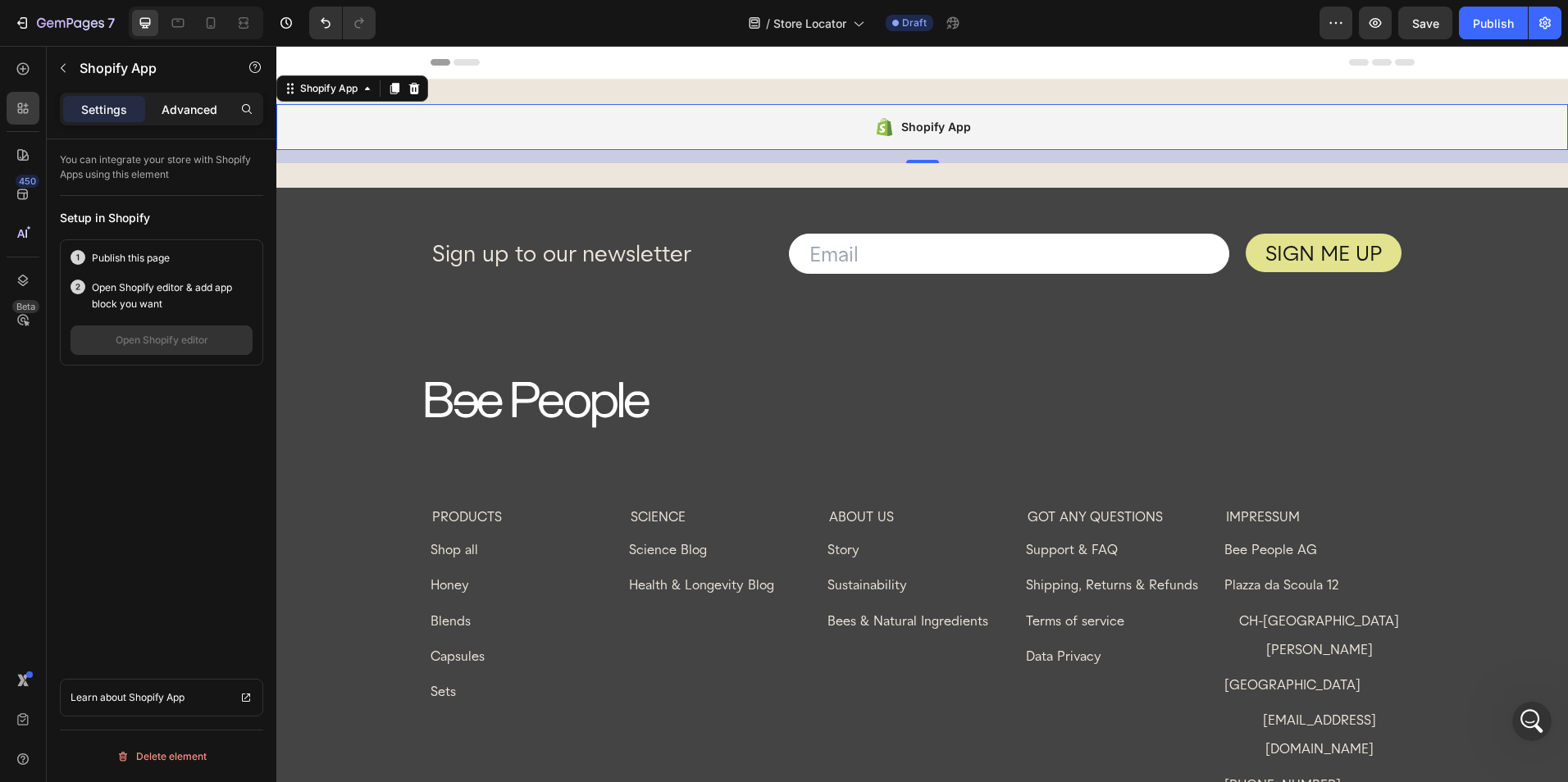
click at [194, 101] on p "Advanced" at bounding box center [189, 110] width 56 height 17
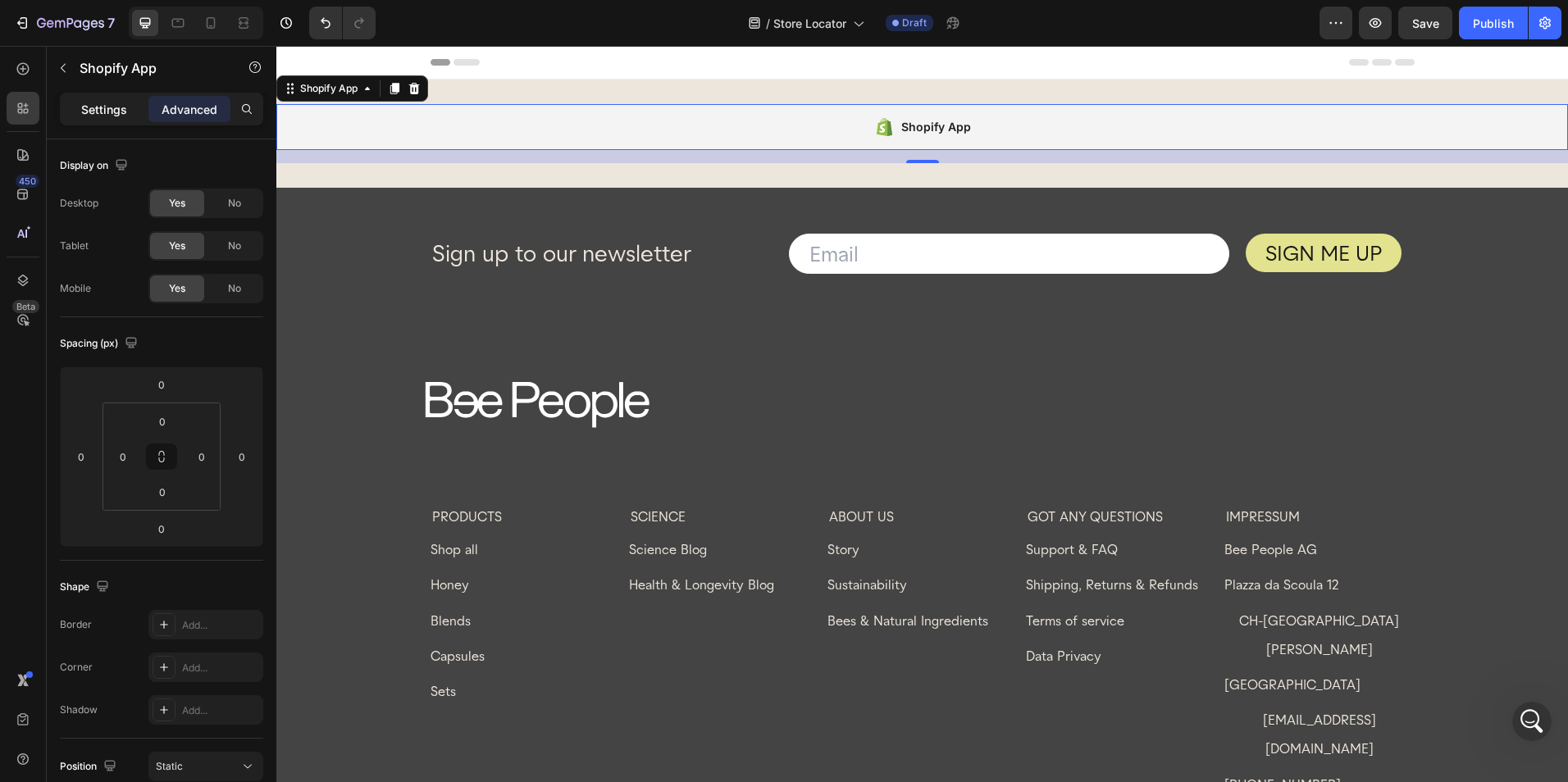
click at [107, 107] on p "Settings" at bounding box center [104, 110] width 45 height 17
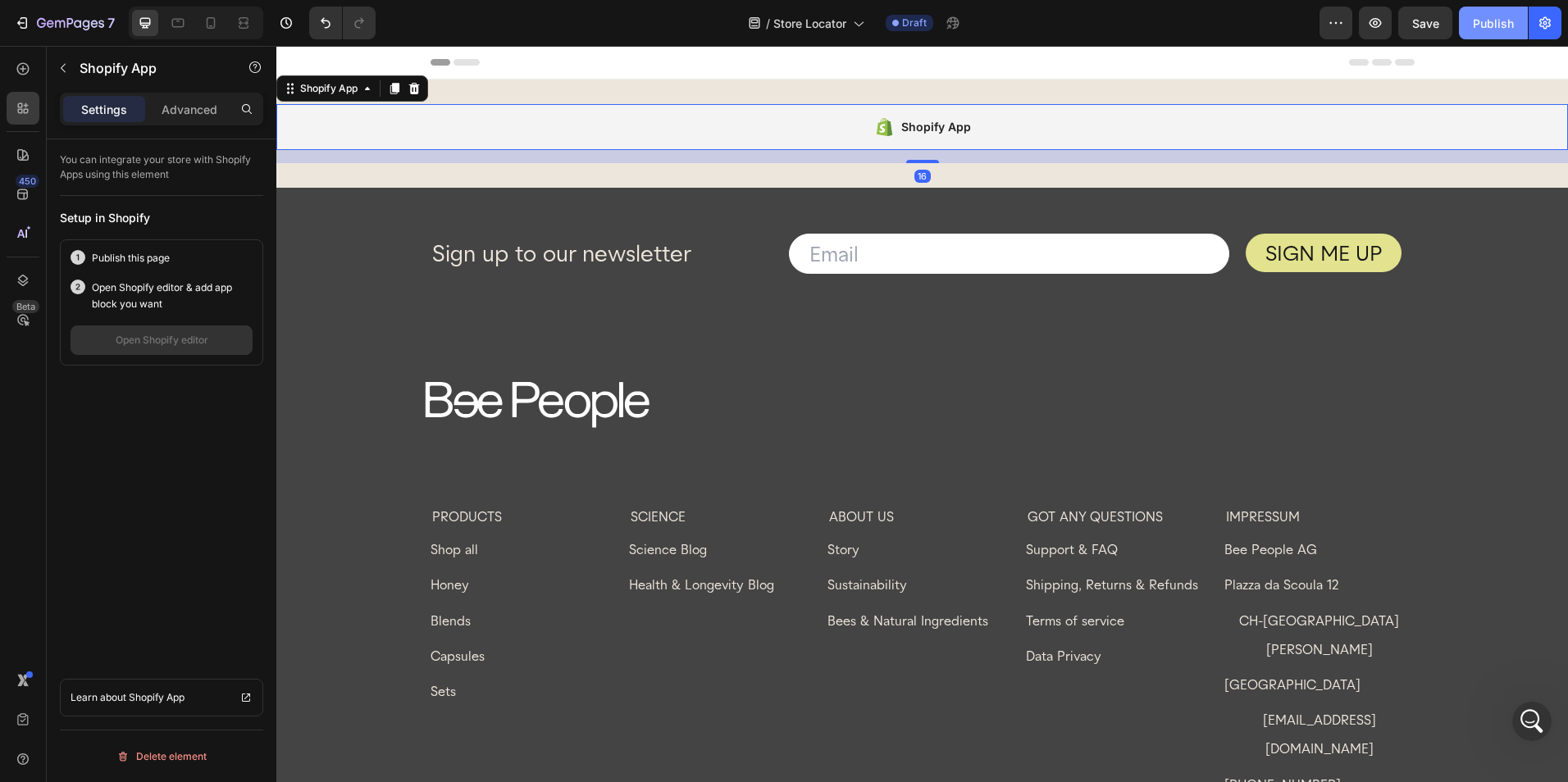
click at [1478, 29] on div "Publish" at bounding box center [1492, 24] width 41 height 17
click at [1483, 27] on div "Publish" at bounding box center [1492, 24] width 41 height 17
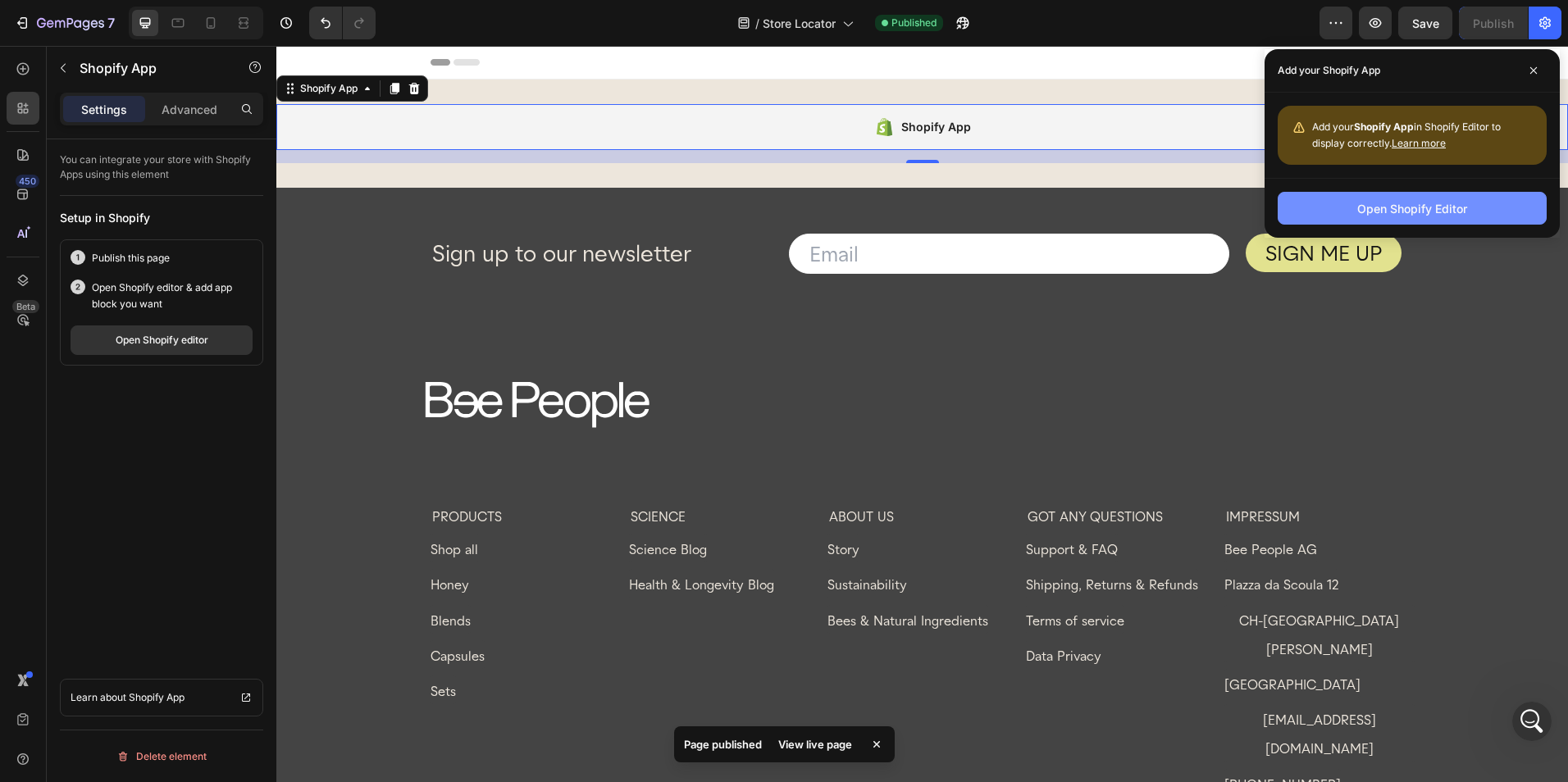
click at [1414, 200] on div "Open Shopify Editor" at bounding box center [1412, 208] width 110 height 17
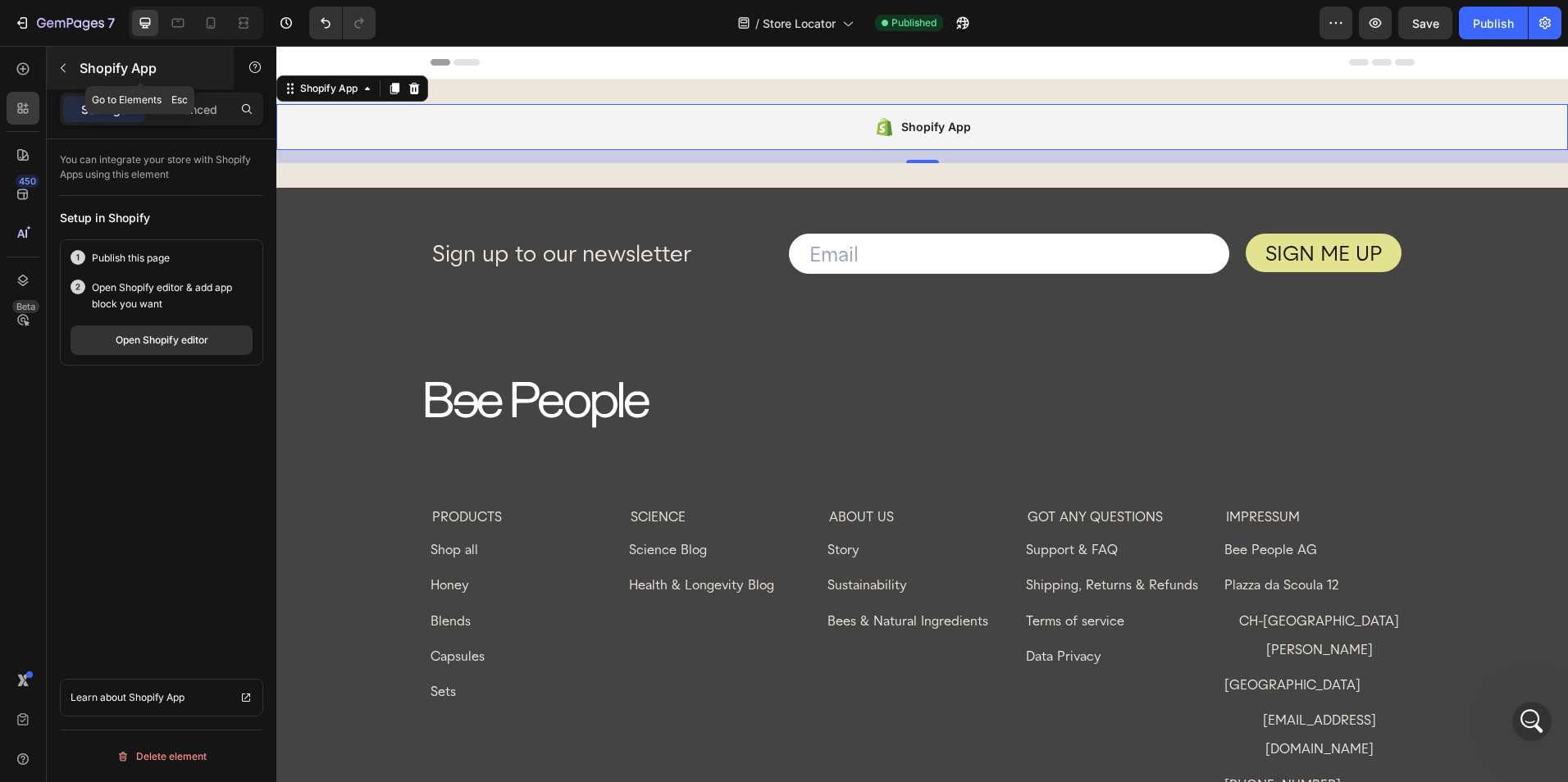
click at [71, 66] on button "button" at bounding box center [63, 68] width 27 height 27
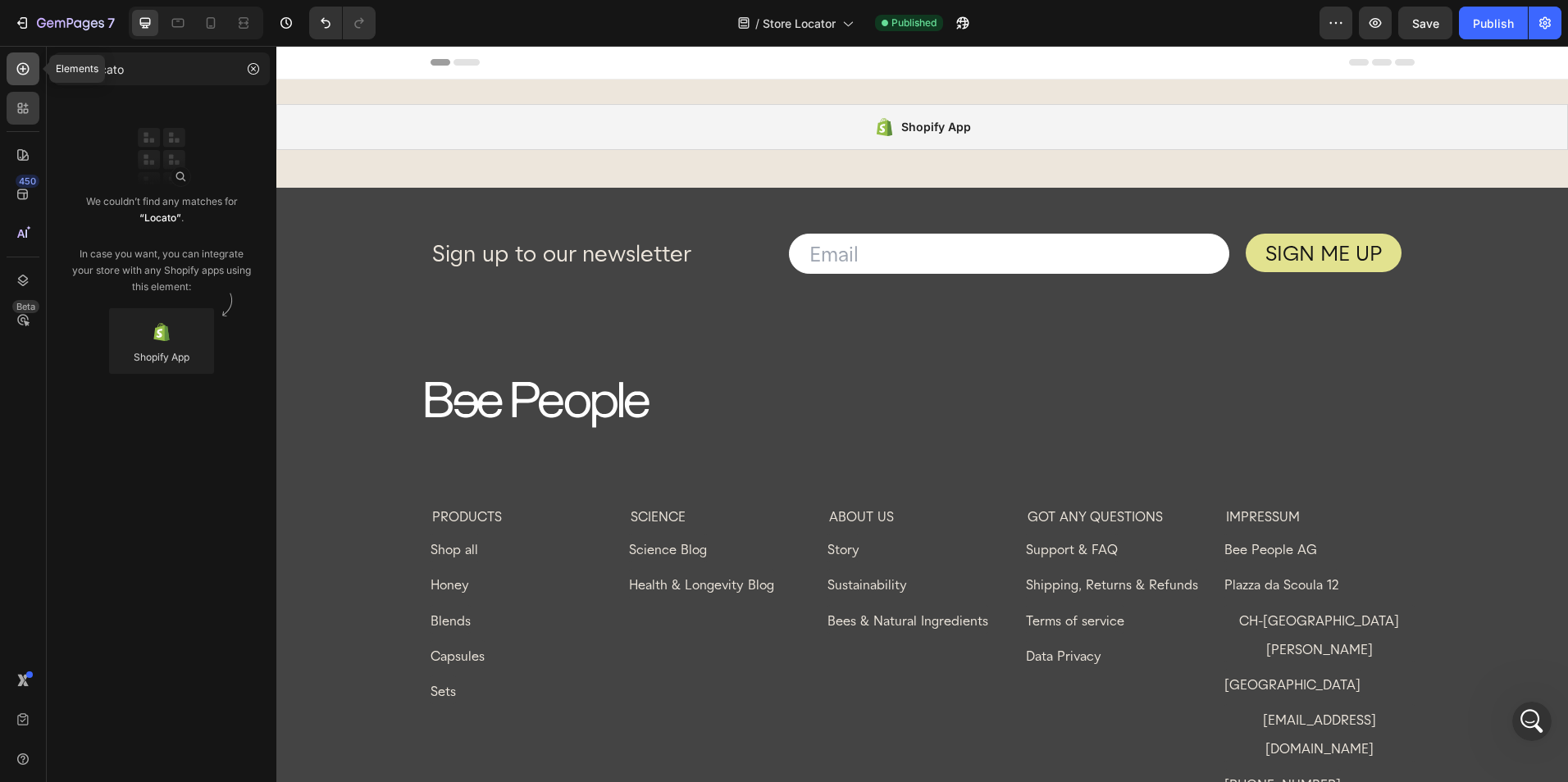
click at [11, 74] on div at bounding box center [23, 68] width 33 height 33
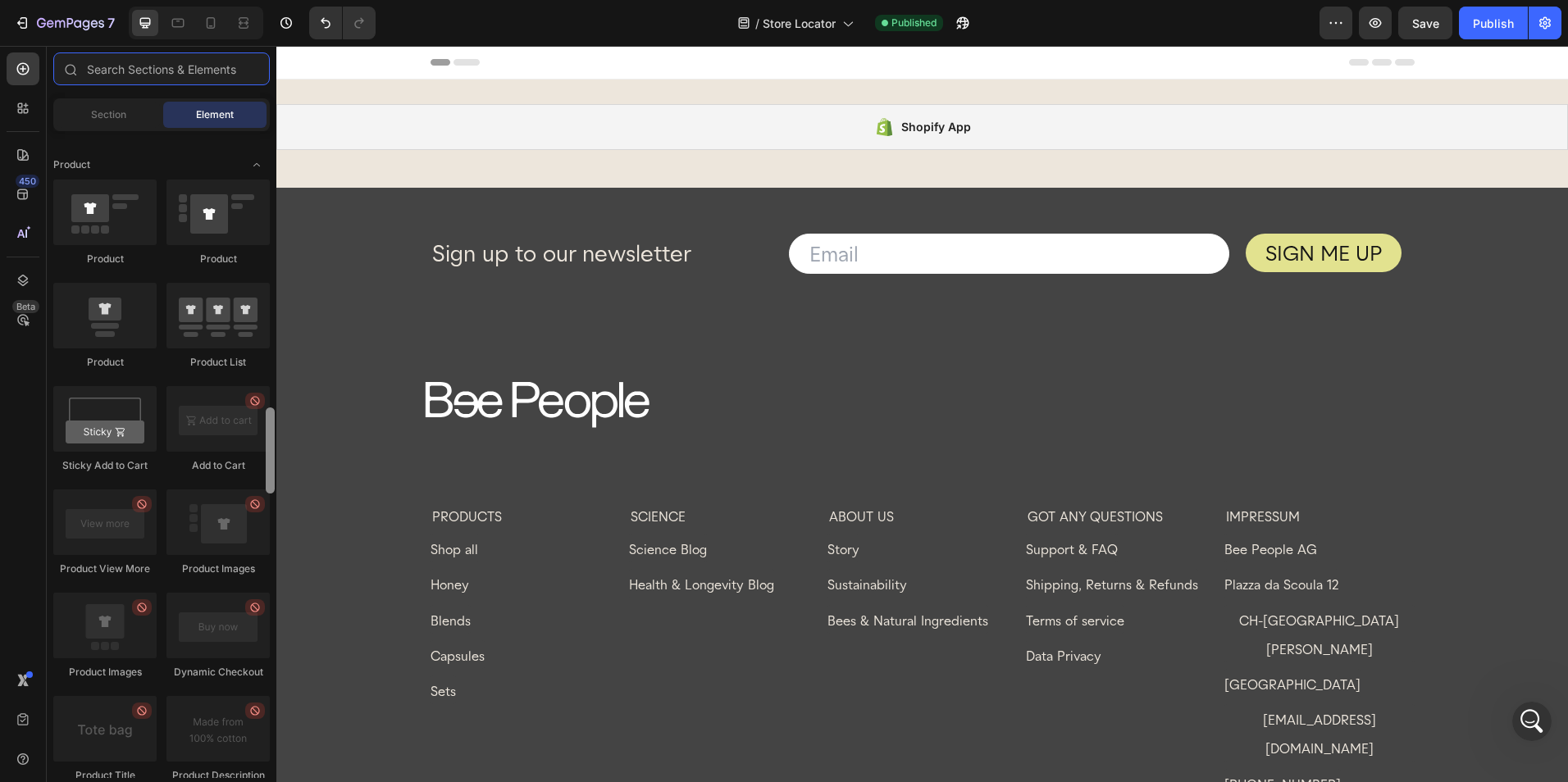
scroll to position [4211, 0]
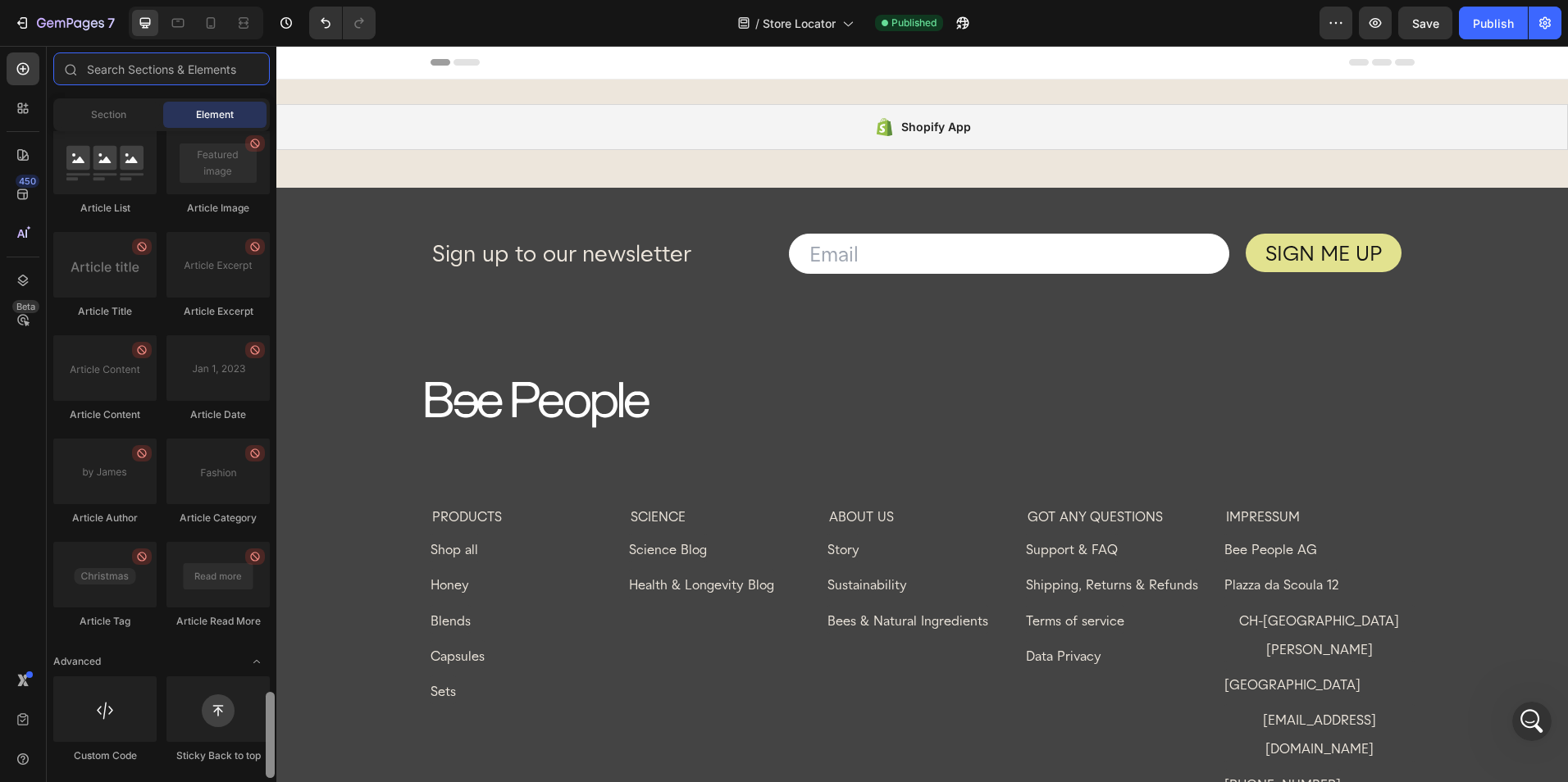
drag, startPoint x: 271, startPoint y: 367, endPoint x: 274, endPoint y: 732, distance: 365.0
click at [274, 732] on div at bounding box center [271, 735] width 9 height 86
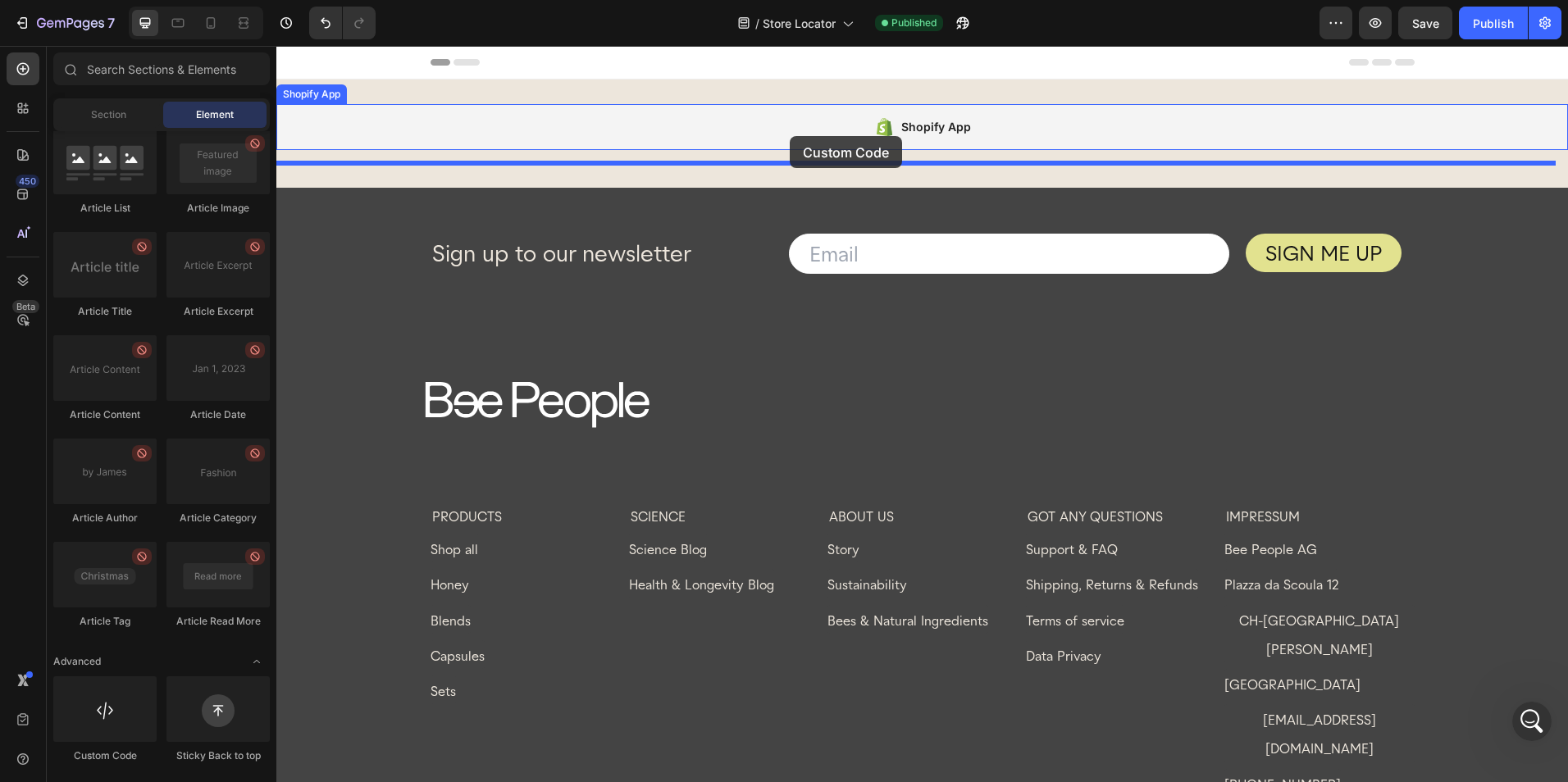
drag, startPoint x: 397, startPoint y: 755, endPoint x: 790, endPoint y: 136, distance: 733.2
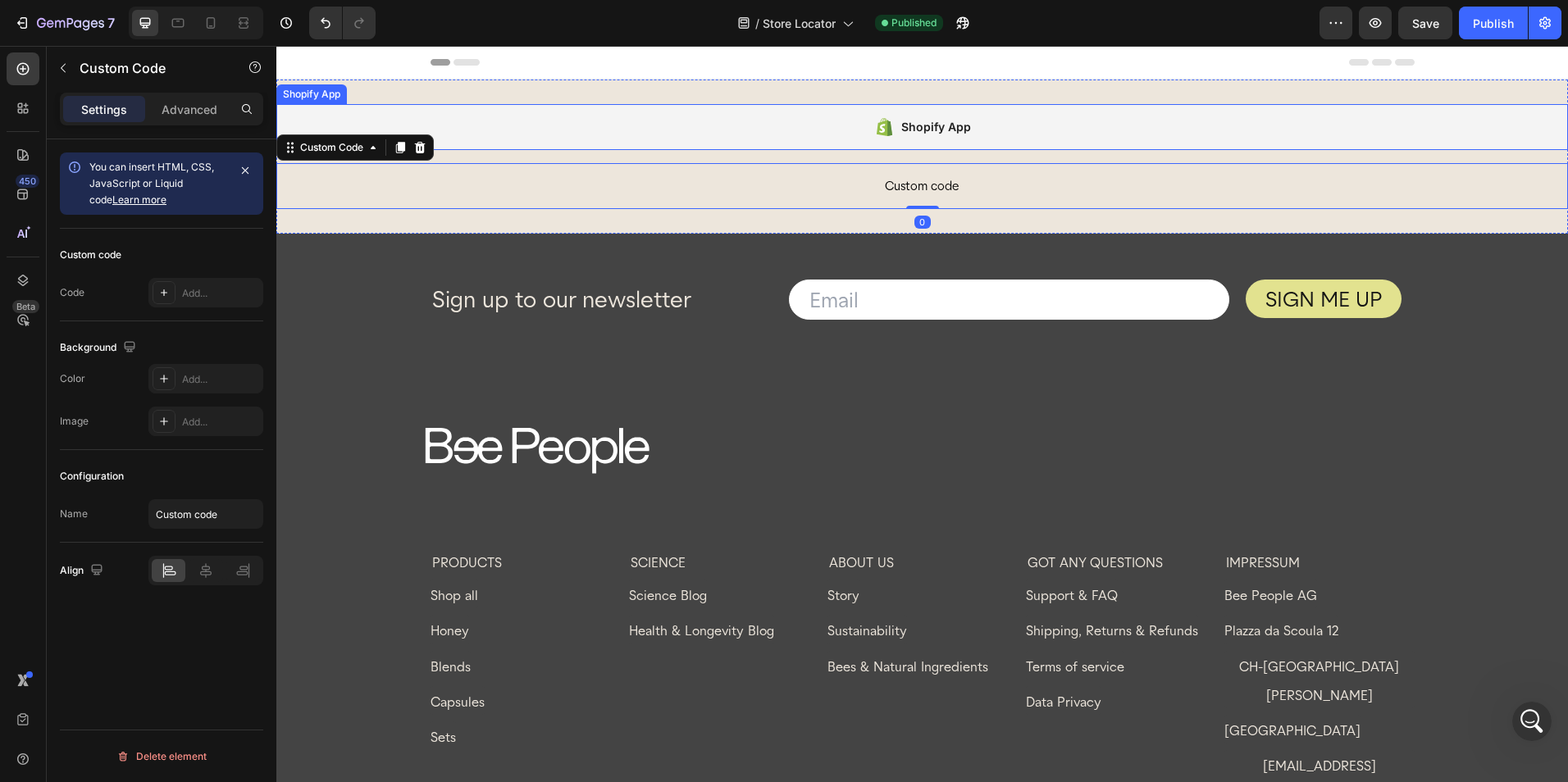
click at [1074, 127] on div "Shopify App" at bounding box center [922, 127] width 1292 height 45
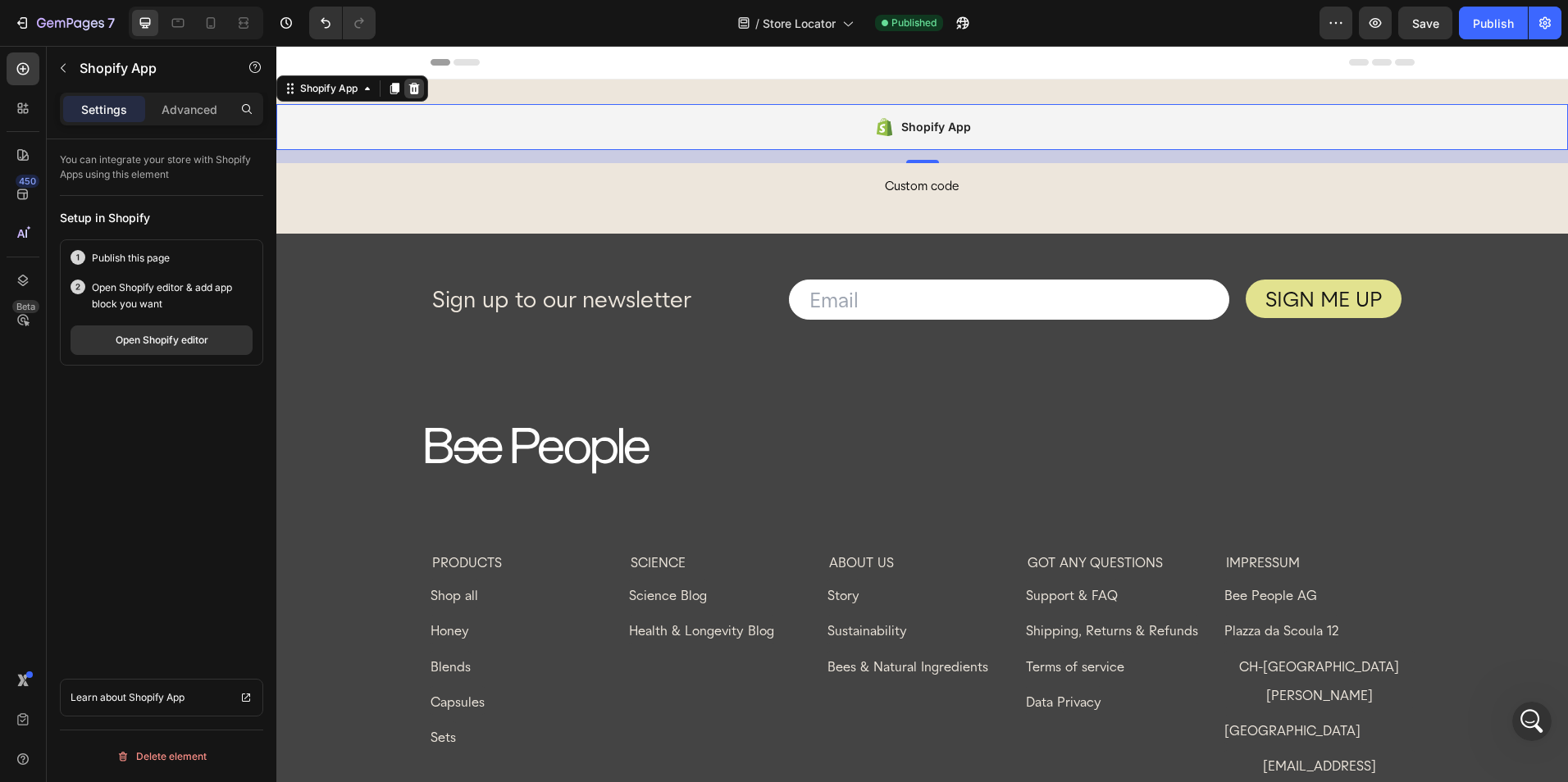
click at [419, 95] on div at bounding box center [414, 88] width 20 height 20
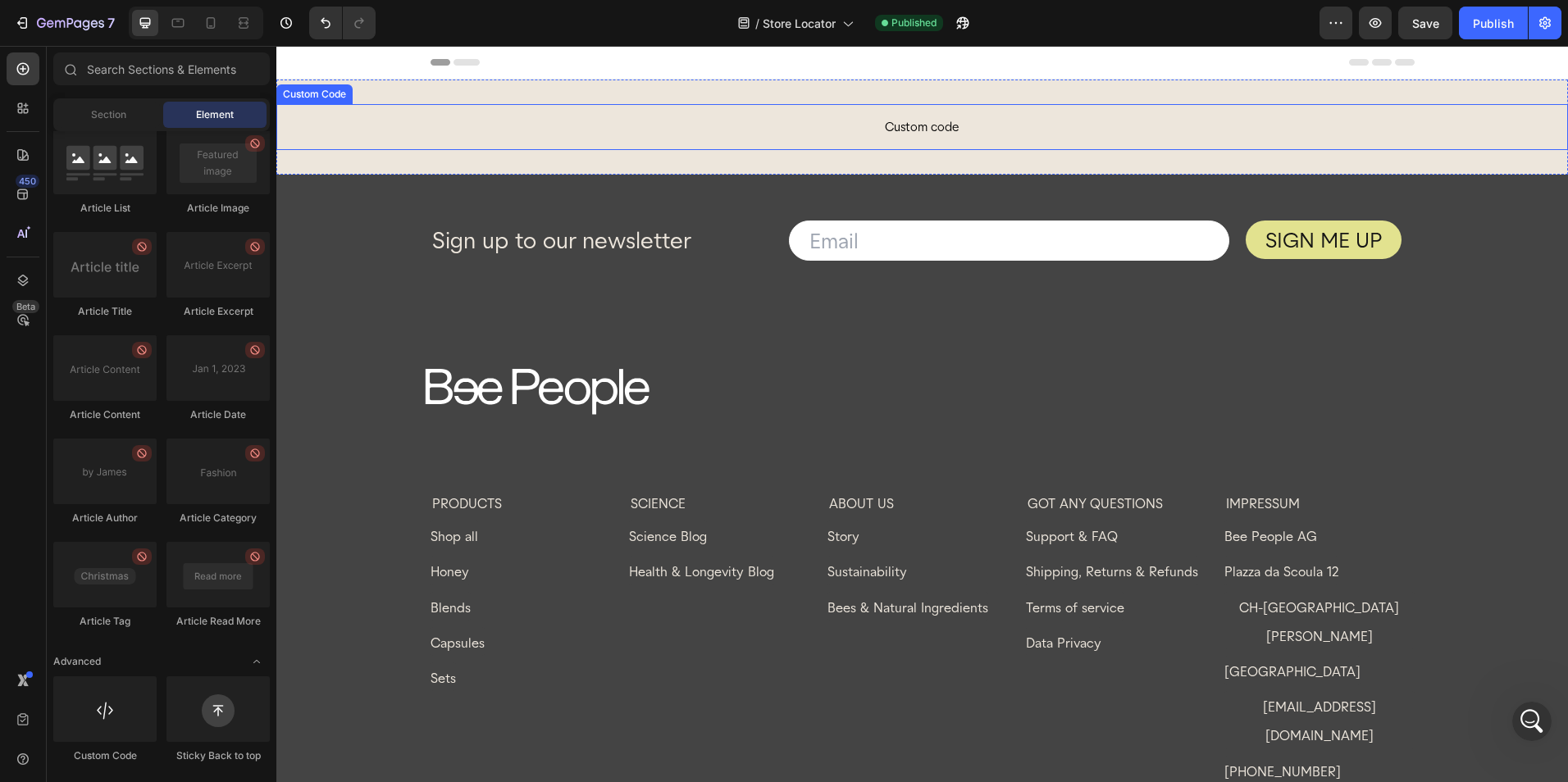
click at [840, 113] on p "Custom code" at bounding box center [922, 127] width 1292 height 45
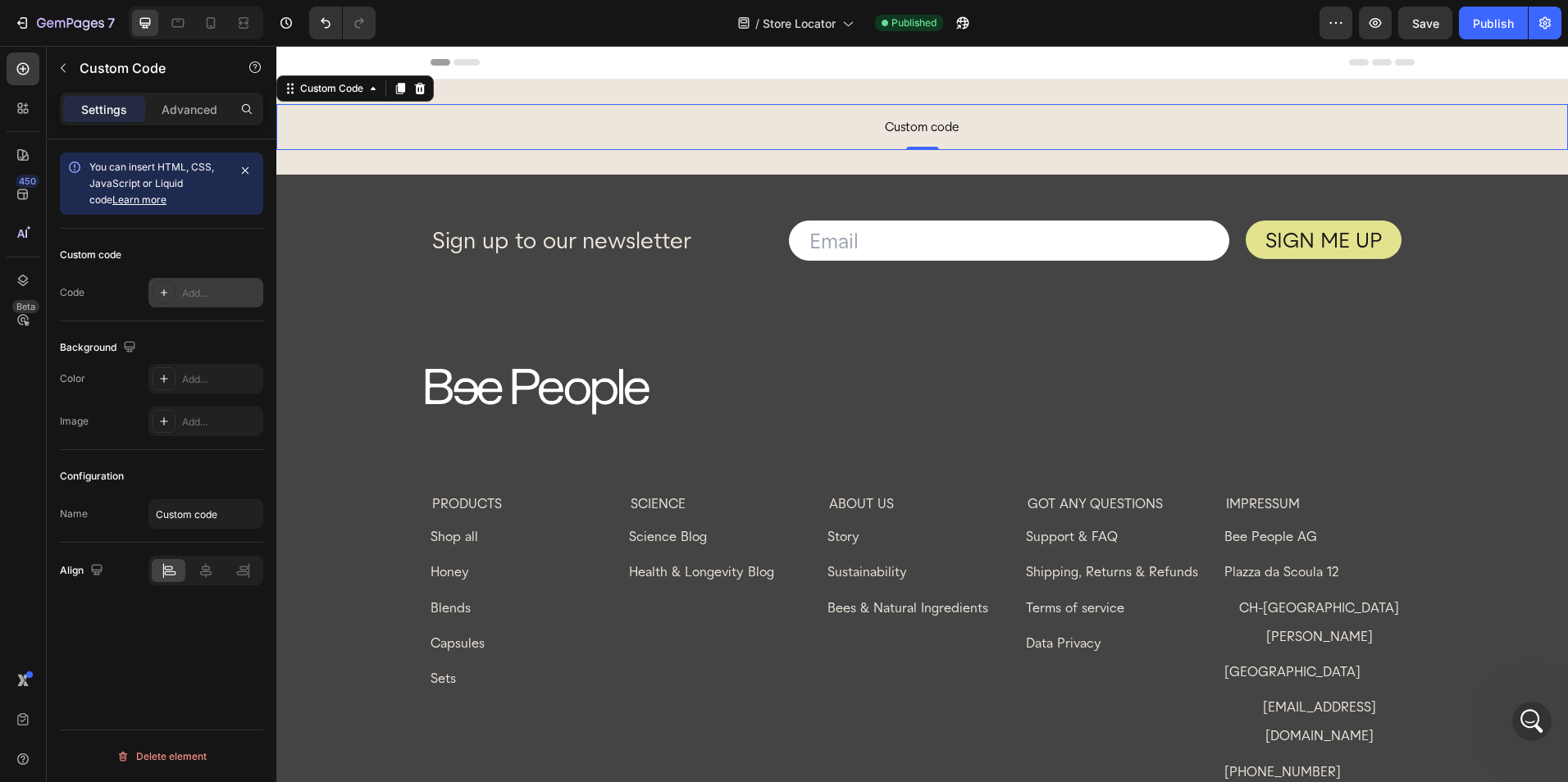
click at [198, 291] on div "Add..." at bounding box center [220, 293] width 77 height 15
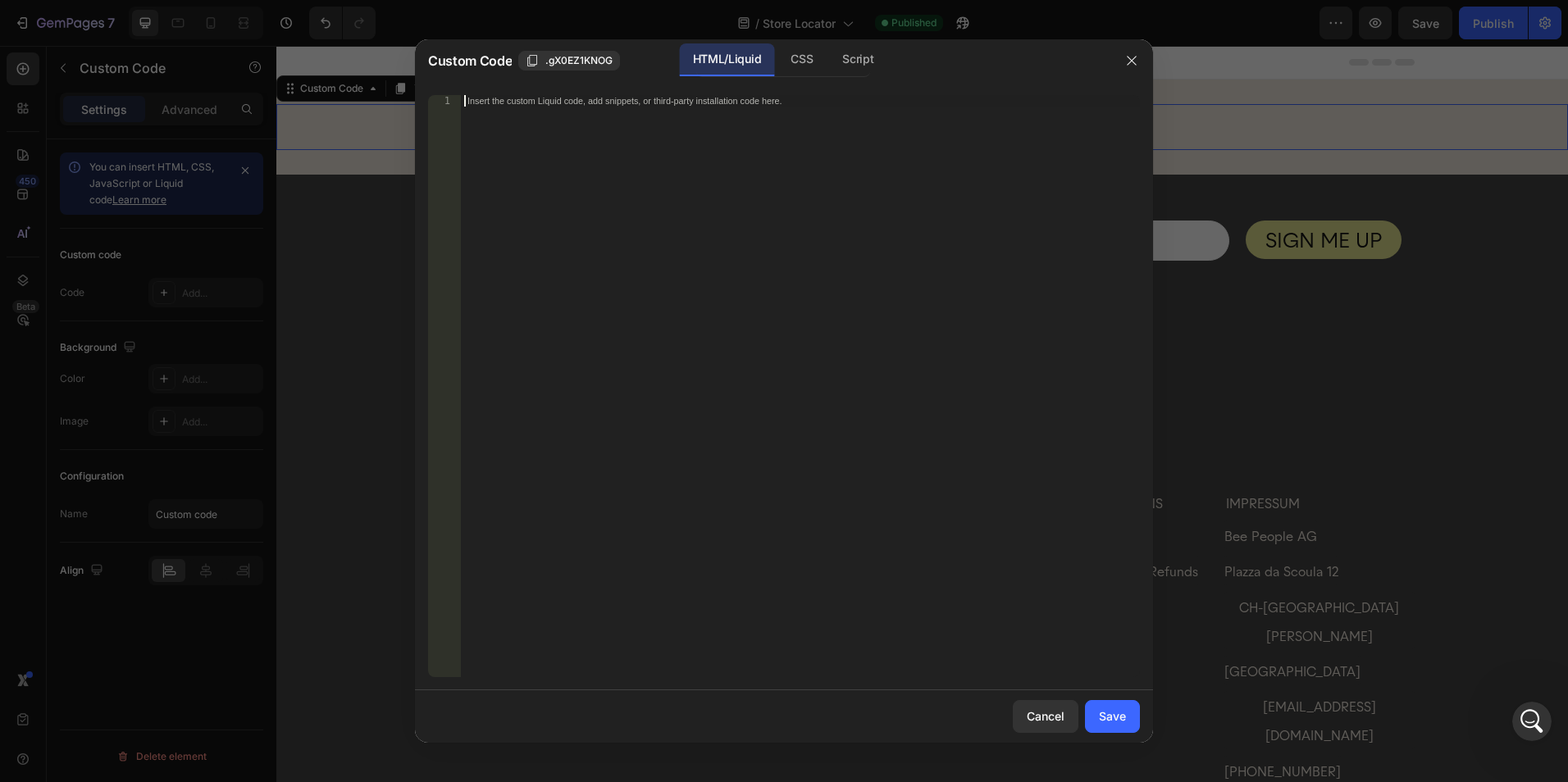
click at [601, 171] on div "Insert the custom Liquid code, add snippets, or third-party installation code h…" at bounding box center [800, 397] width 679 height 605
paste textarea "<!-- End [DOMAIN_NAME] widget -->"
type textarea "<!-- End [DOMAIN_NAME] widget -->"
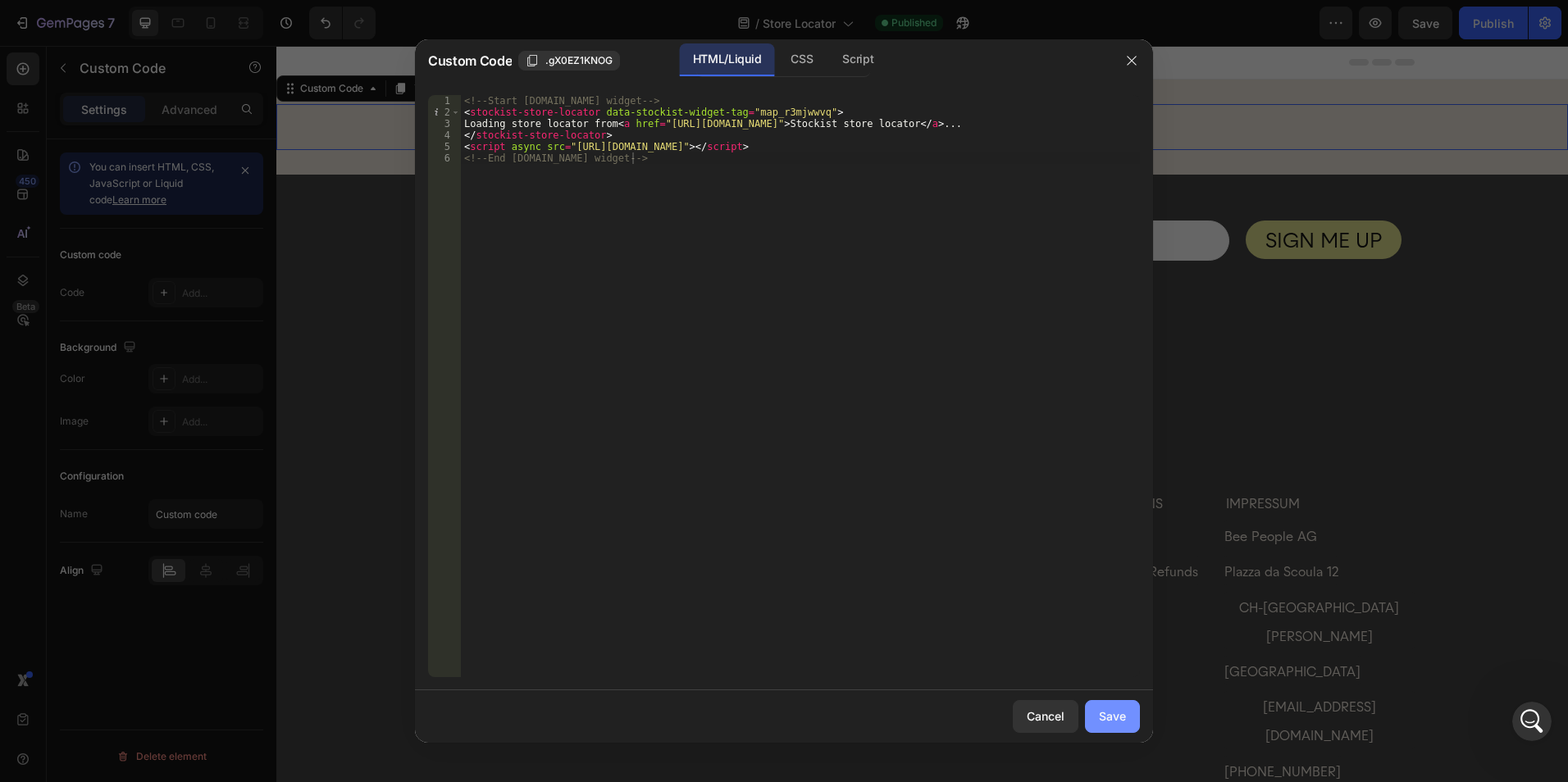
click at [1110, 712] on div "Save" at bounding box center [1112, 716] width 27 height 17
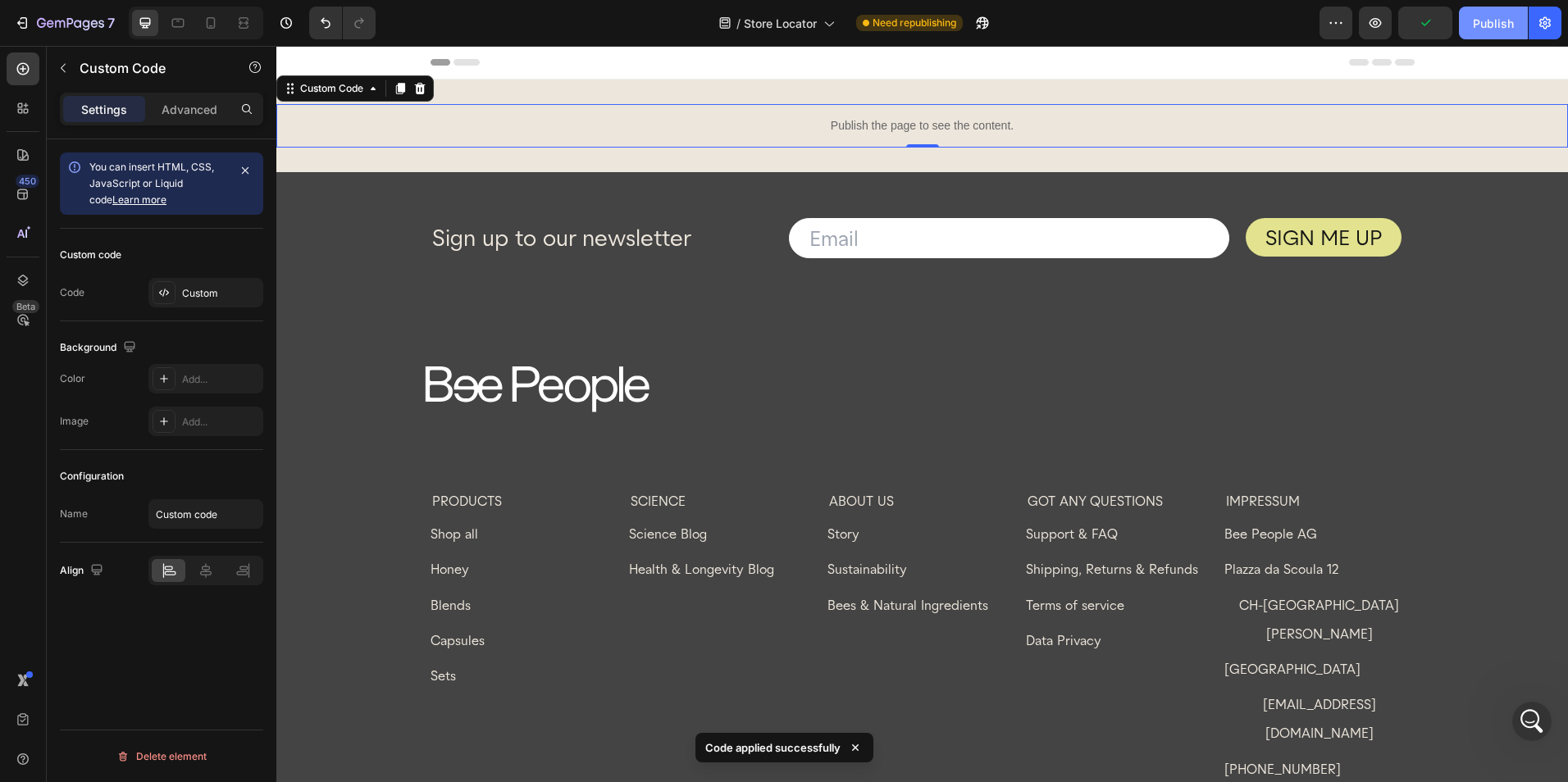
click at [1478, 27] on div "Publish" at bounding box center [1492, 24] width 41 height 17
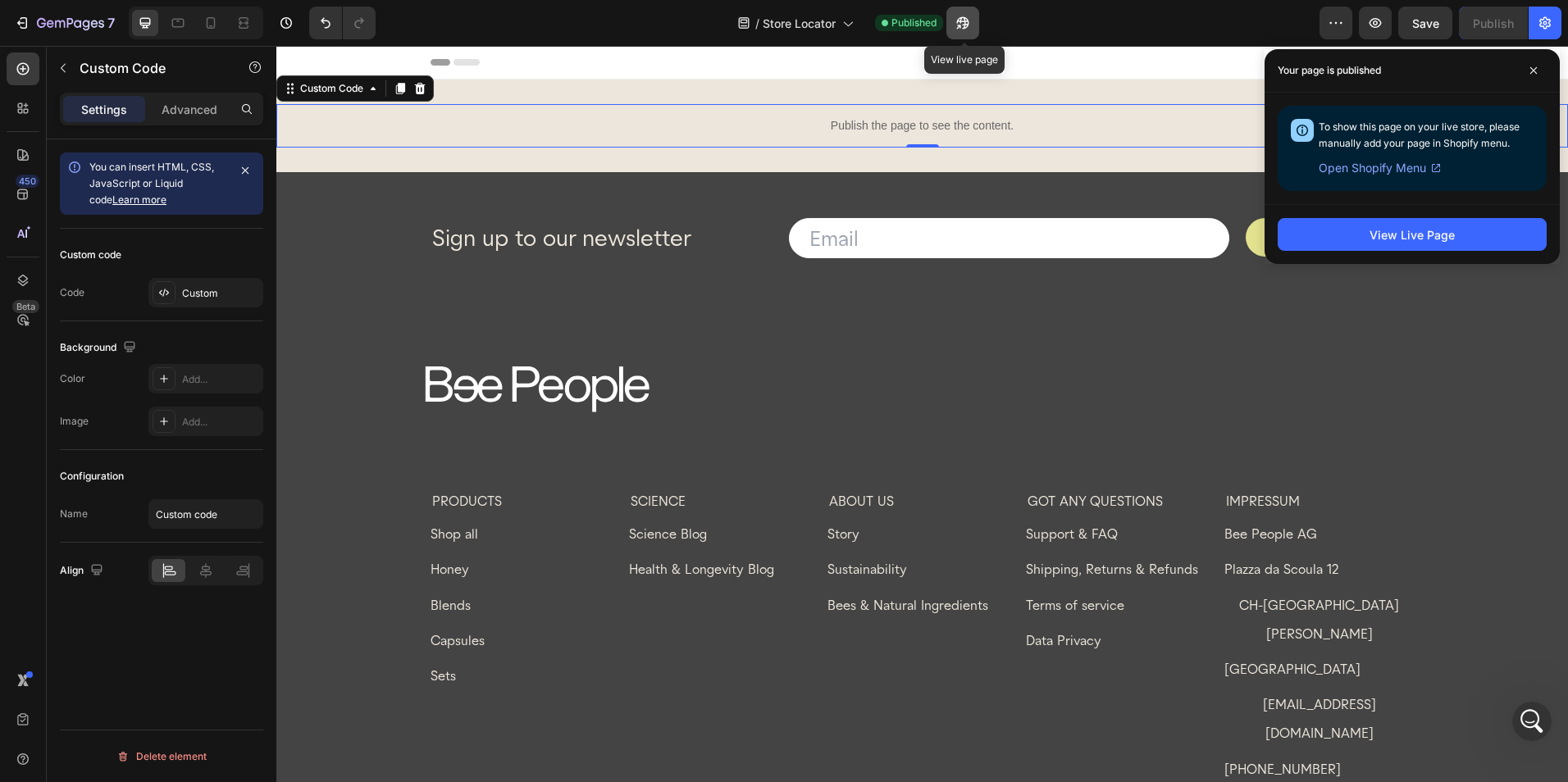
click at [967, 30] on icon "button" at bounding box center [962, 23] width 16 height 16
